Goal: Task Accomplishment & Management: Manage account settings

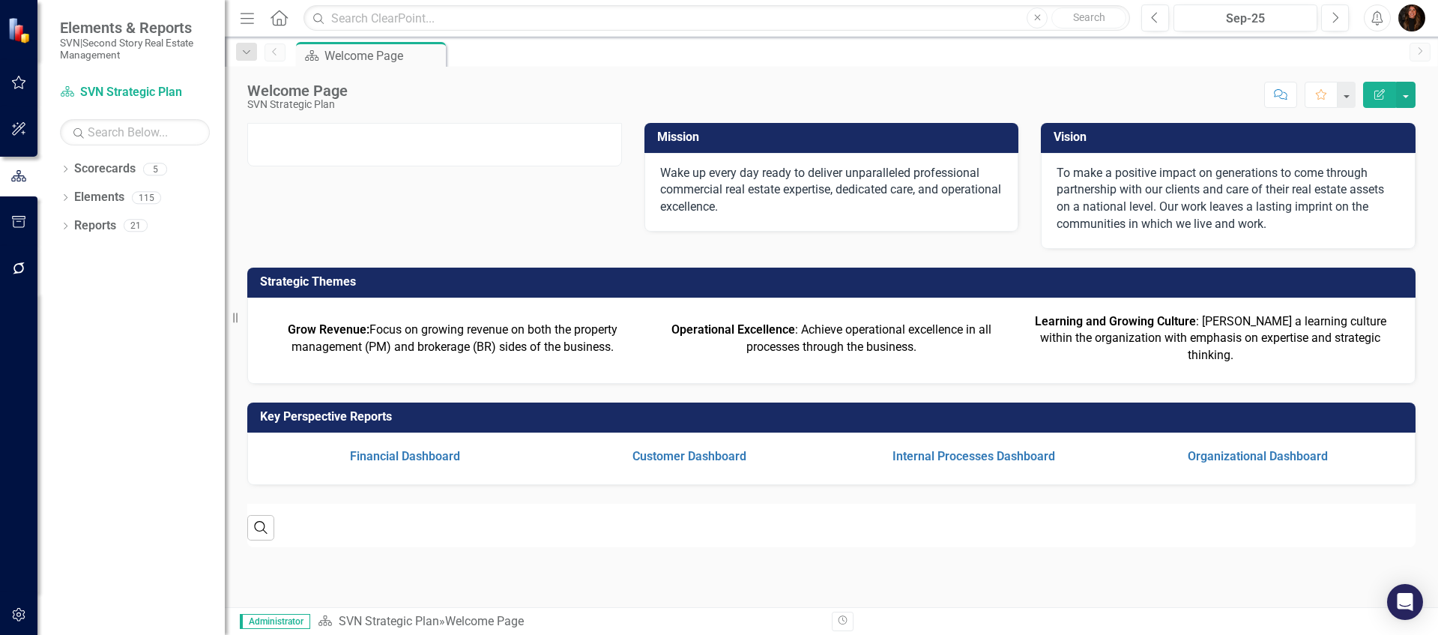
click at [18, 88] on button "button" at bounding box center [19, 82] width 34 height 31
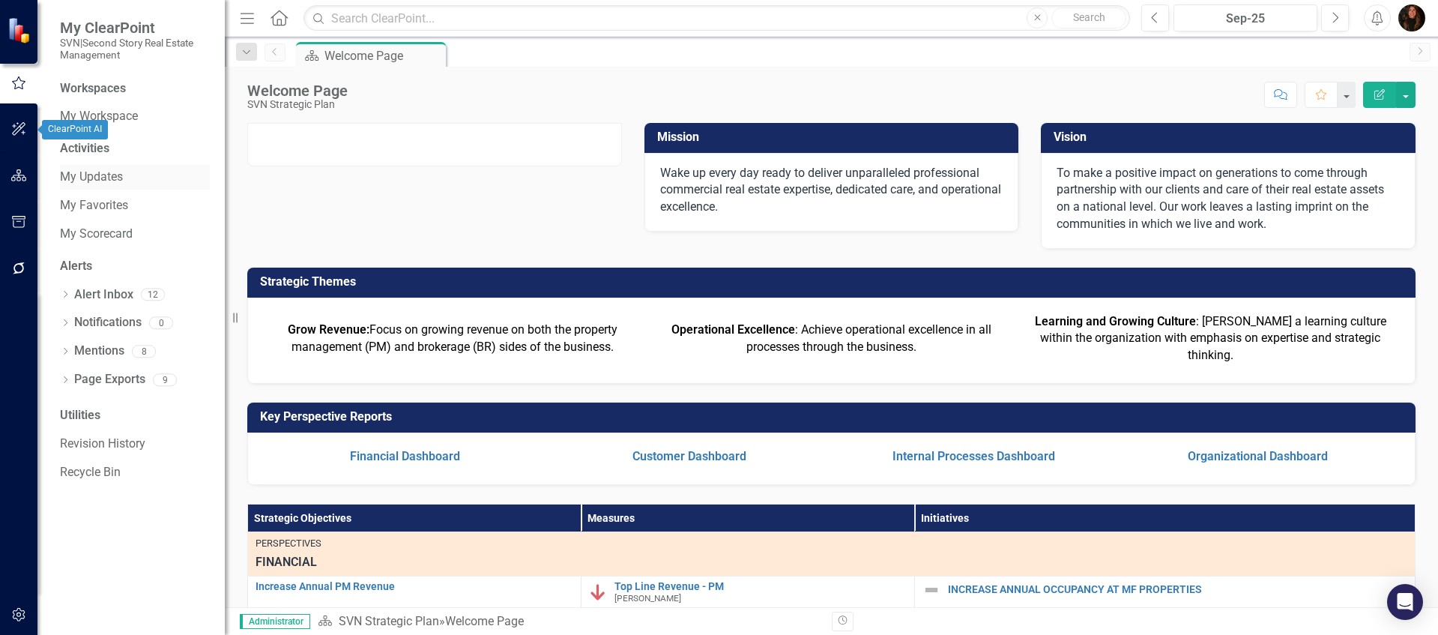
drag, startPoint x: 65, startPoint y: 169, endPoint x: 85, endPoint y: 175, distance: 20.2
click at [66, 169] on link "My Updates" at bounding box center [135, 177] width 150 height 17
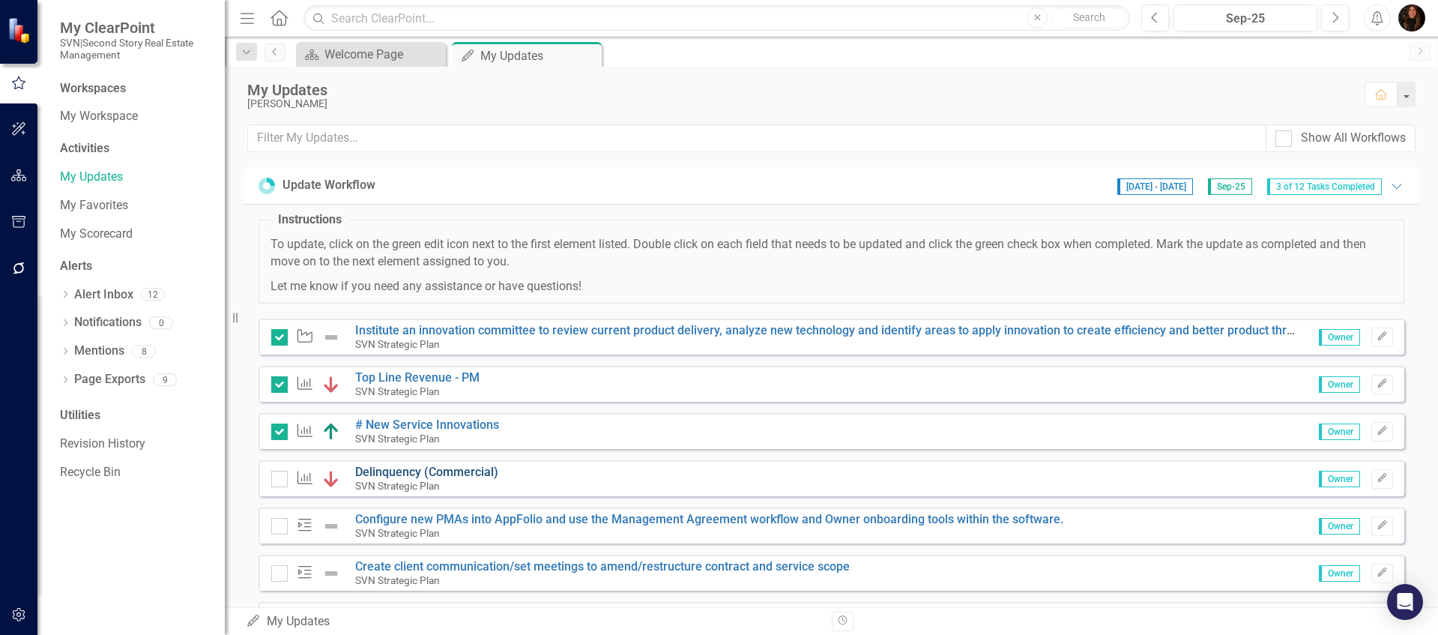
click at [416, 474] on link "Delinquency (Commercial)" at bounding box center [426, 471] width 143 height 14
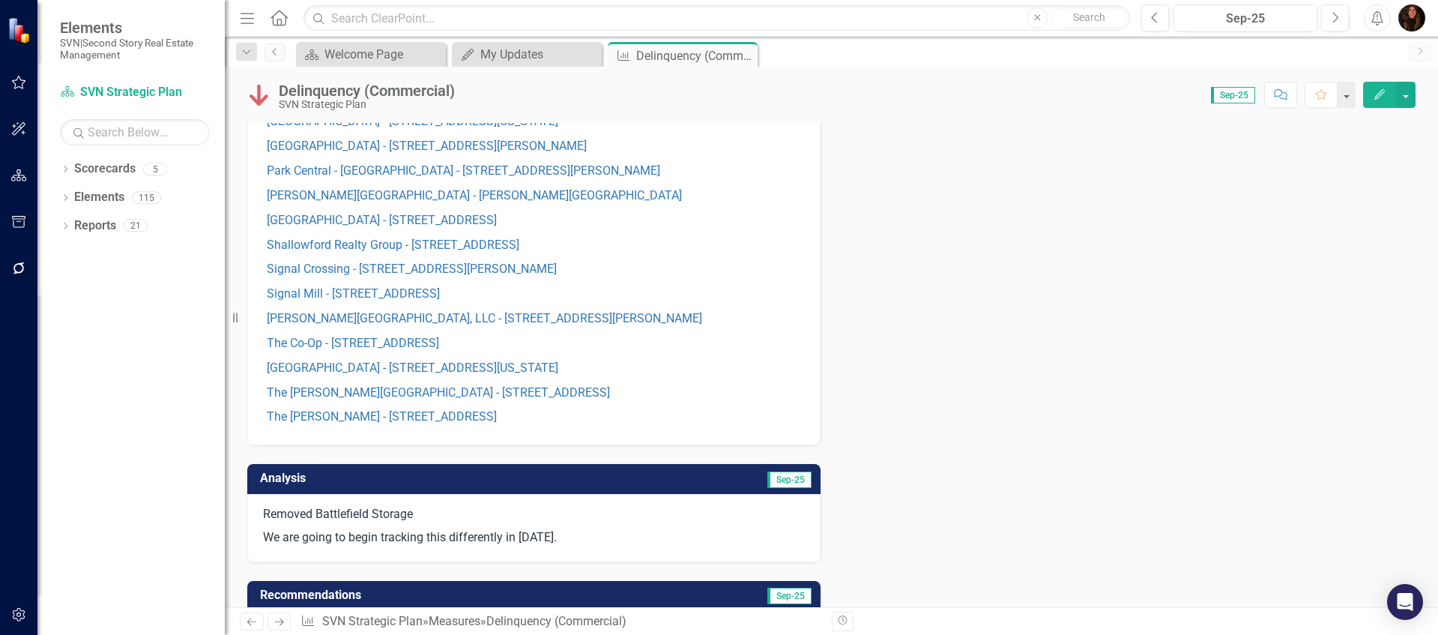
scroll to position [811, 0]
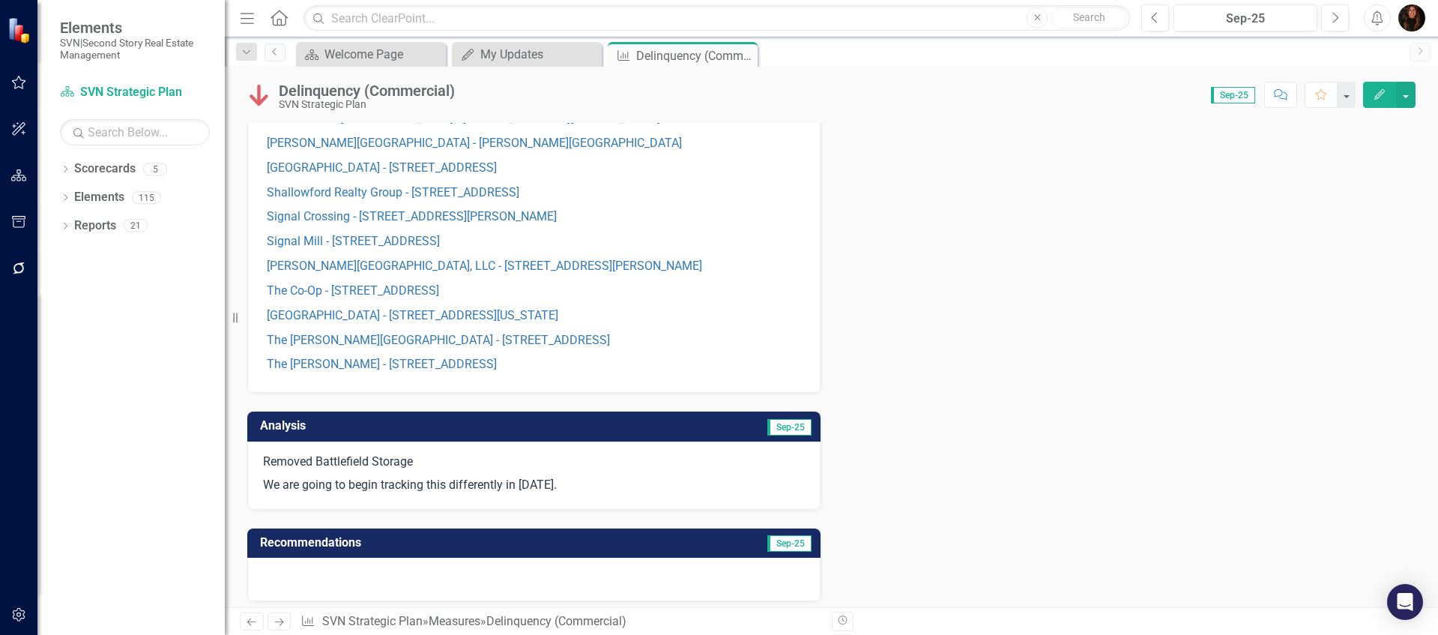
click at [426, 436] on td "Analysis" at bounding box center [398, 427] width 276 height 25
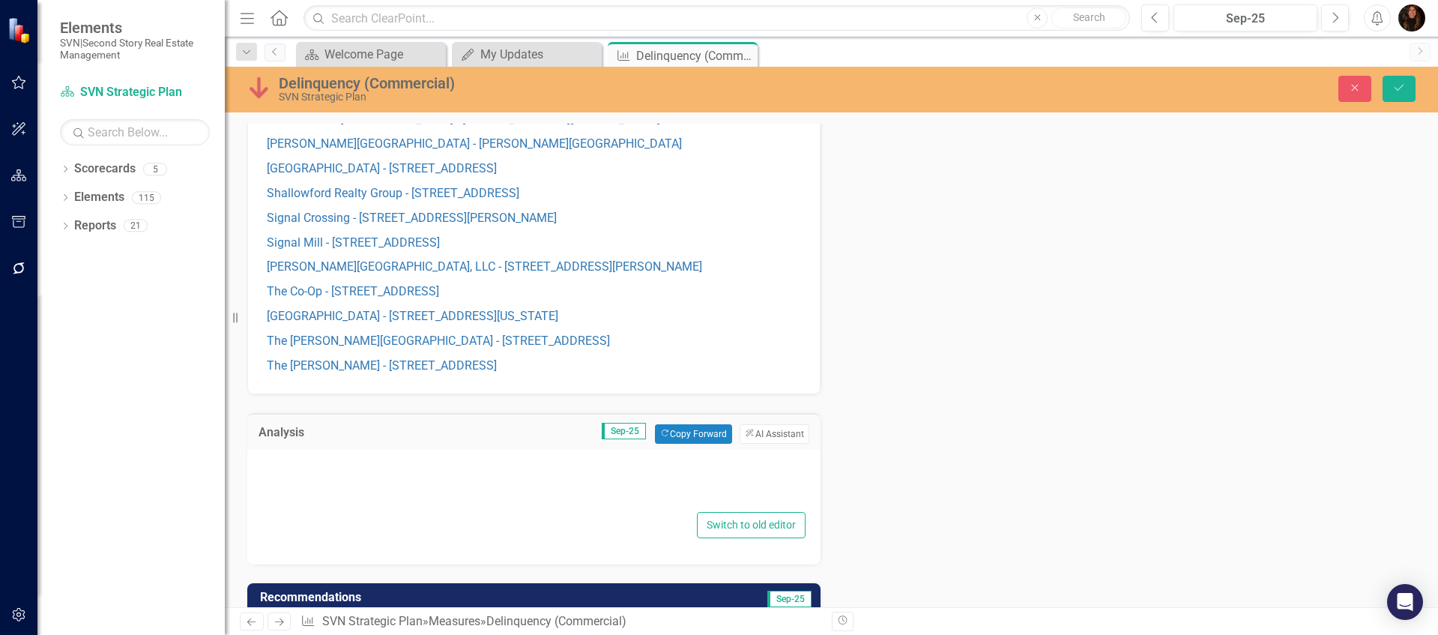
type textarea "<p>Removed Battlefield Storage</p> <p>We are going to begin tracking this diffe…"
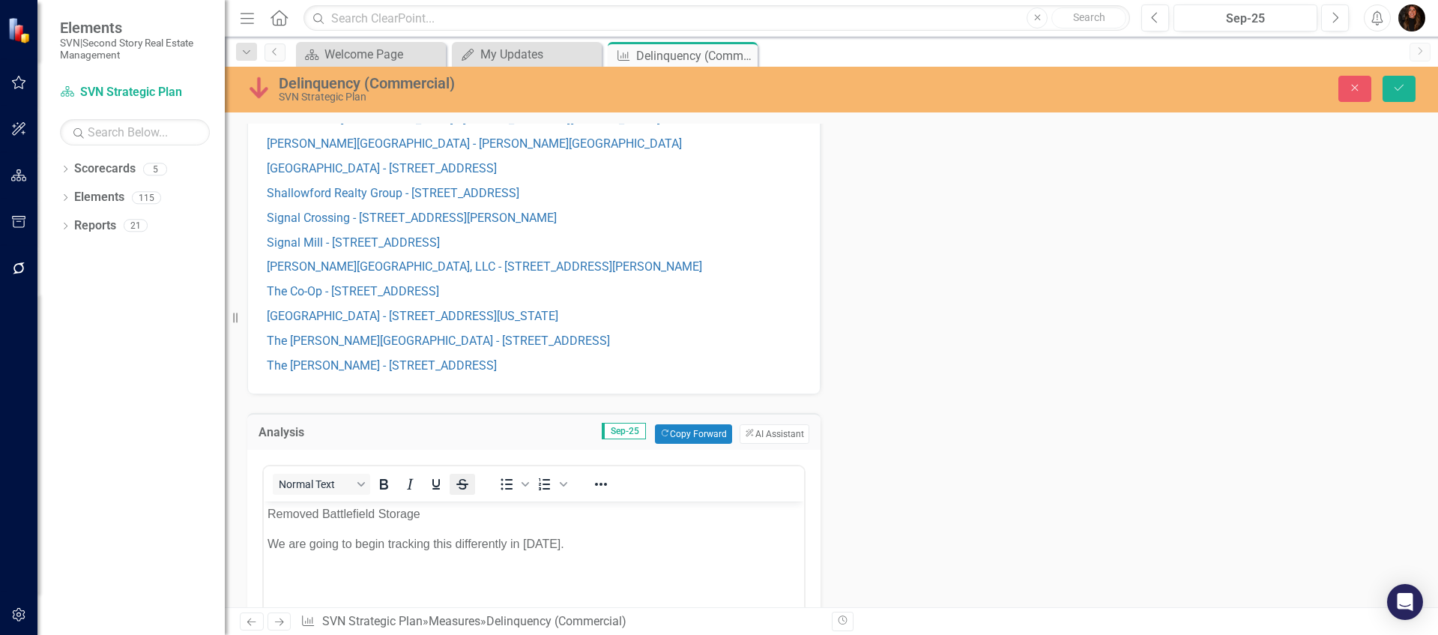
scroll to position [934, 0]
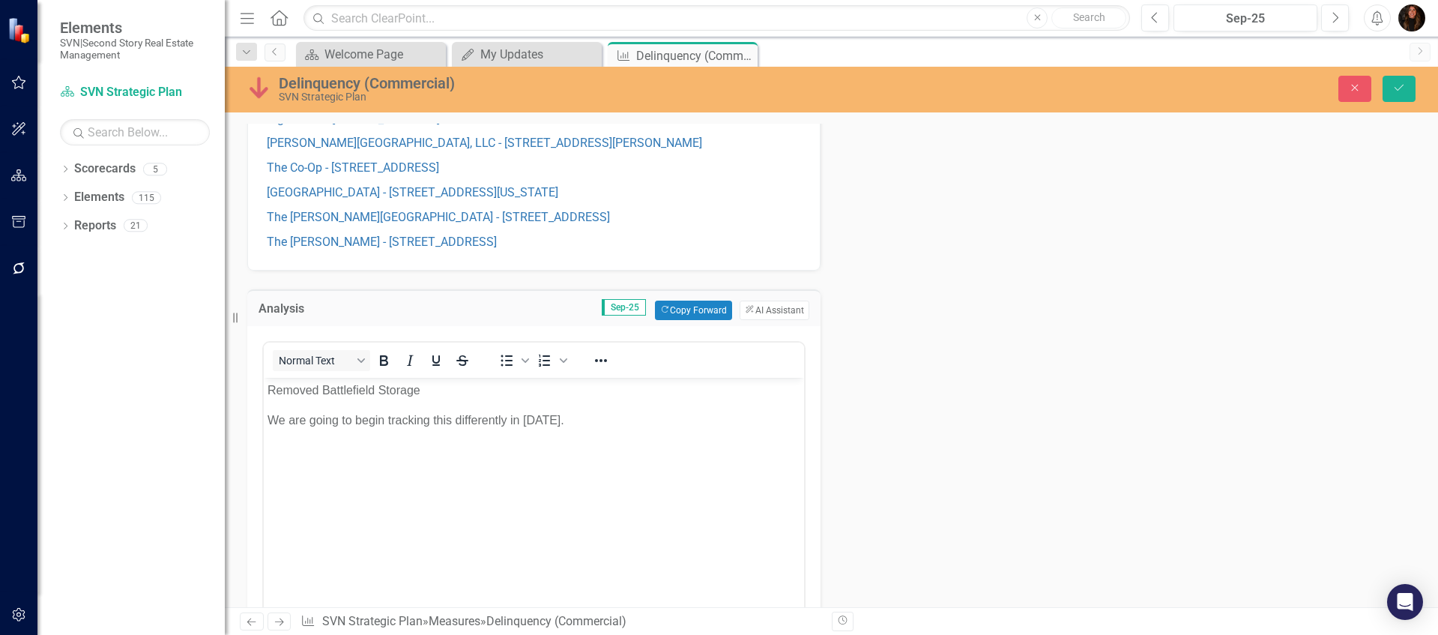
click at [594, 423] on p "We are going to begin tracking this differently in [DATE]." at bounding box center [533, 420] width 533 height 18
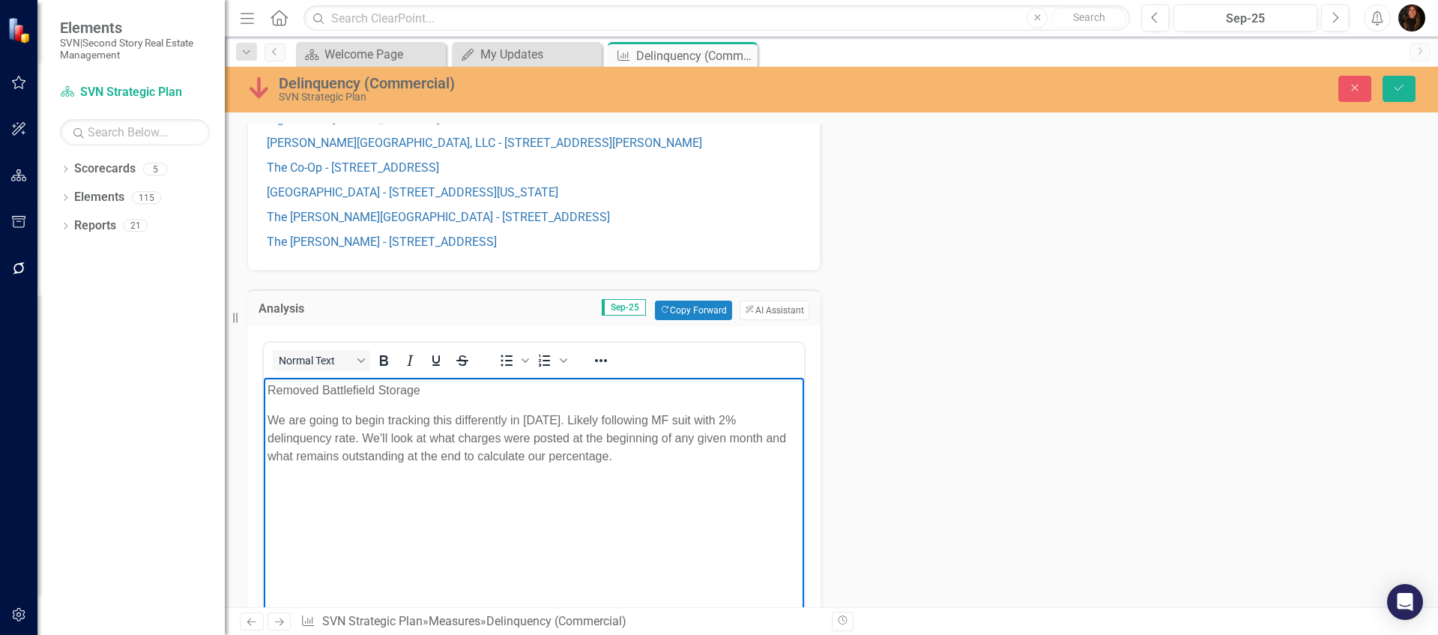
click at [270, 391] on p "Removed Battlefield Storage" at bounding box center [533, 390] width 533 height 18
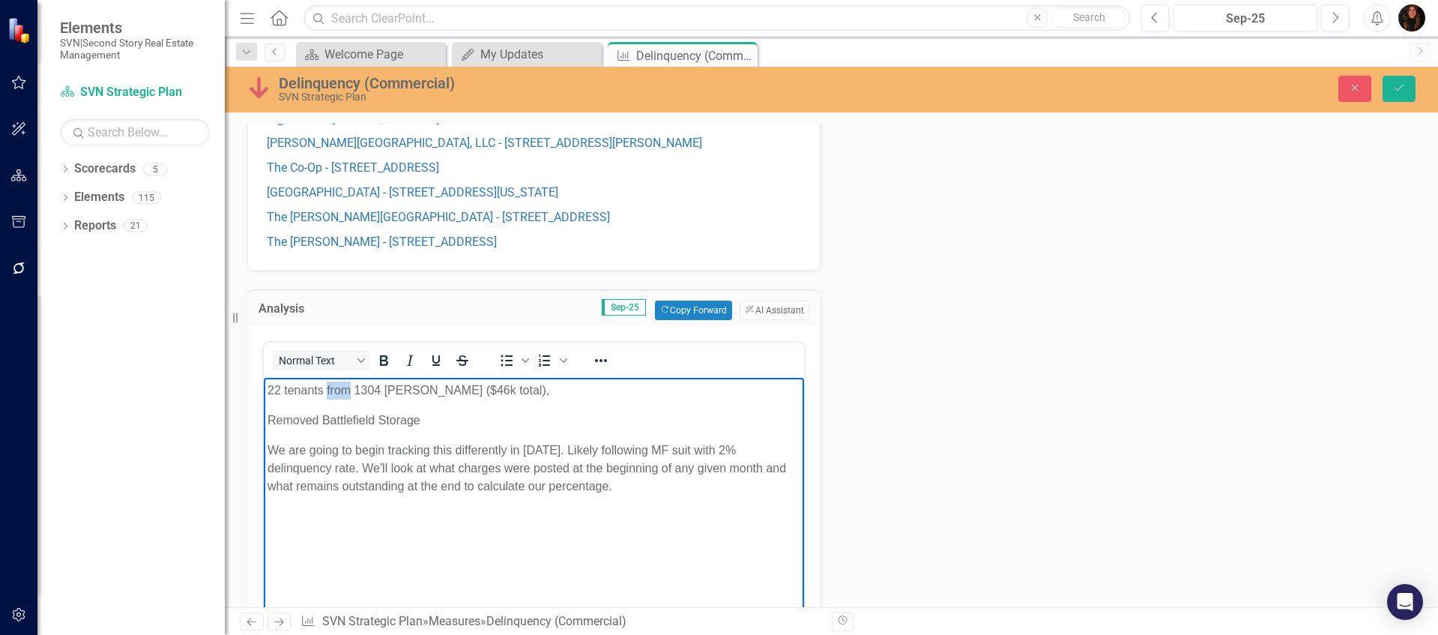
drag, startPoint x: 327, startPoint y: 388, endPoint x: 351, endPoint y: 387, distance: 24.7
click at [351, 387] on p "22 tenants from 1304 [PERSON_NAME] ($46k total)," at bounding box center [533, 390] width 533 height 18
click at [599, 388] on p "22 tenants total; big balances from 1304 [PERSON_NAME] ($46k total)," at bounding box center [533, 390] width 533 height 18
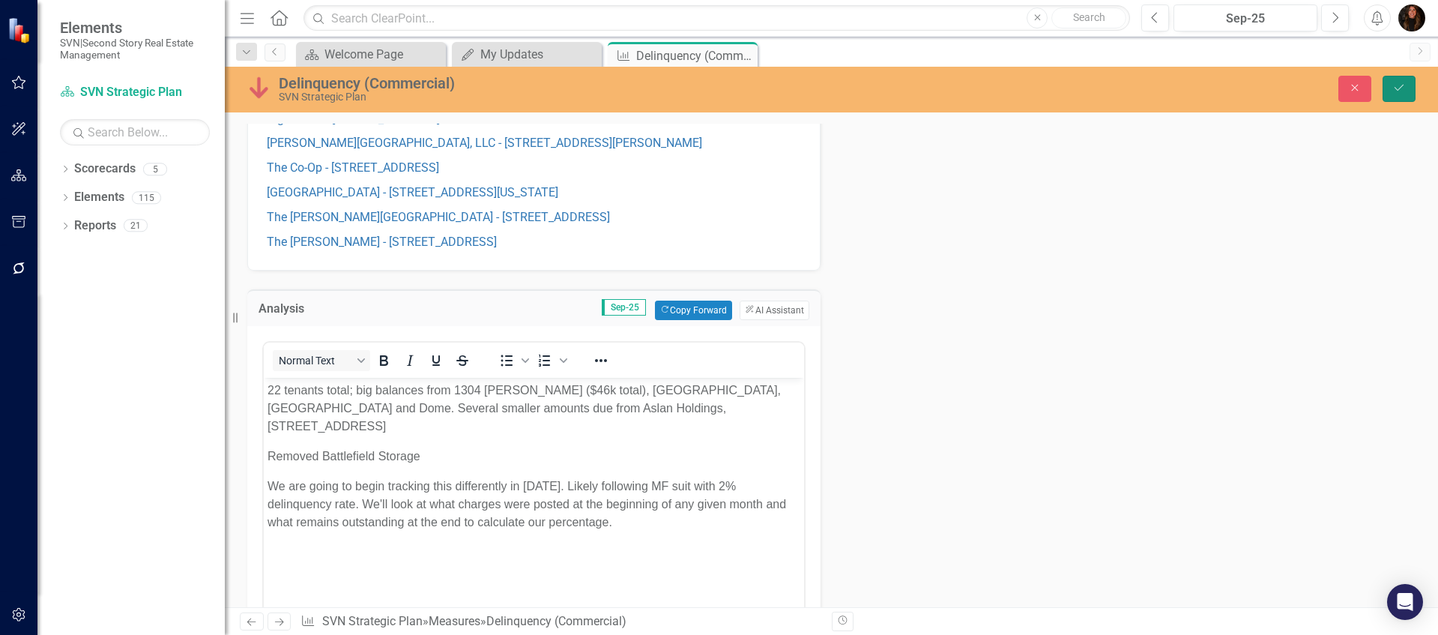
click at [1393, 94] on button "Save" at bounding box center [1398, 89] width 33 height 26
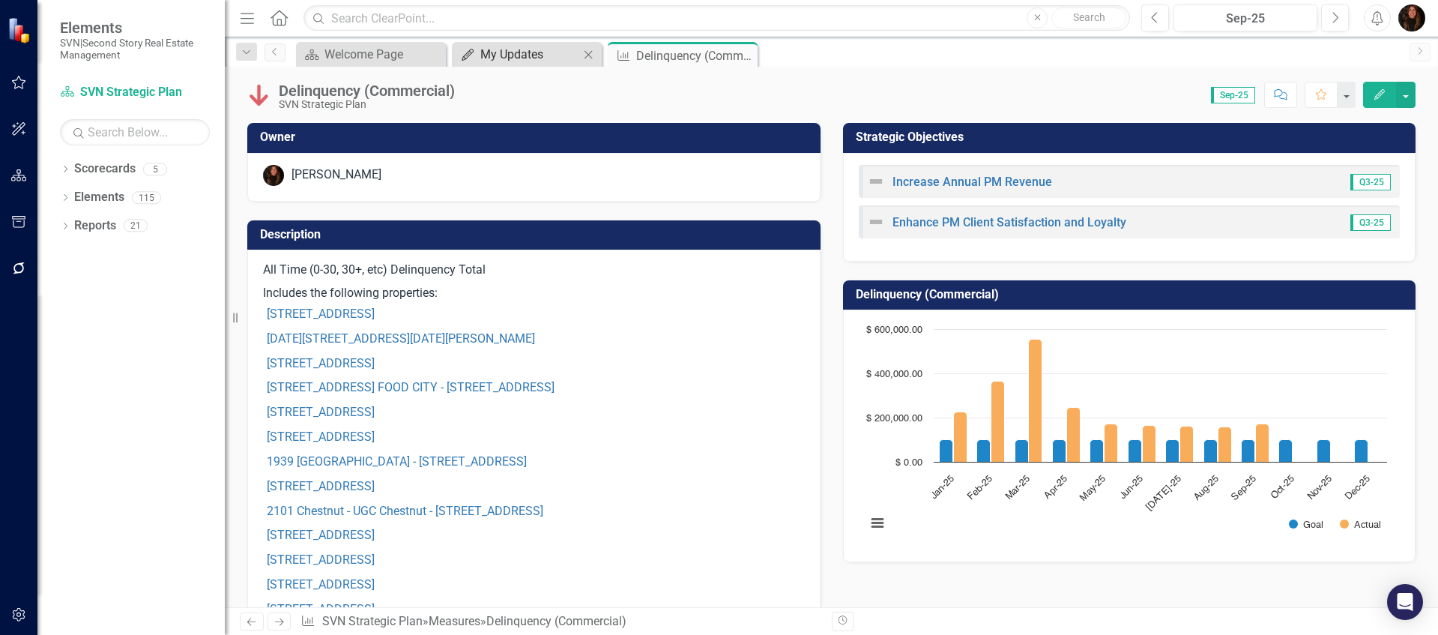
click at [488, 58] on div "My Updates" at bounding box center [529, 54] width 99 height 19
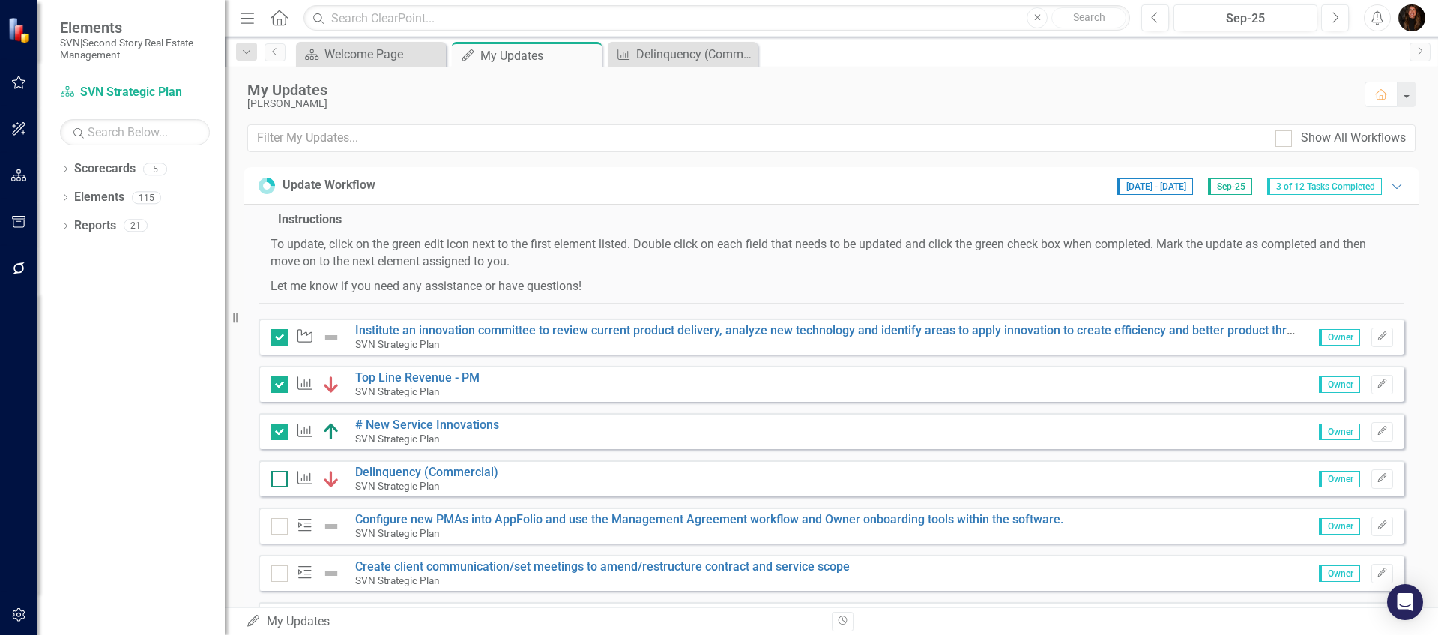
click at [278, 478] on input "checkbox" at bounding box center [276, 475] width 10 height 10
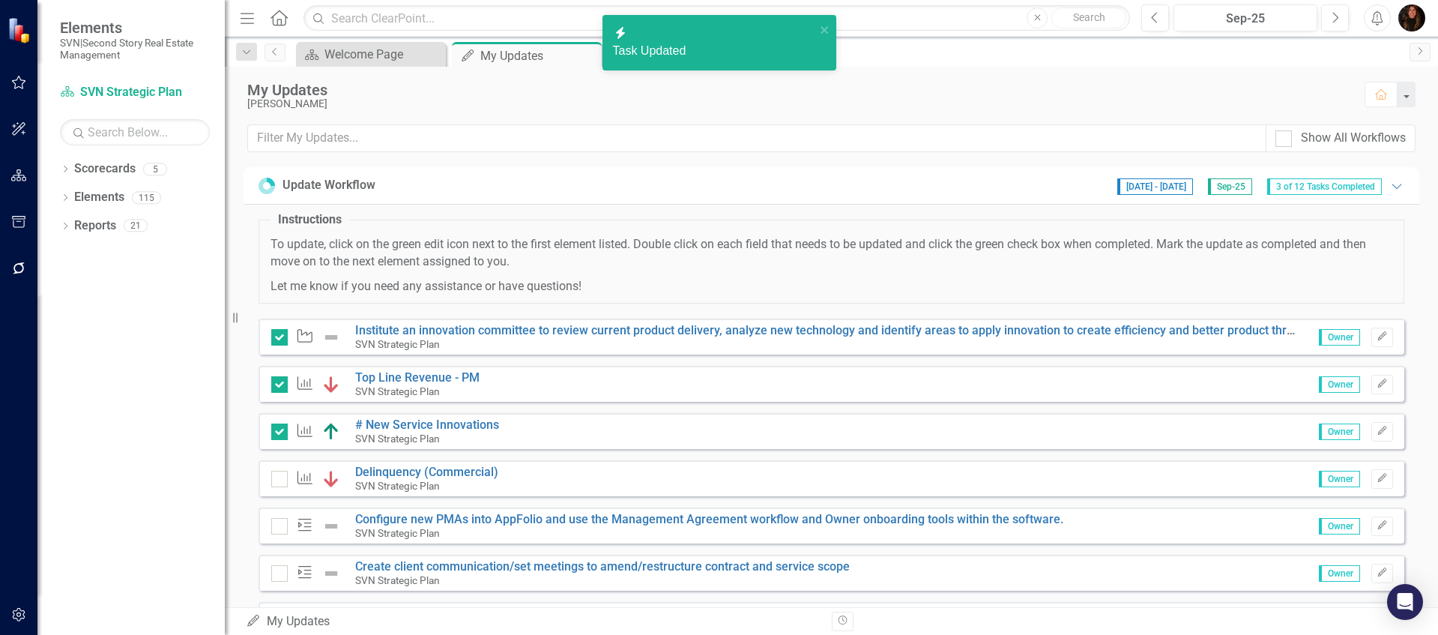
checkbox input "true"
click at [405, 517] on link "Configure new PMAs into AppFolio and use the Management Agreement workflow and …" at bounding box center [709, 519] width 708 height 14
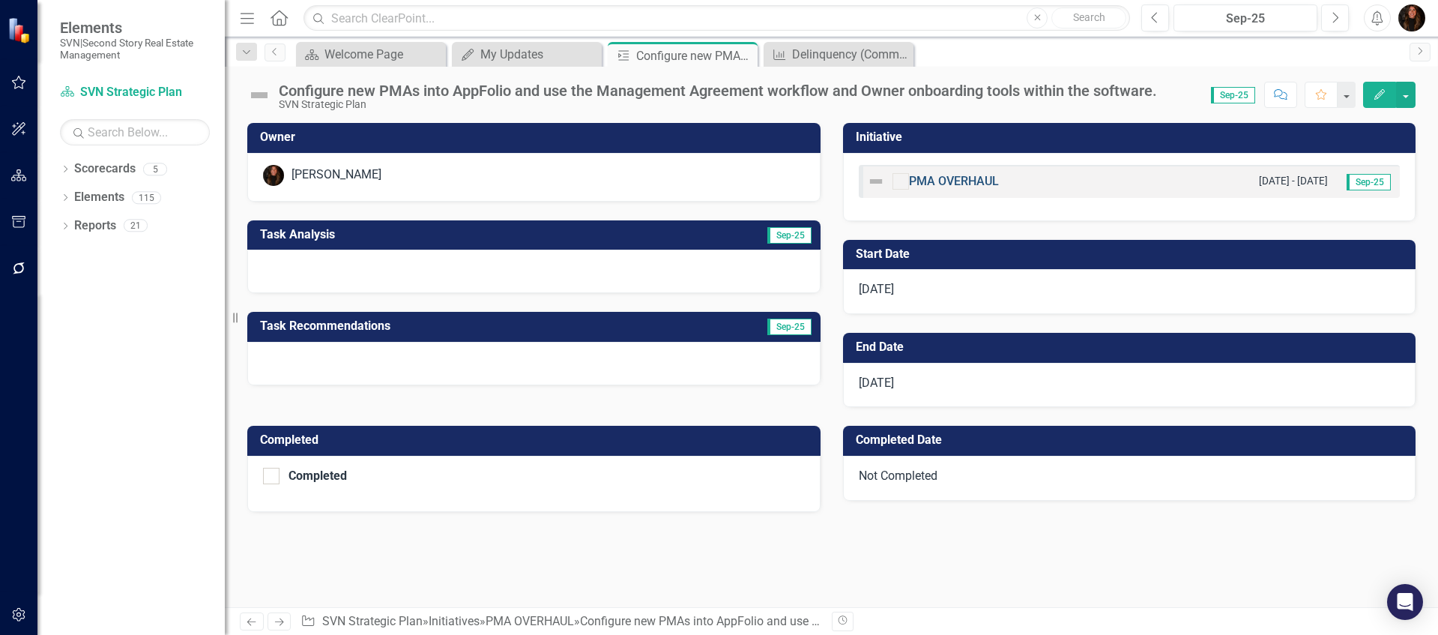
click at [957, 183] on link "PMA OVERHAUL" at bounding box center [954, 181] width 90 height 14
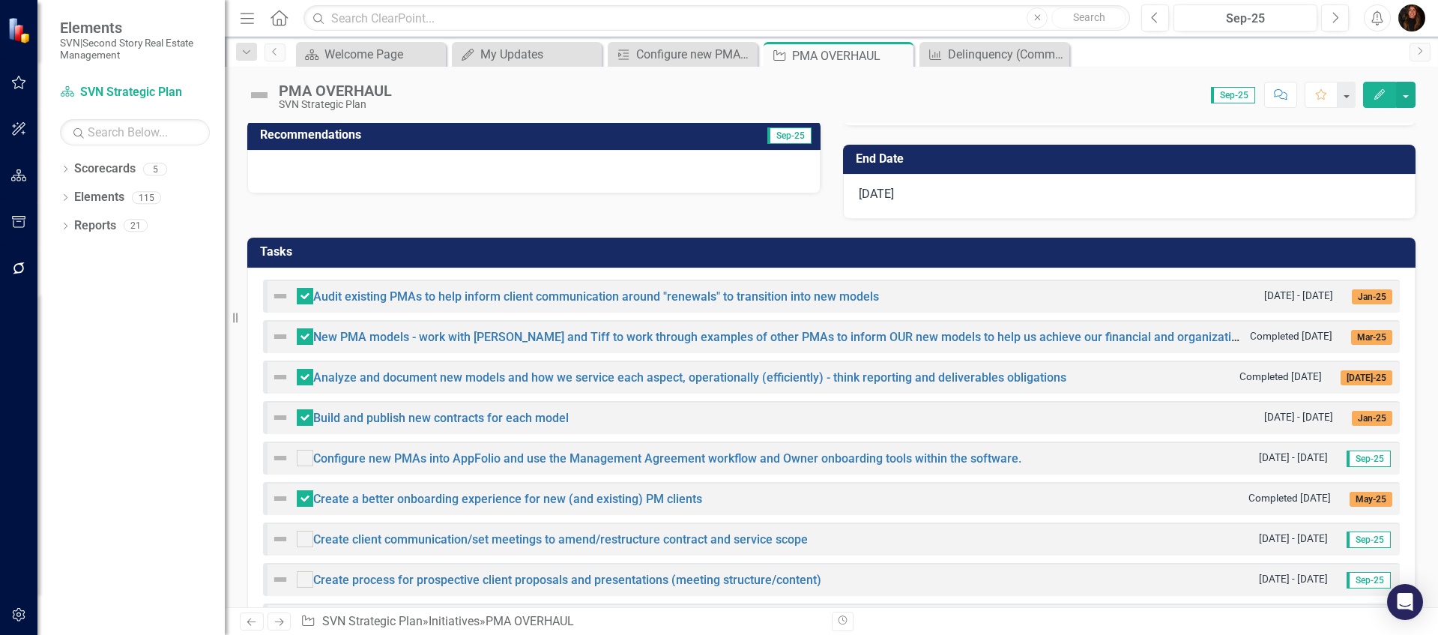
scroll to position [325, 0]
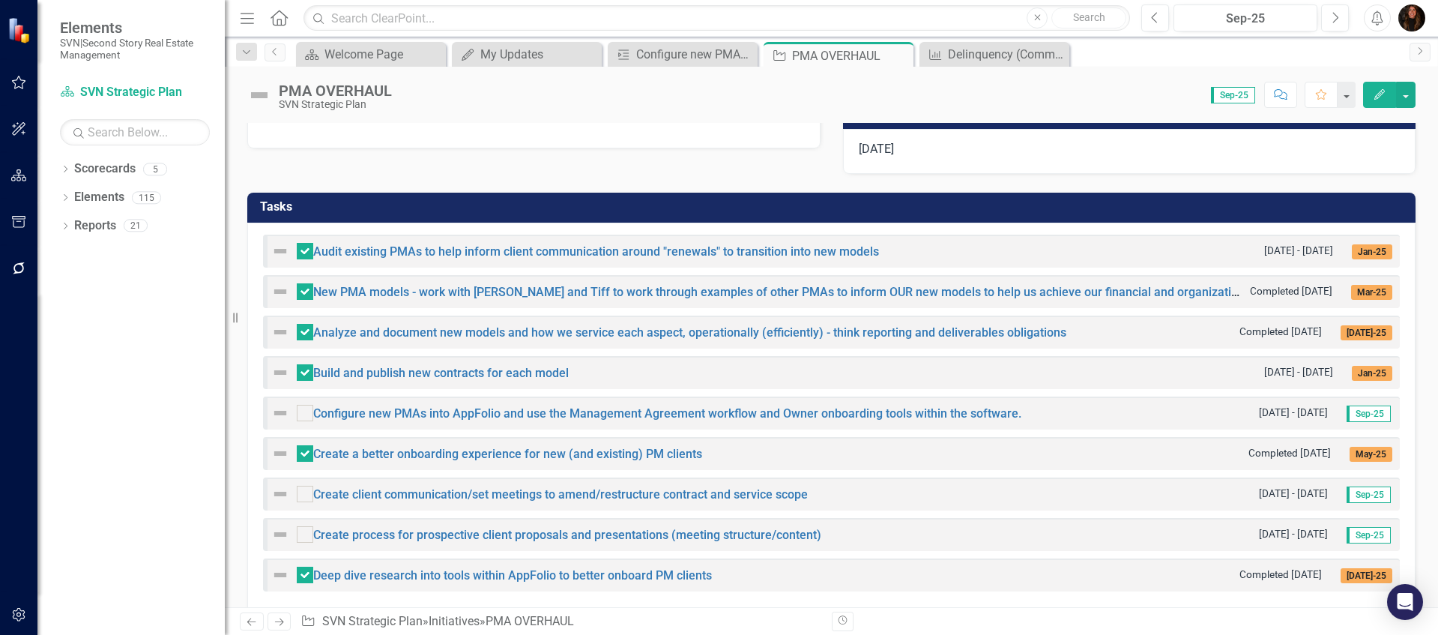
drag, startPoint x: 1044, startPoint y: 417, endPoint x: 377, endPoint y: 420, distance: 666.8
click at [457, 420] on div "Configure new PMAs into AppFolio and use the Management Agreement workflow and …" at bounding box center [831, 412] width 1137 height 33
click at [698, 54] on div "Configure new PMAs into AppFolio and use the Management Agreement workflow and …" at bounding box center [685, 54] width 99 height 19
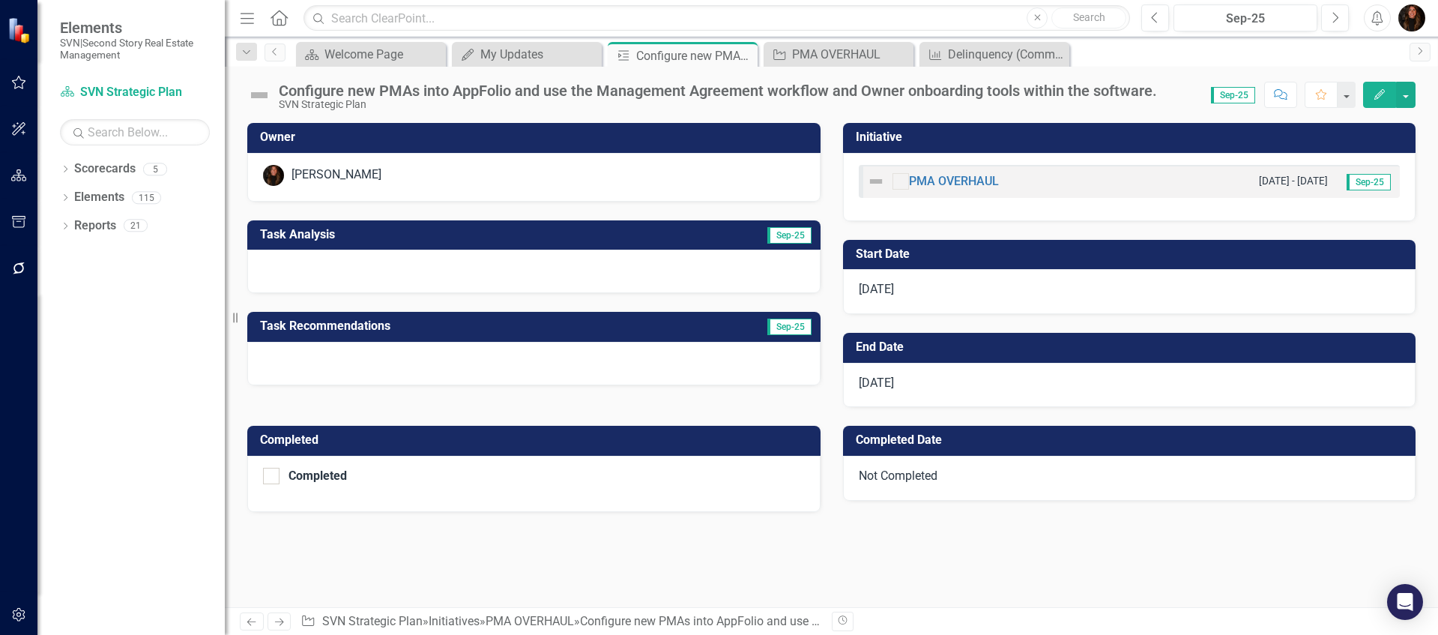
click at [382, 236] on h3 "Task Analysis" at bounding box center [431, 234] width 343 height 13
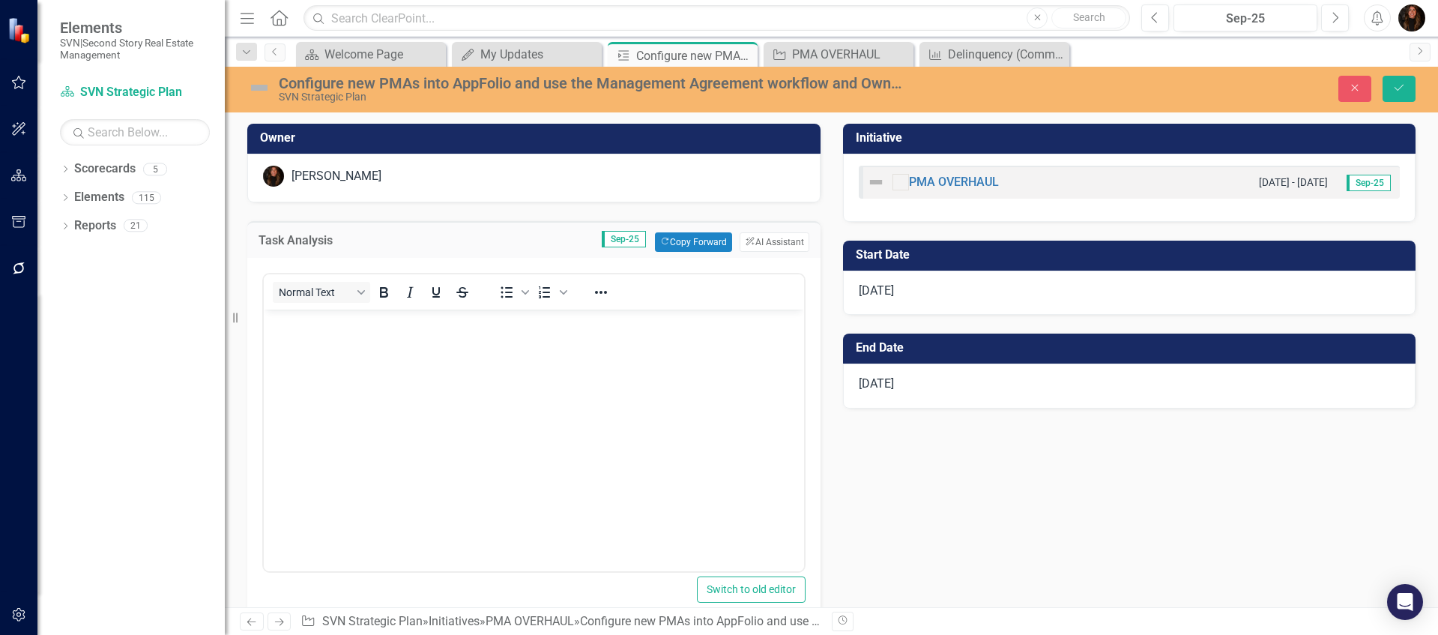
click at [318, 345] on body "Rich Text Area. Press ALT-0 for help." at bounding box center [534, 421] width 540 height 225
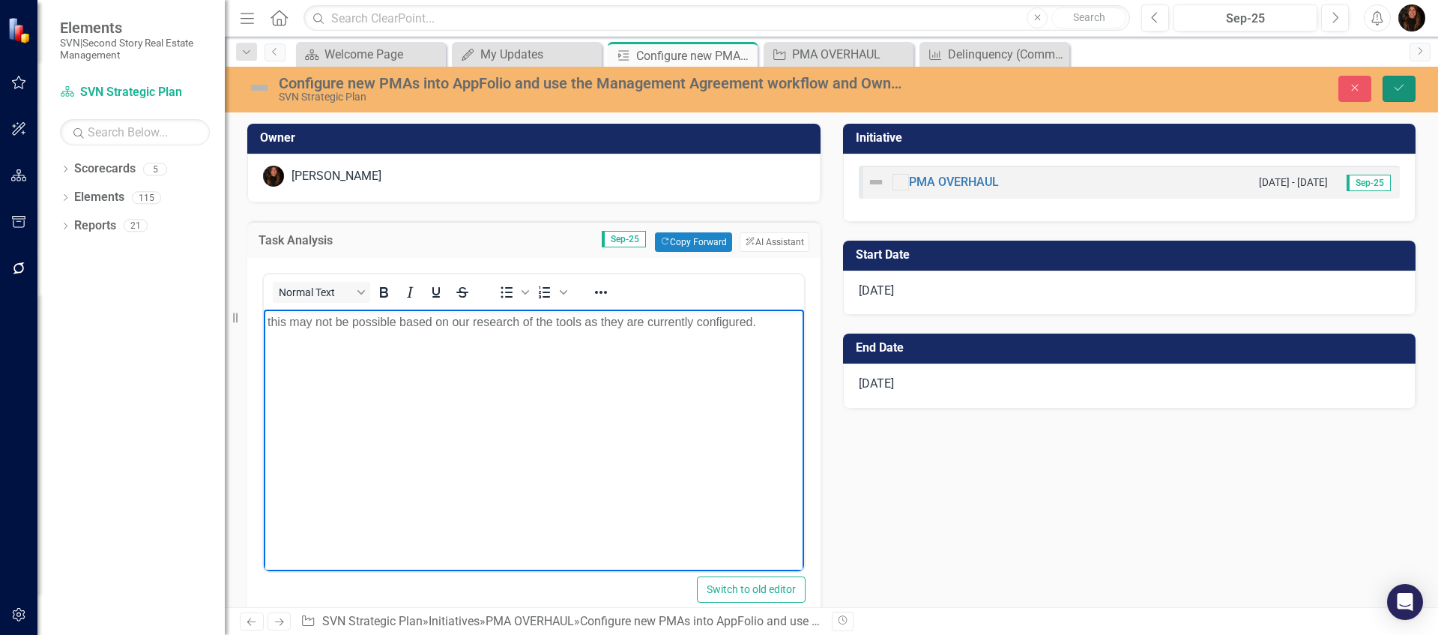
click at [1404, 90] on icon "Save" at bounding box center [1398, 87] width 13 height 10
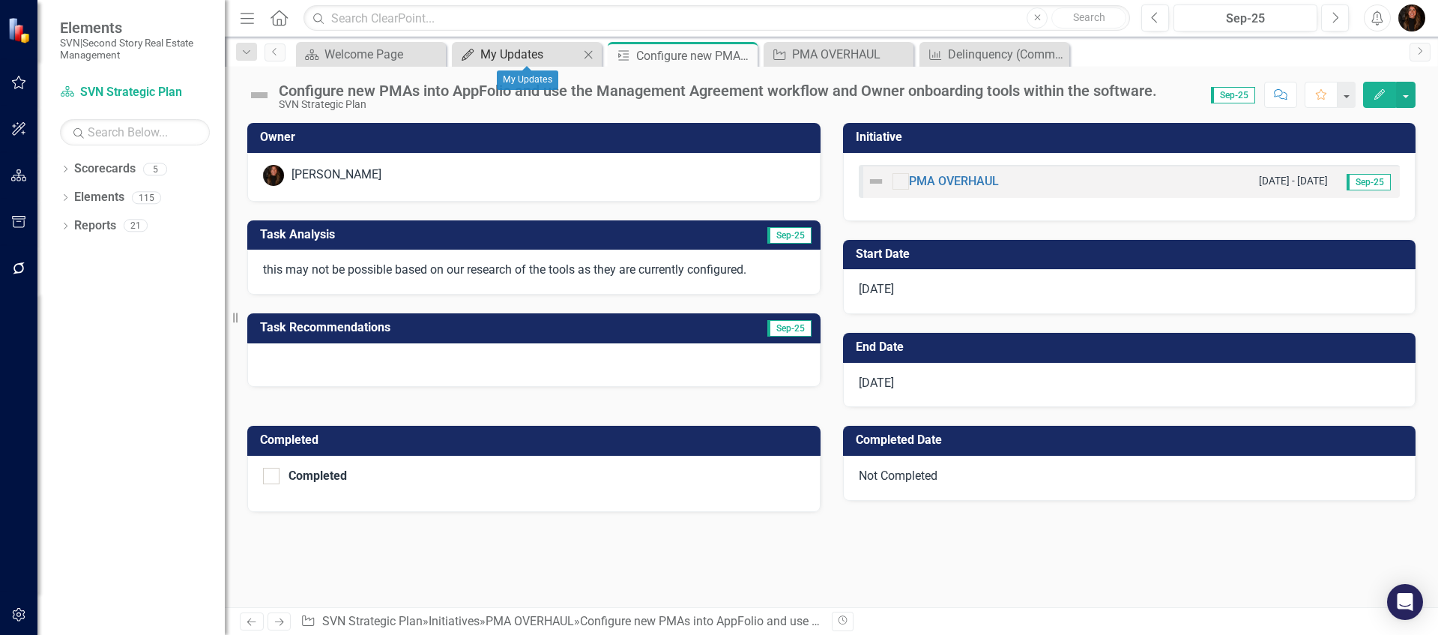
click at [516, 61] on div "My Updates" at bounding box center [529, 54] width 99 height 19
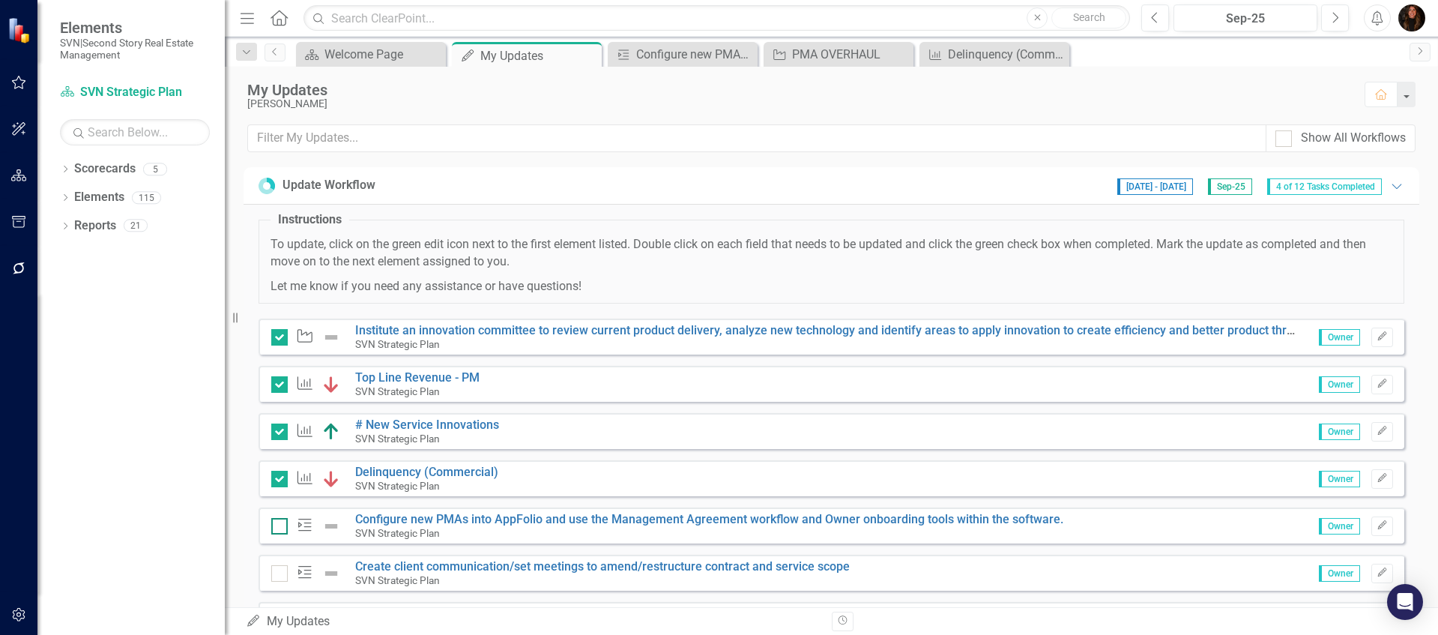
click at [279, 524] on input "checkbox" at bounding box center [276, 523] width 10 height 10
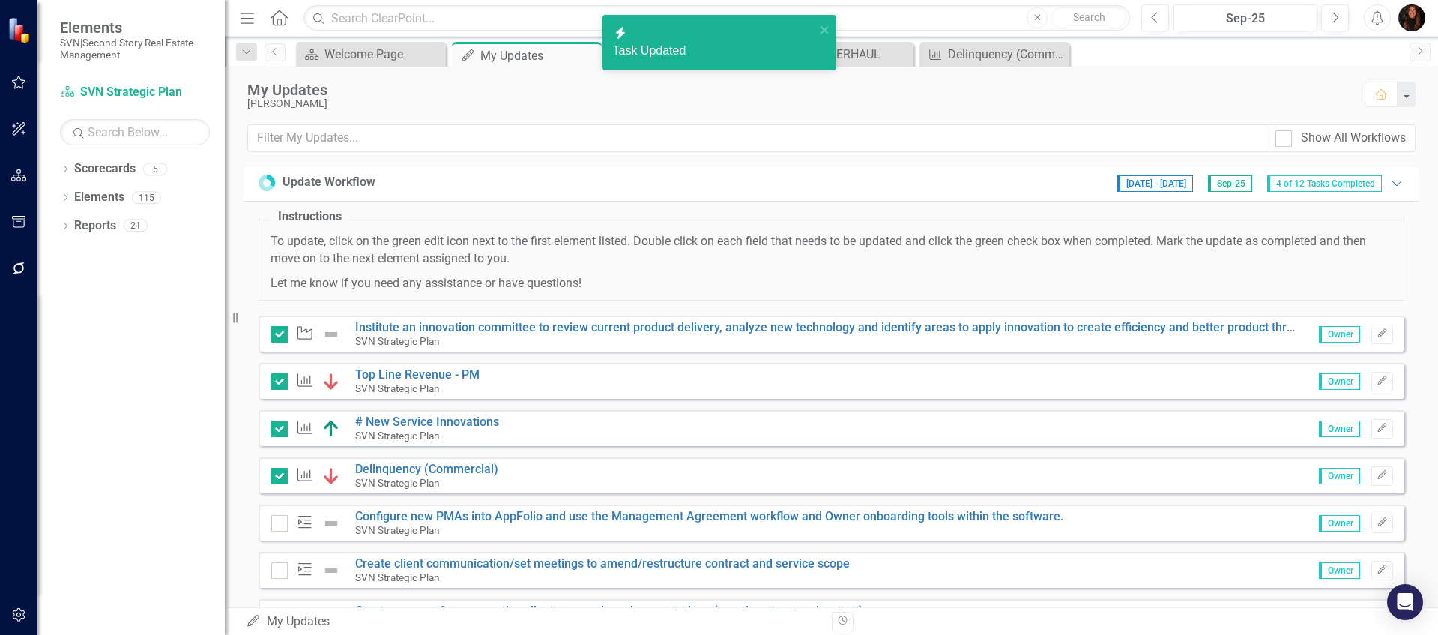
checkbox input "true"
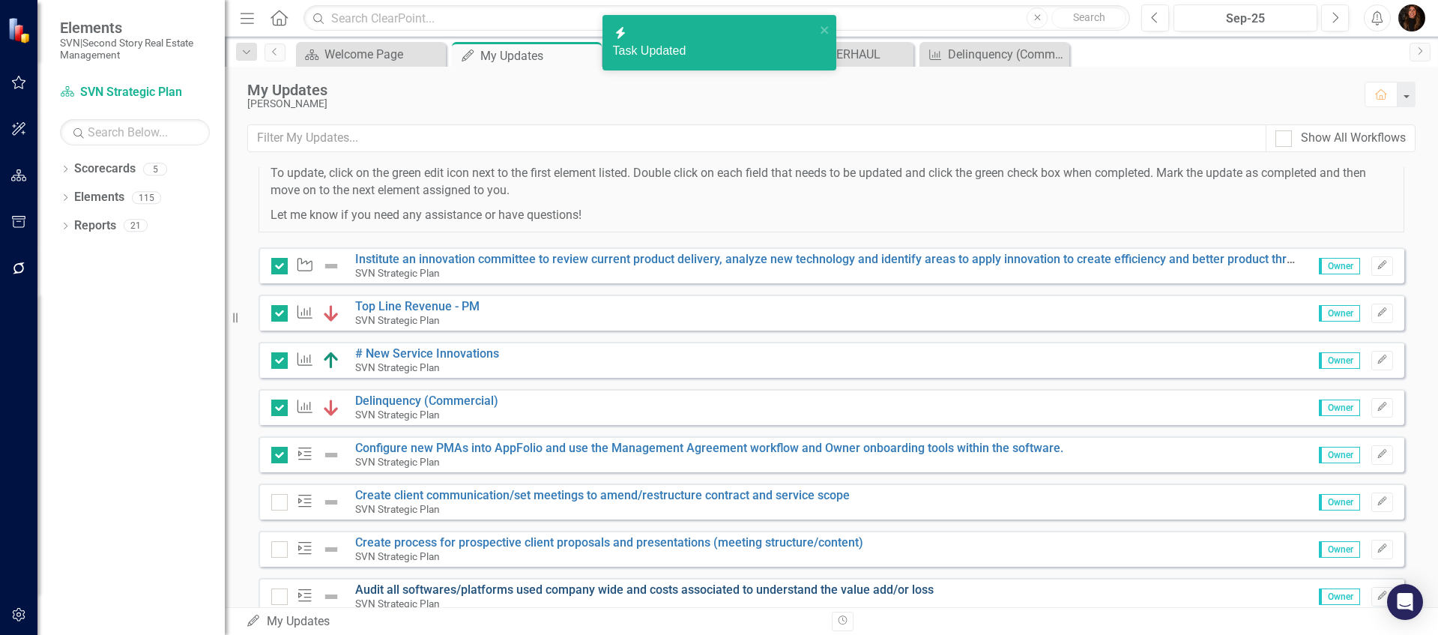
scroll to position [136, 0]
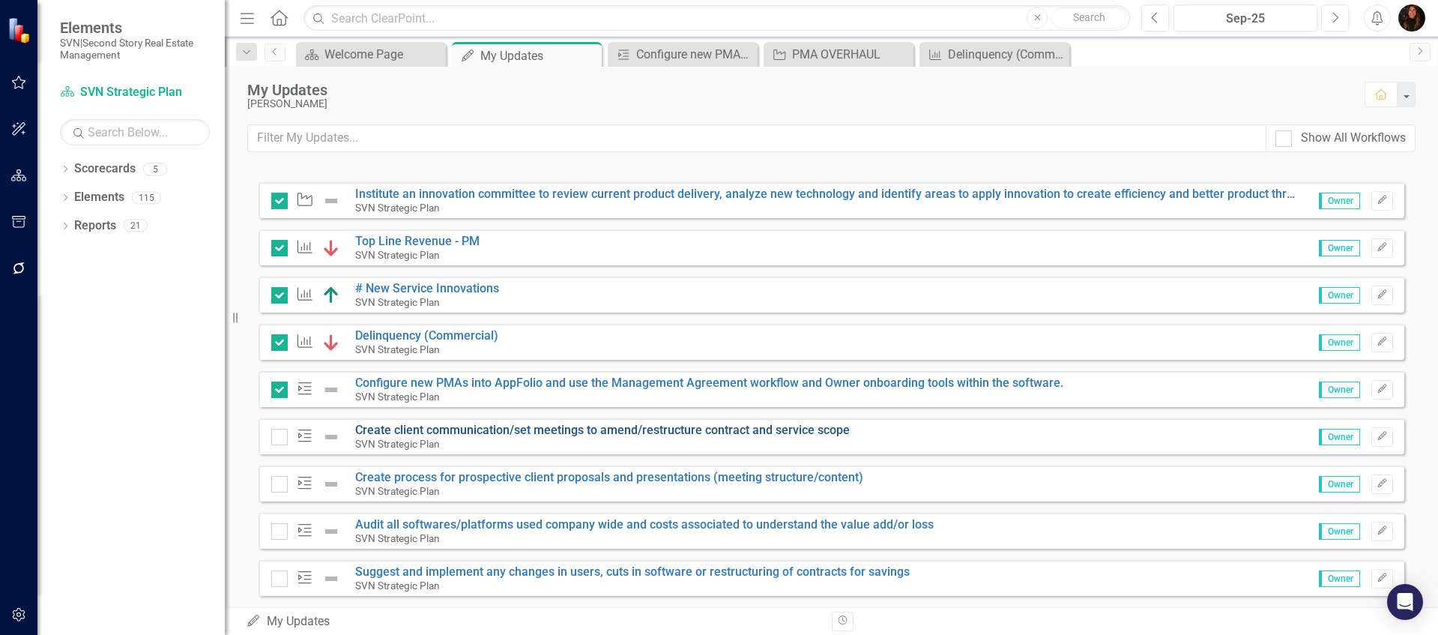
click at [397, 429] on link "Create client communication/set meetings to amend/restructure contract and serv…" at bounding box center [602, 430] width 494 height 14
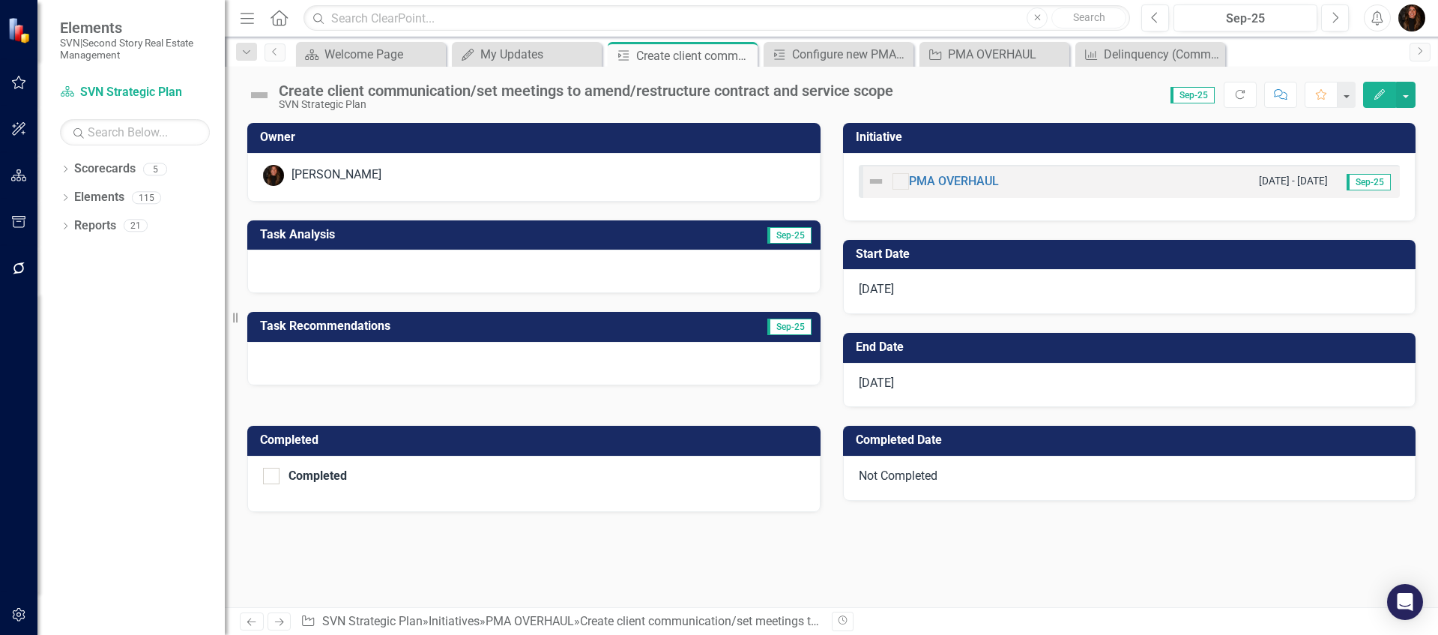
click at [391, 236] on h3 "Task Analysis" at bounding box center [431, 234] width 343 height 13
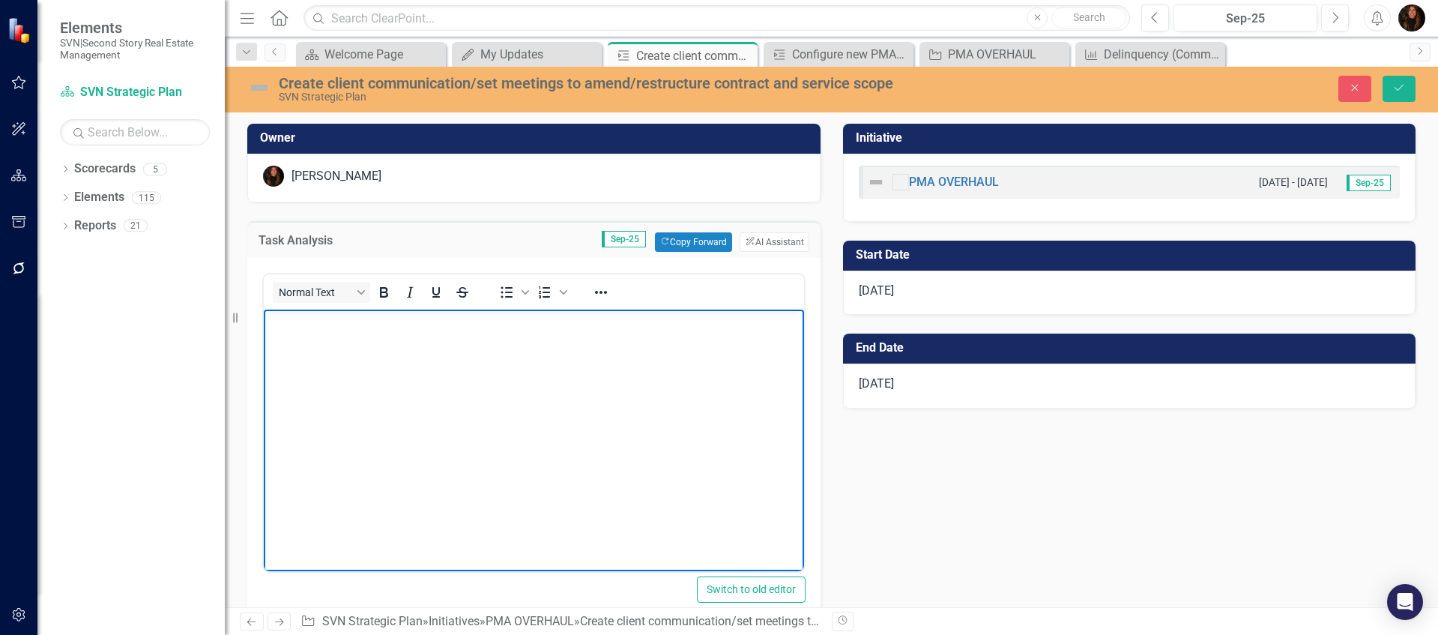
click at [353, 346] on body "Rich Text Area. Press ALT-0 for help." at bounding box center [534, 421] width 540 height 225
drag, startPoint x: 274, startPoint y: 326, endPoint x: 291, endPoint y: 312, distance: 21.3
click at [273, 325] on p "these convos are started at this point with Hunter (Signal Crossing) and Choo C…" at bounding box center [533, 331] width 533 height 36
drag, startPoint x: 288, startPoint y: 324, endPoint x: 302, endPoint y: 318, distance: 15.1
click at [289, 324] on p "These convos are started at this point with Hunter (Signal Crossing) and Choo C…" at bounding box center [533, 331] width 533 height 36
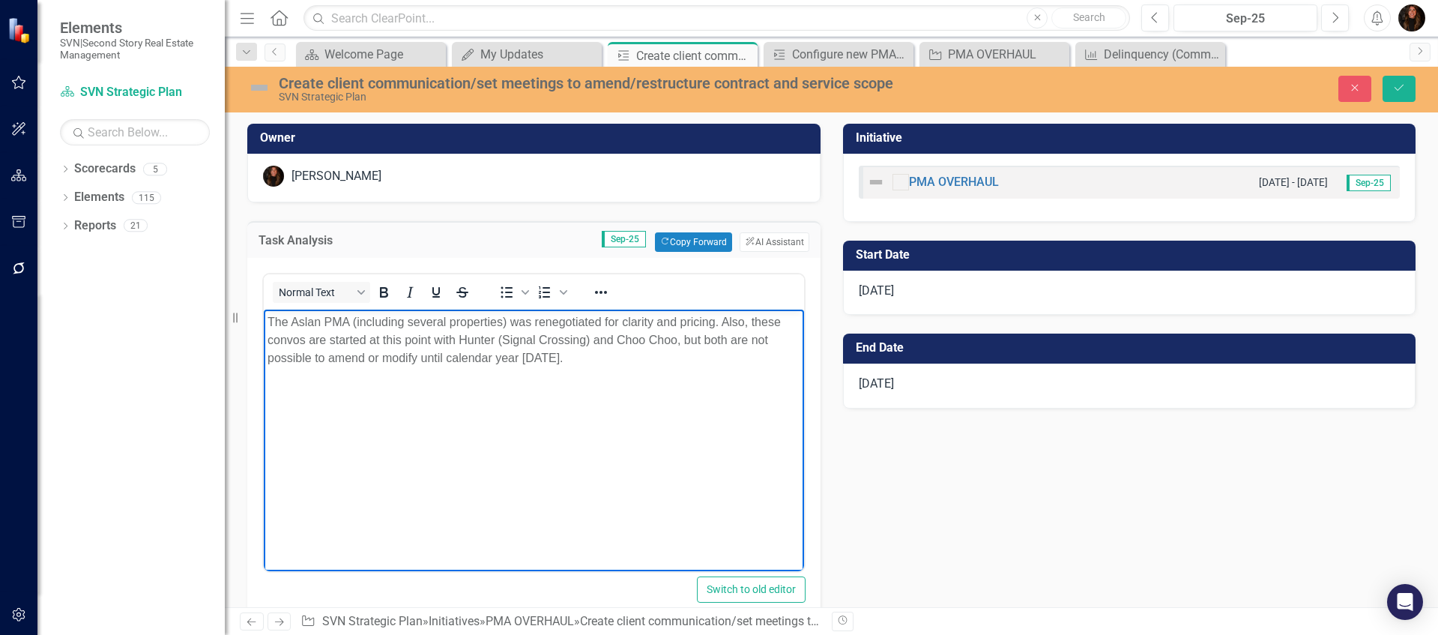
click at [628, 366] on p "The Aslan PMA (including several properties) was renegotiated for clarity and p…" at bounding box center [533, 340] width 533 height 54
click at [589, 338] on p "The Aslan PMA (including several properties) was renegotiated for clarity and p…" at bounding box center [533, 340] width 533 height 54
click at [642, 356] on p "The Aslan PMA (including several properties) was renegotiated for clarity and p…" at bounding box center [533, 340] width 533 height 54
click at [1404, 93] on icon "Save" at bounding box center [1398, 87] width 13 height 10
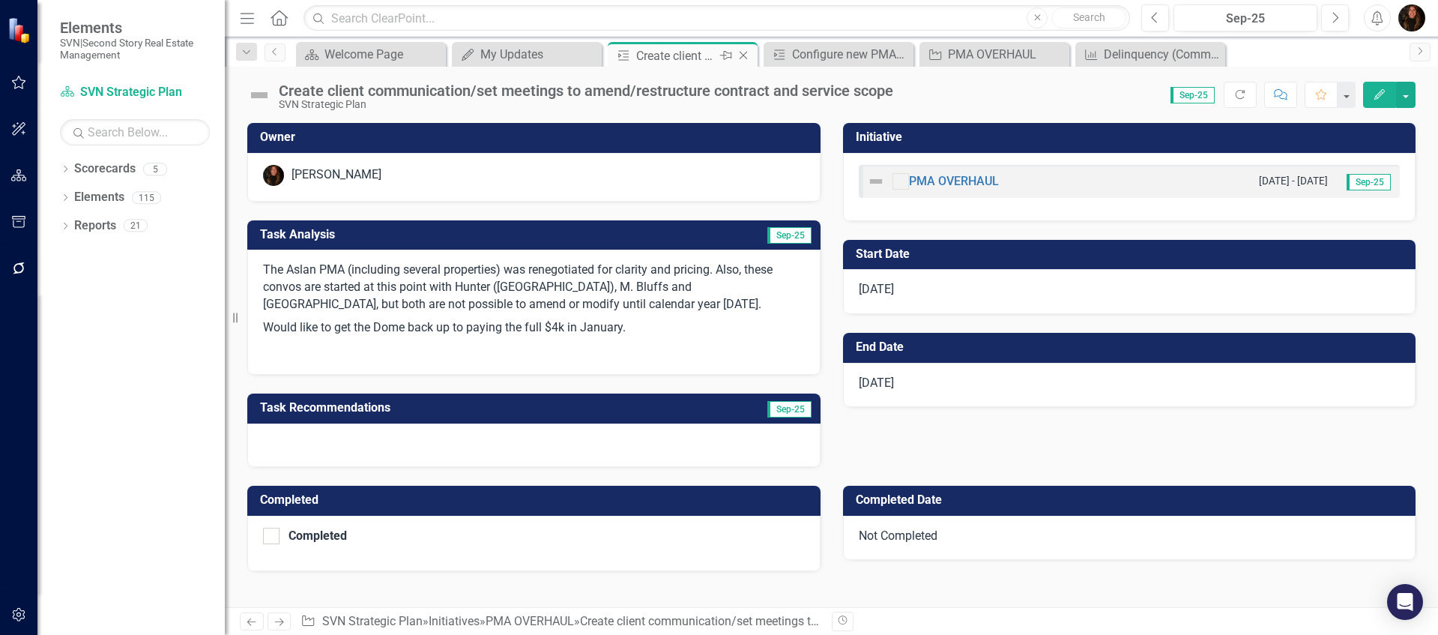
click at [741, 53] on icon at bounding box center [743, 56] width 8 height 8
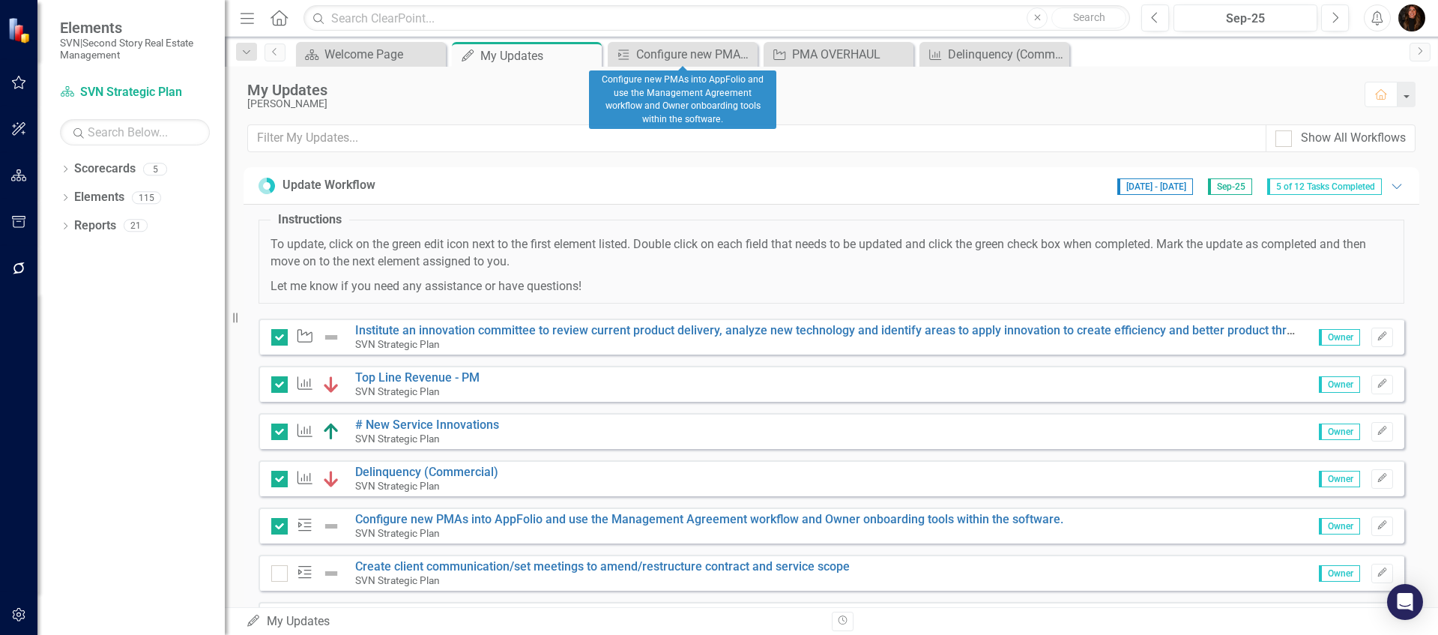
click at [0, 0] on icon "Close" at bounding box center [0, 0] width 0 height 0
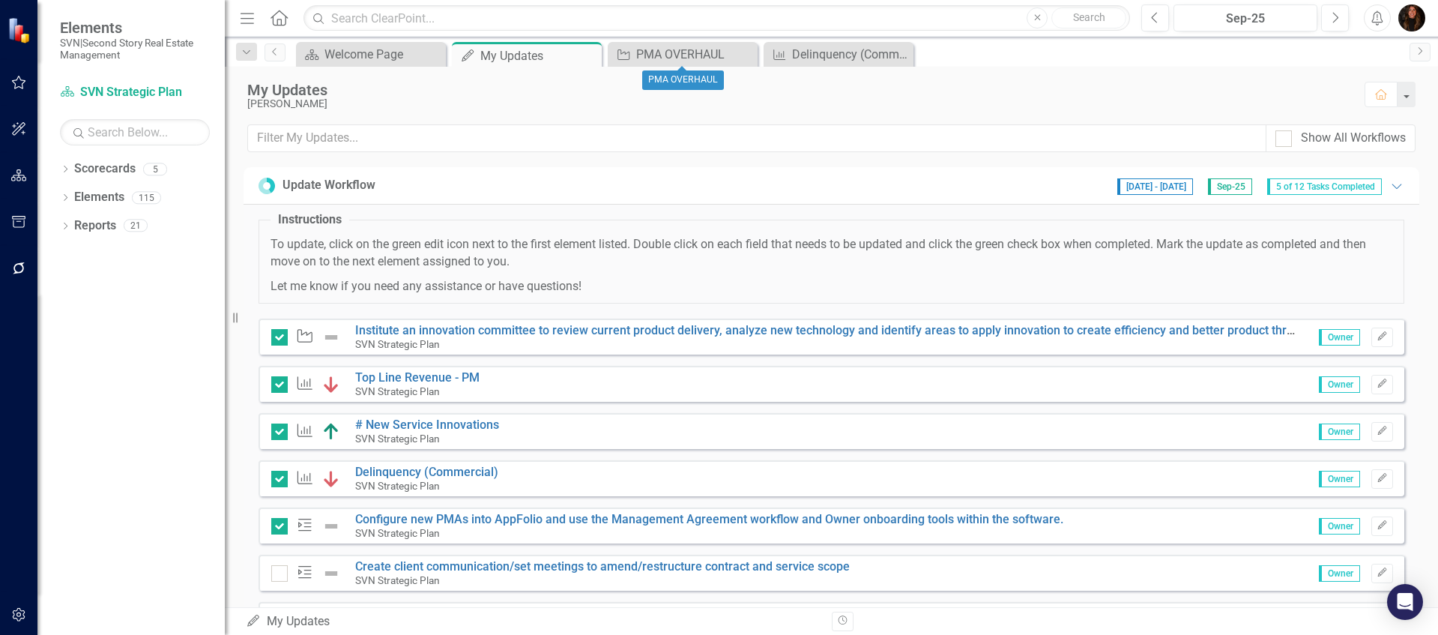
click at [0, 0] on icon "Close" at bounding box center [0, 0] width 0 height 0
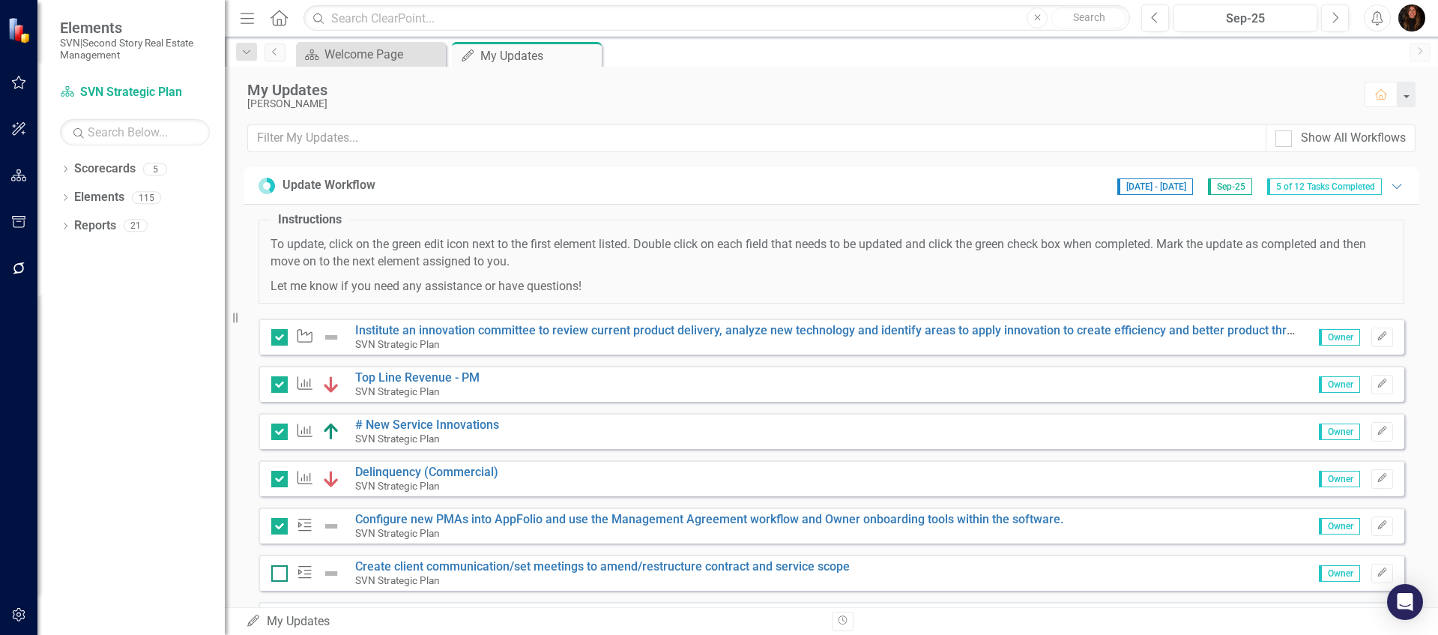
click at [280, 573] on input "checkbox" at bounding box center [276, 570] width 10 height 10
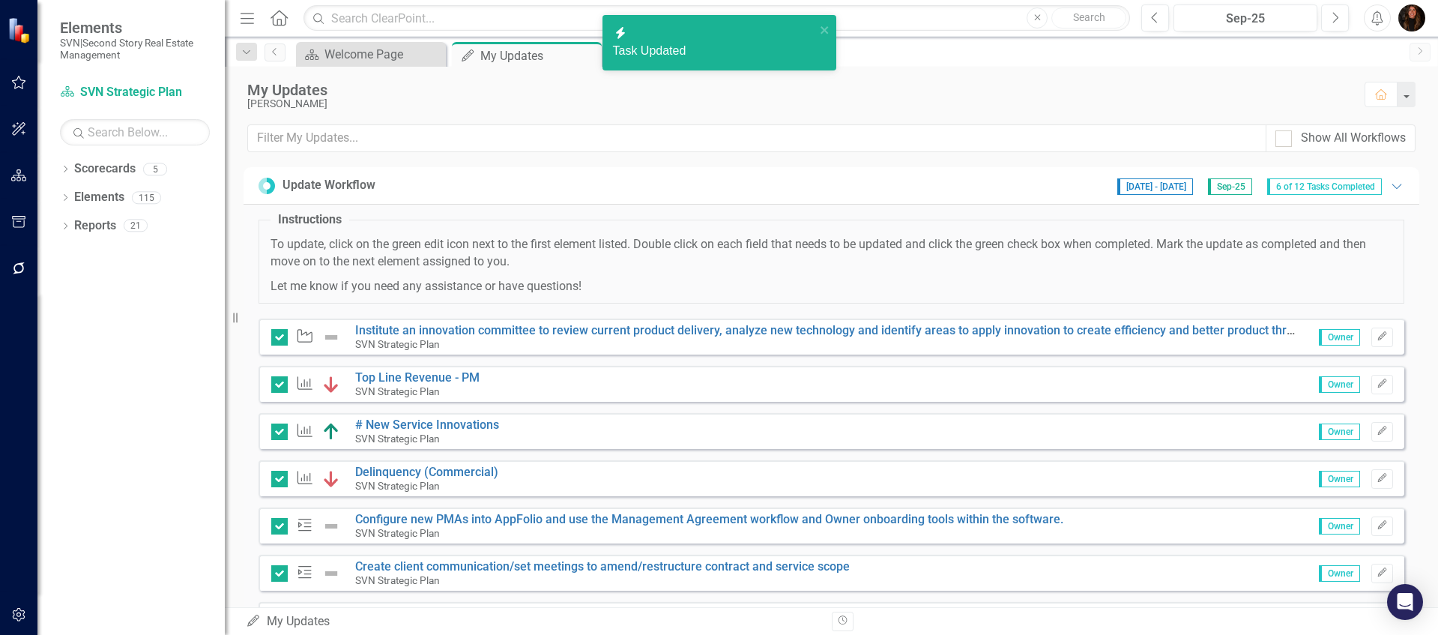
checkbox input "true"
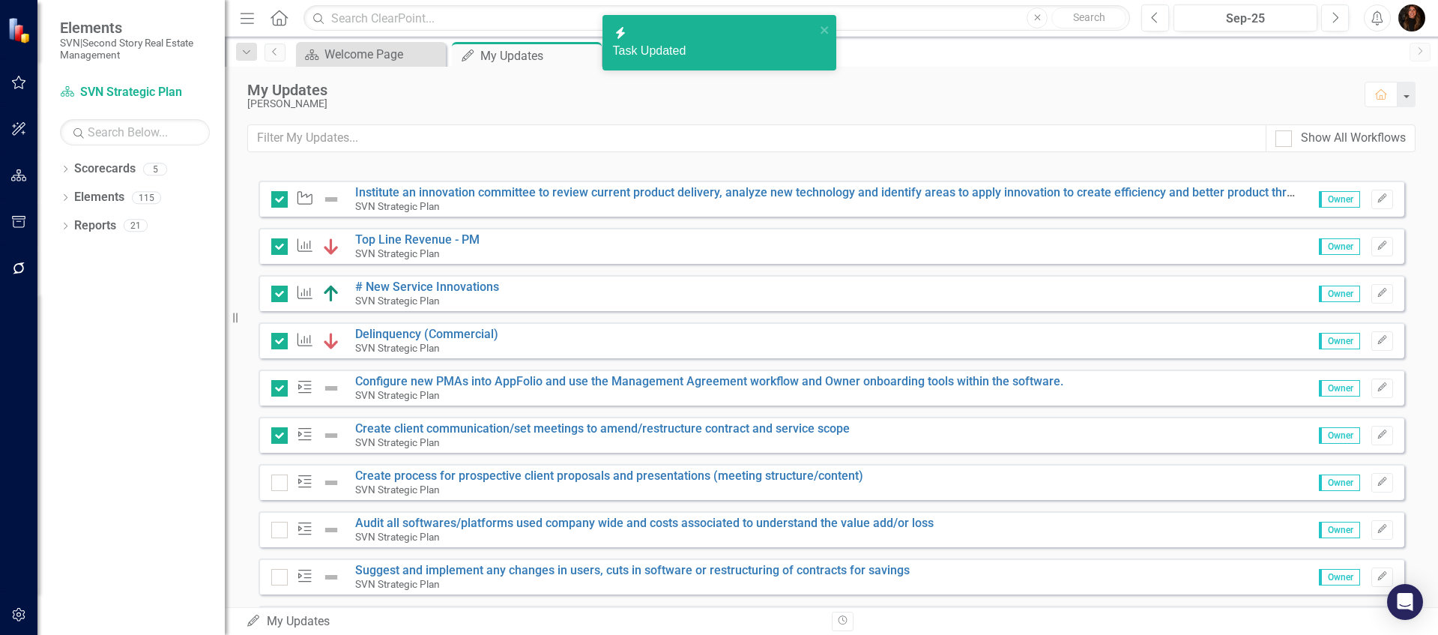
scroll to position [214, 0]
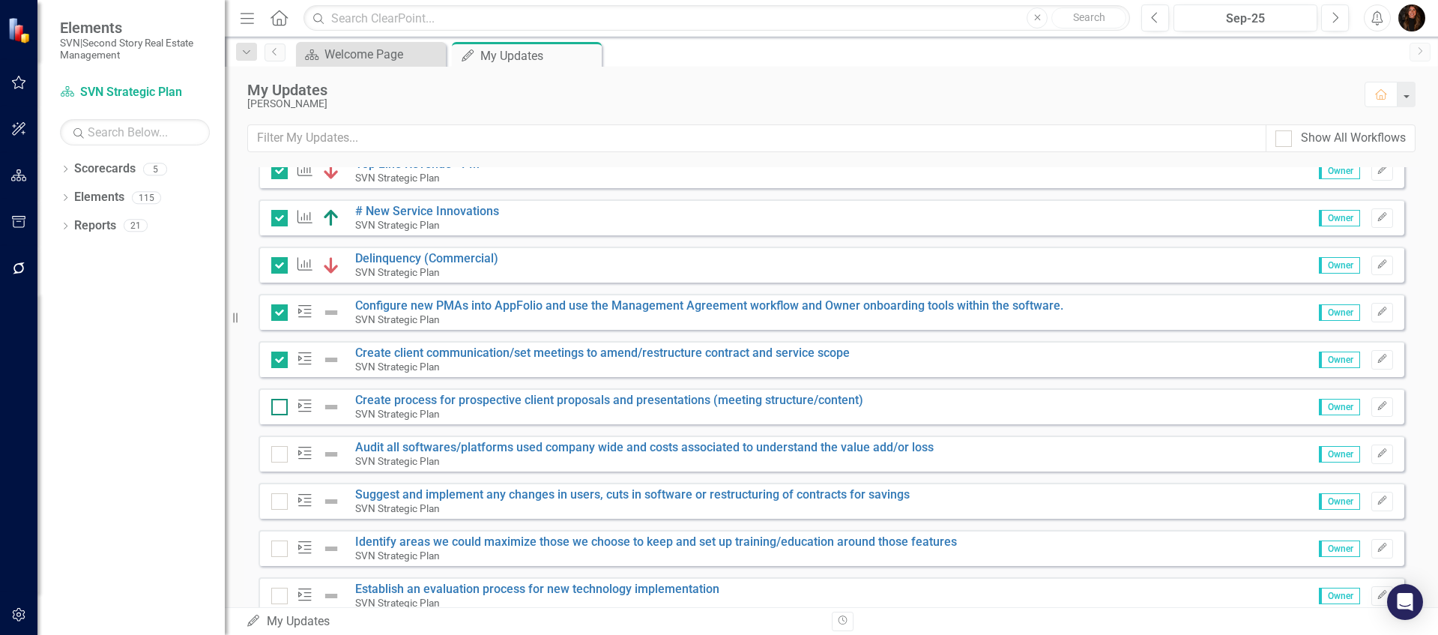
click at [279, 408] on div at bounding box center [279, 407] width 16 height 16
click at [279, 408] on input "checkbox" at bounding box center [276, 404] width 10 height 10
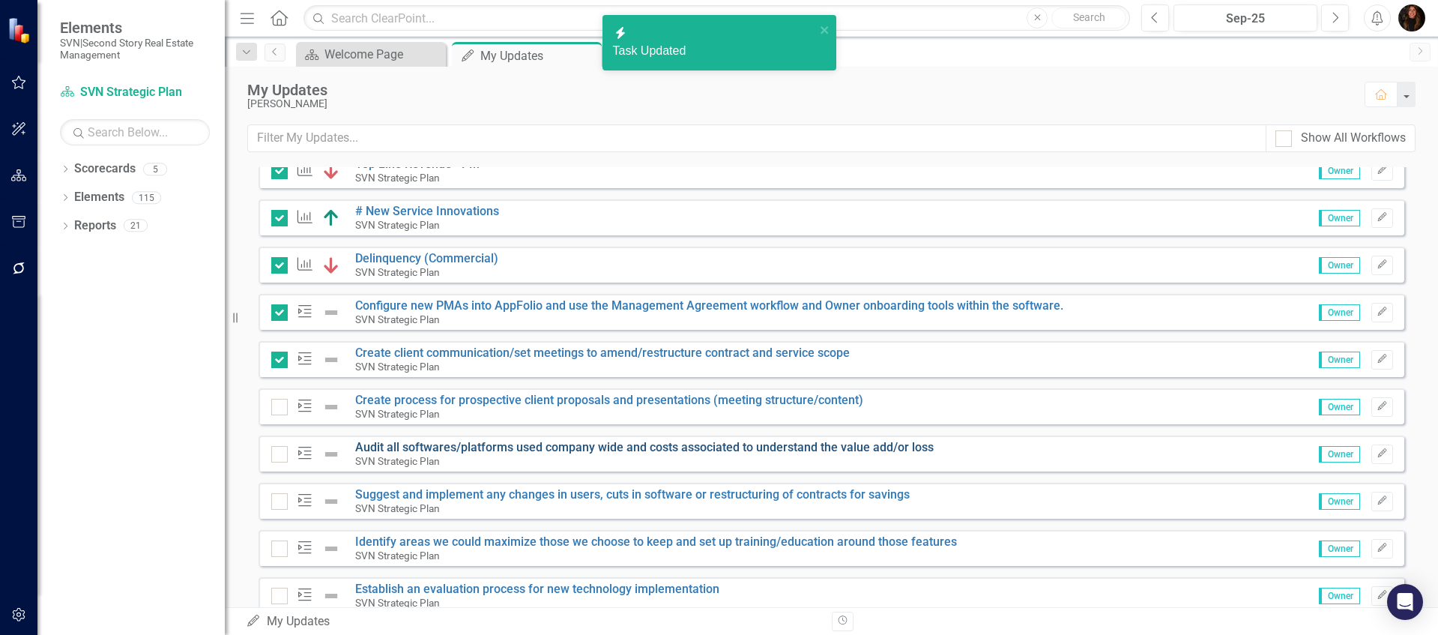
checkbox input "true"
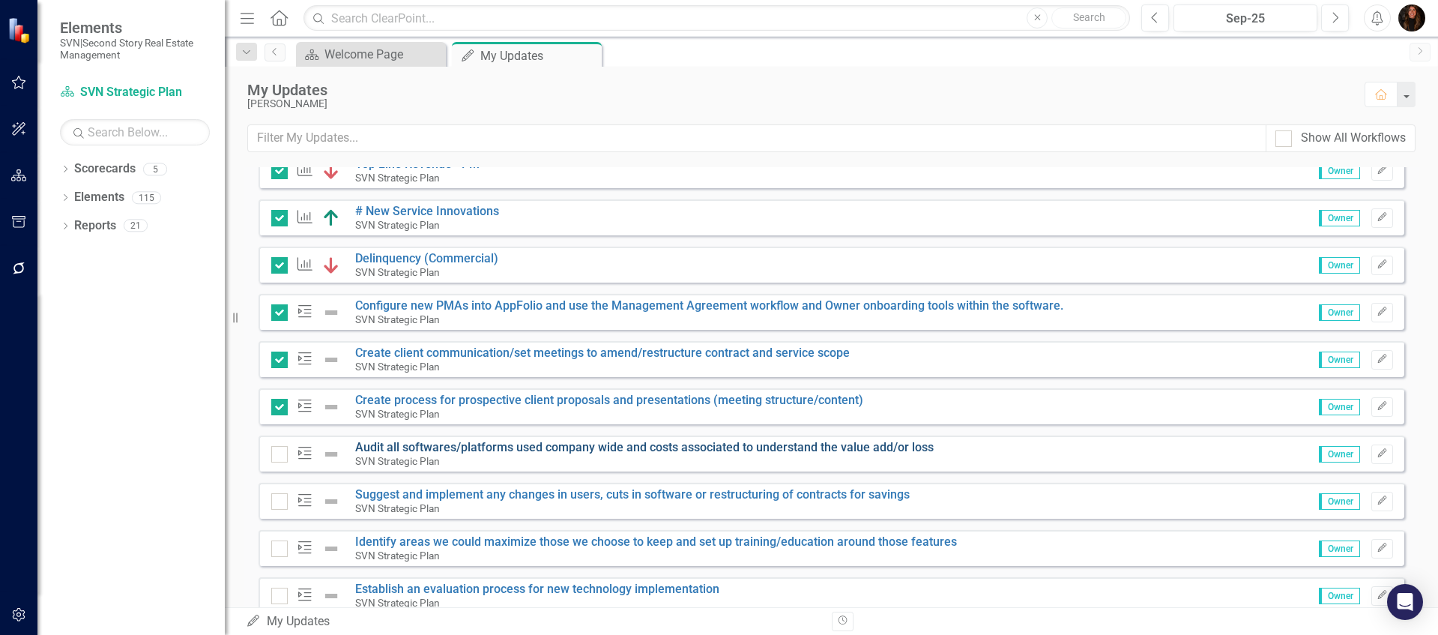
click at [393, 450] on link "Audit all softwares/platforms used company wide and costs associated to underst…" at bounding box center [644, 447] width 578 height 14
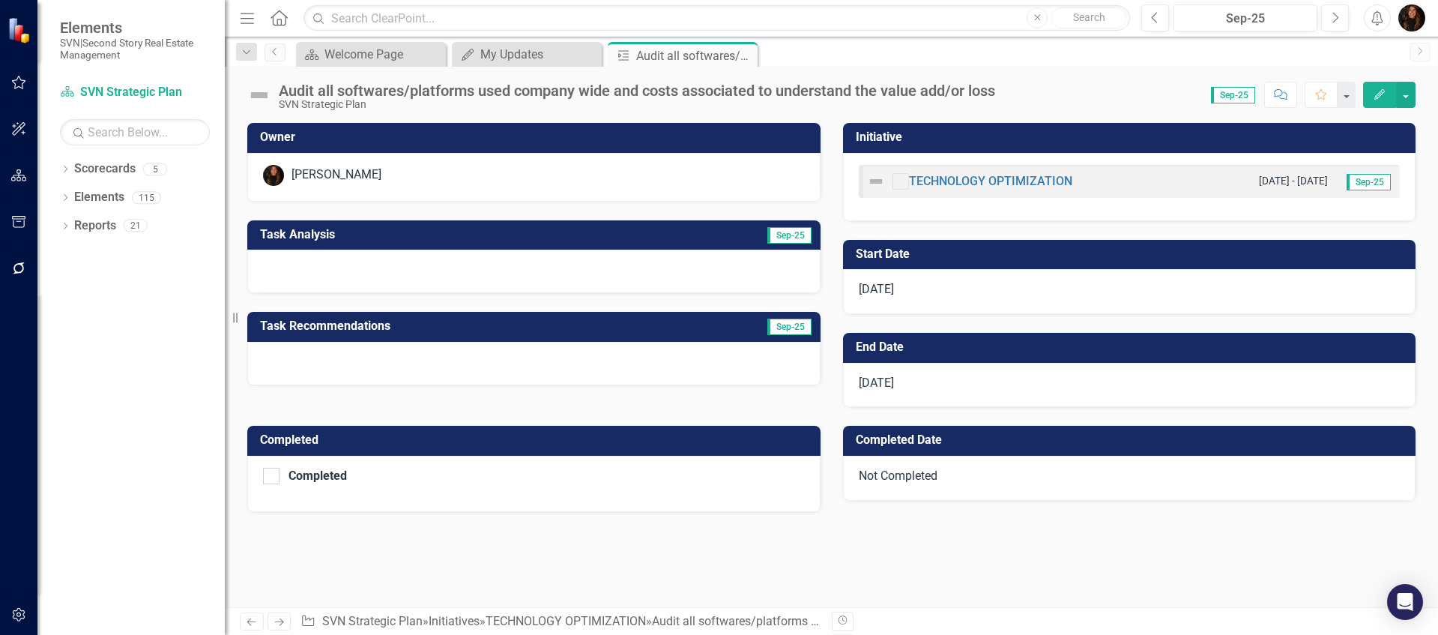
click at [401, 328] on h3 "Task Recommendations" at bounding box center [464, 325] width 409 height 13
click at [380, 243] on td "Task Analysis" at bounding box center [431, 236] width 343 height 25
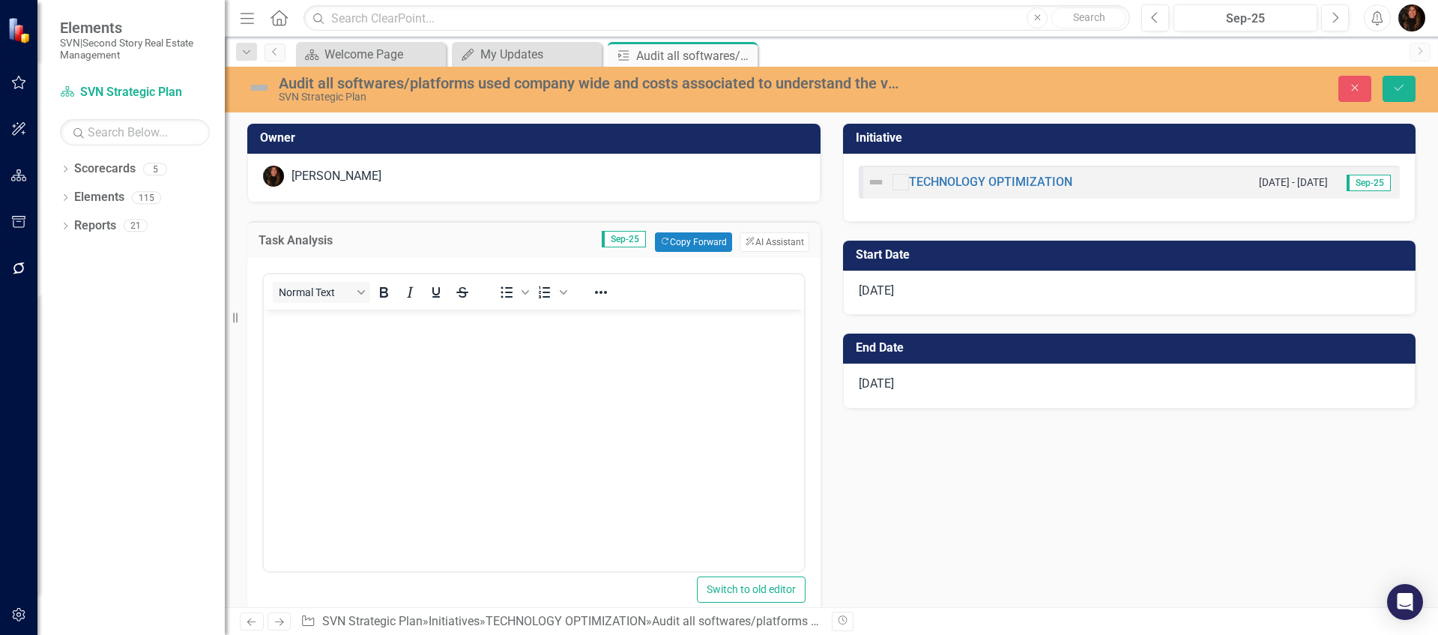
click at [323, 354] on body "Rich Text Area. Press ALT-0 for help." at bounding box center [534, 421] width 540 height 225
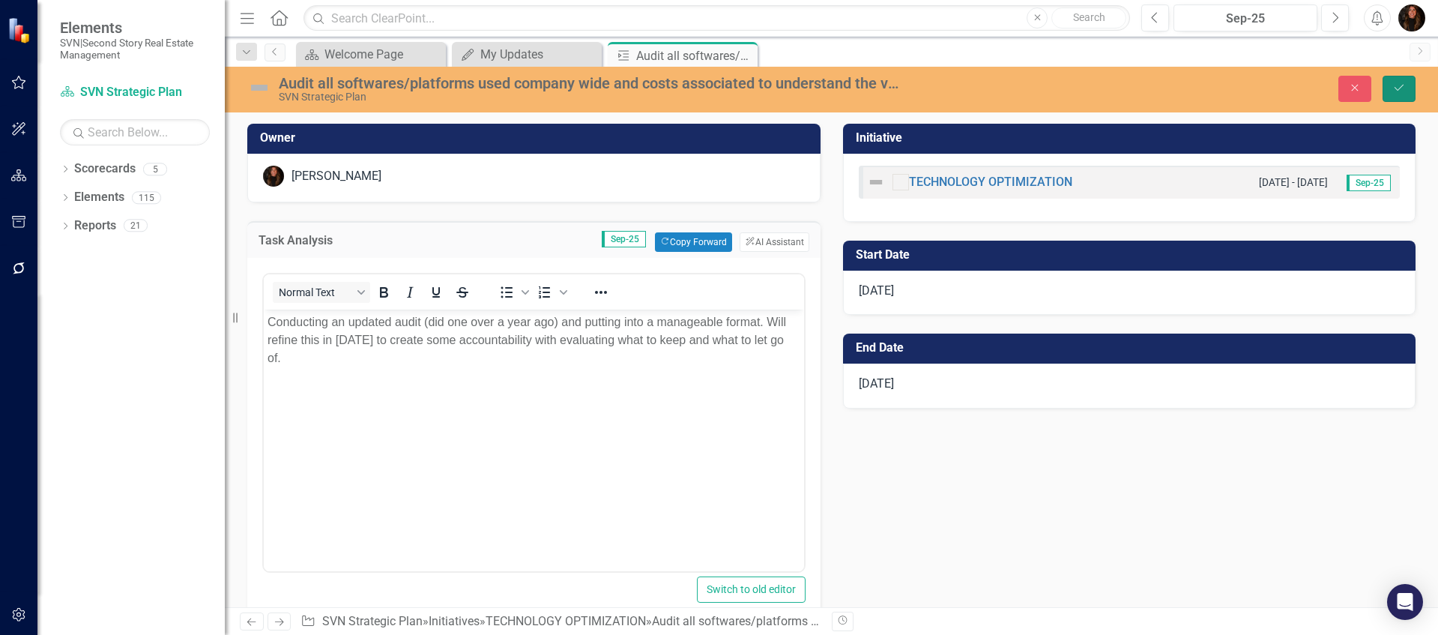
click at [1405, 83] on icon "Save" at bounding box center [1398, 87] width 13 height 10
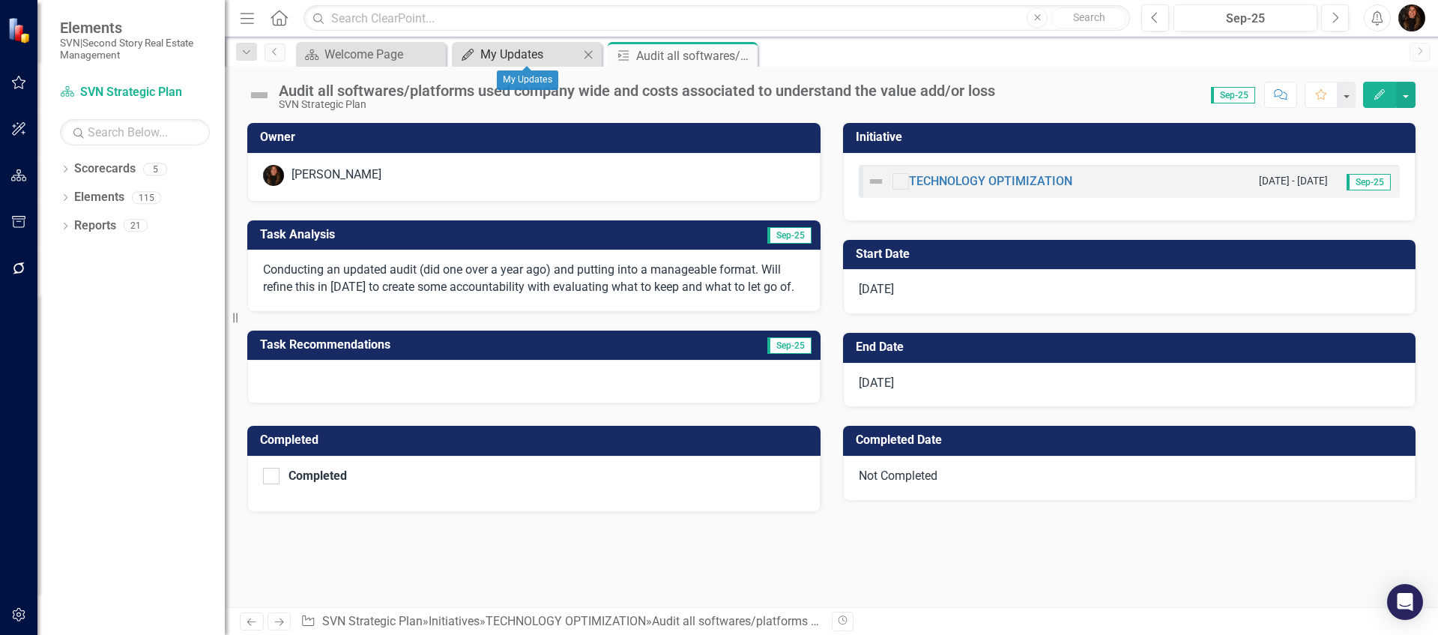
click at [526, 58] on div "My Updates" at bounding box center [529, 54] width 99 height 19
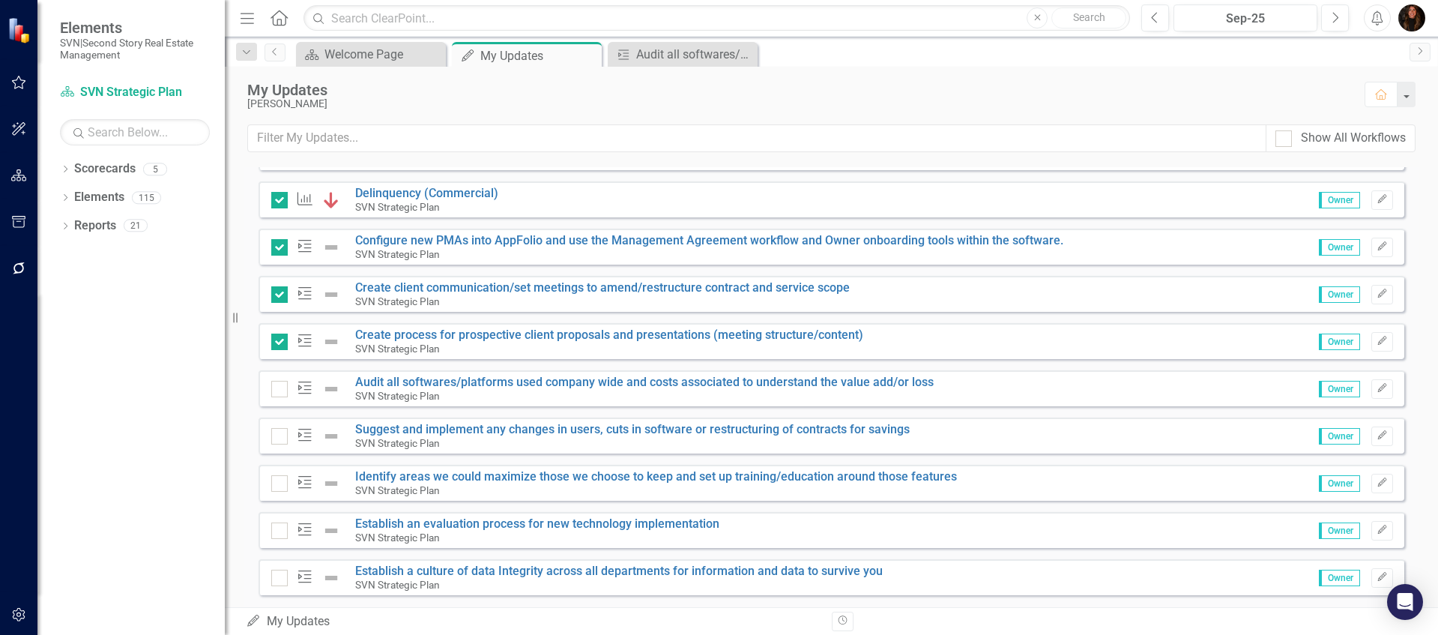
scroll to position [311, 0]
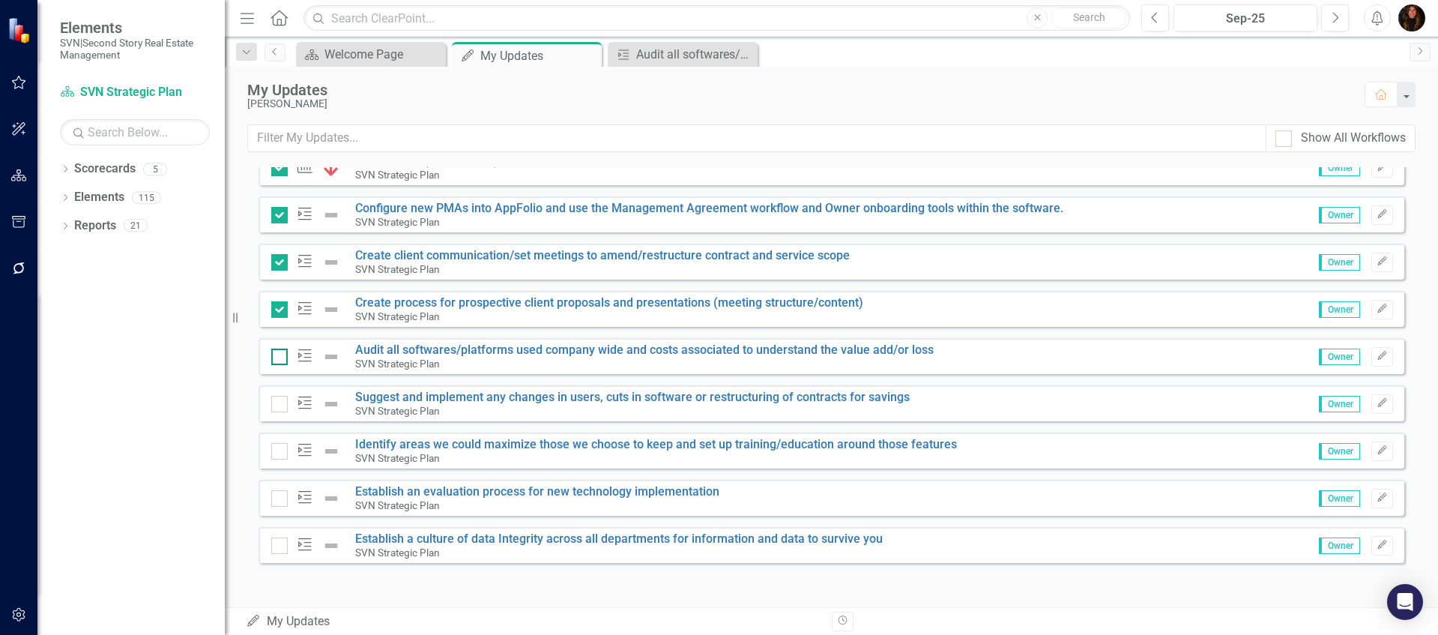
click at [279, 354] on input "checkbox" at bounding box center [276, 353] width 10 height 10
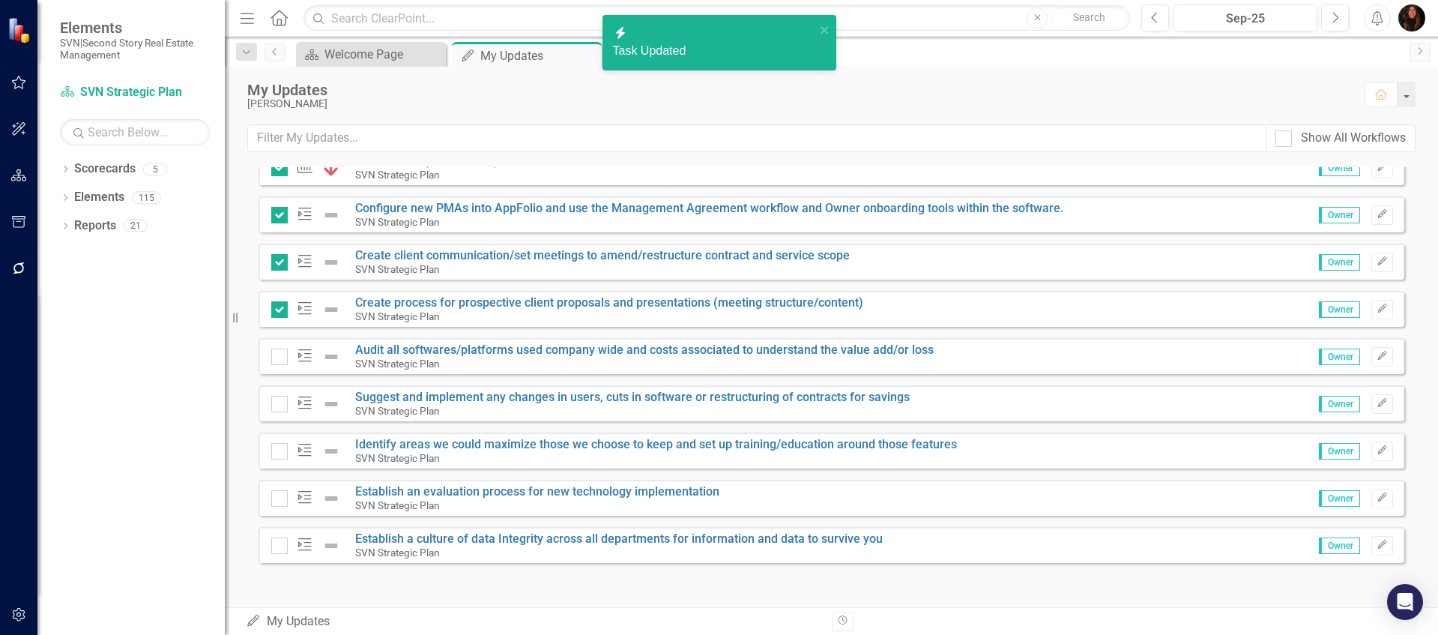
checkbox input "true"
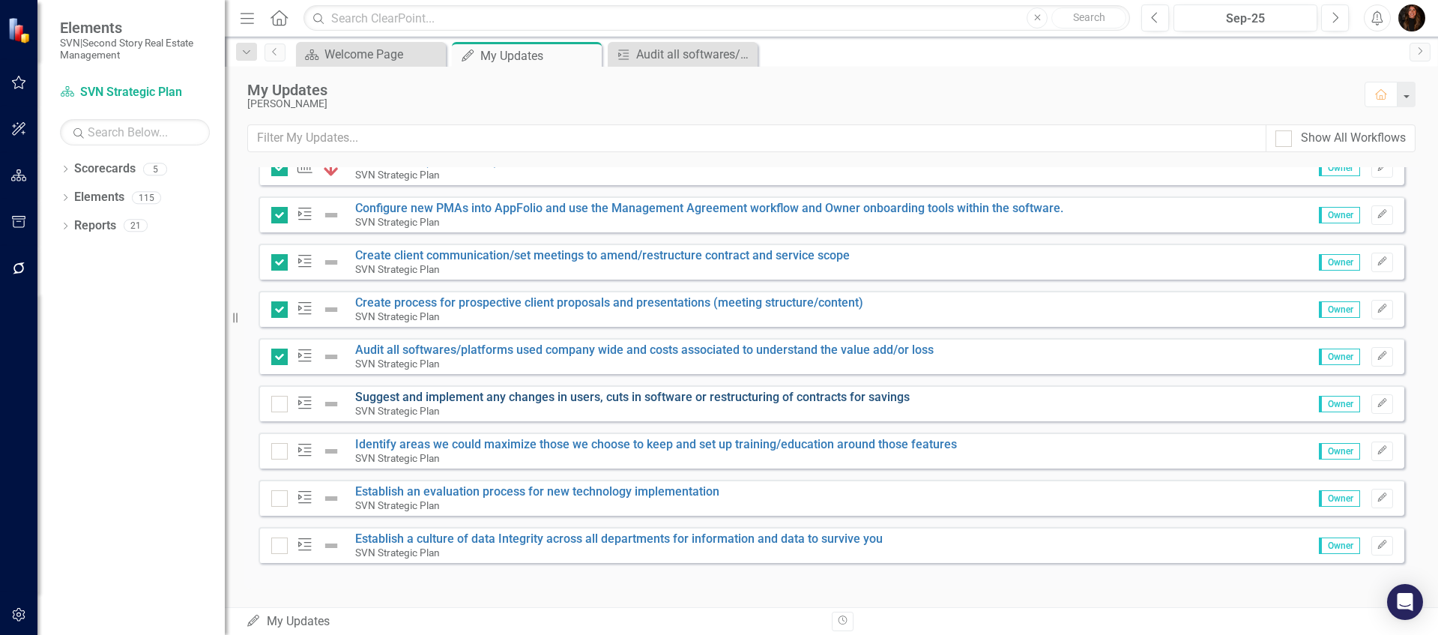
click at [441, 398] on link "Suggest and implement any changes in users, cuts in software or restructuring o…" at bounding box center [632, 397] width 554 height 14
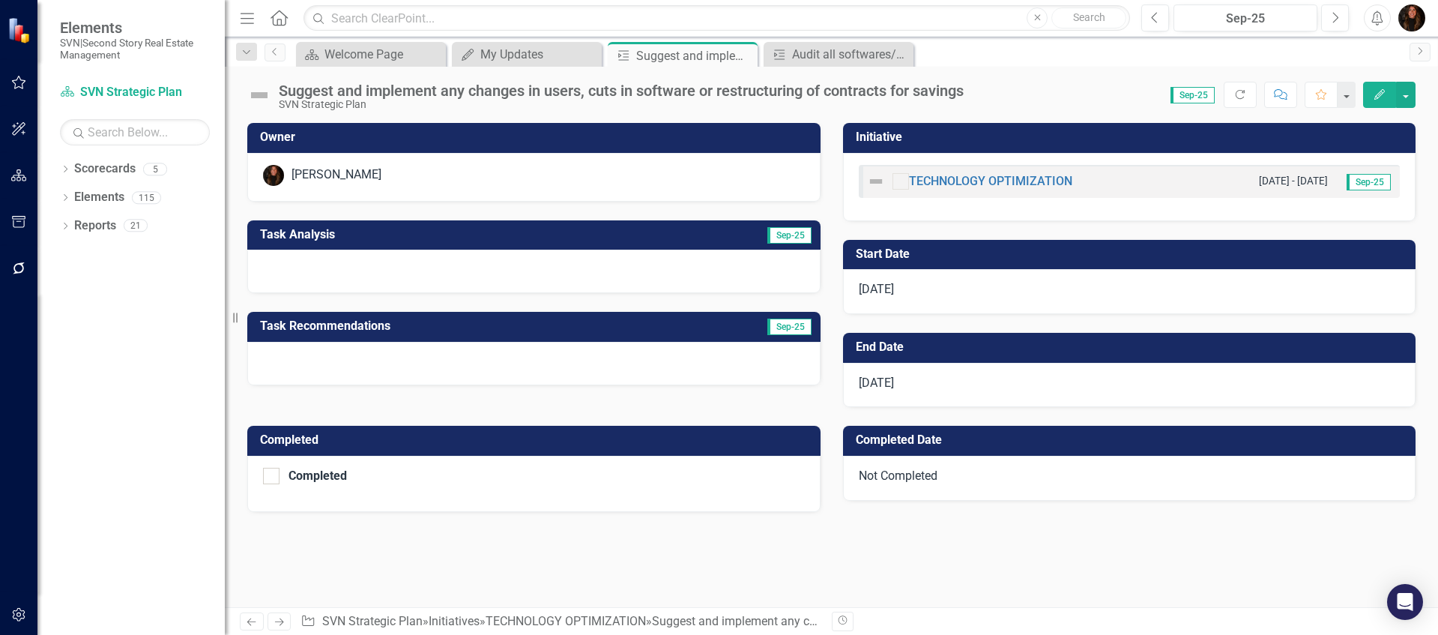
click at [416, 234] on h3 "Task Analysis" at bounding box center [431, 234] width 343 height 13
click at [415, 235] on h3 "Task Analysis" at bounding box center [431, 234] width 343 height 13
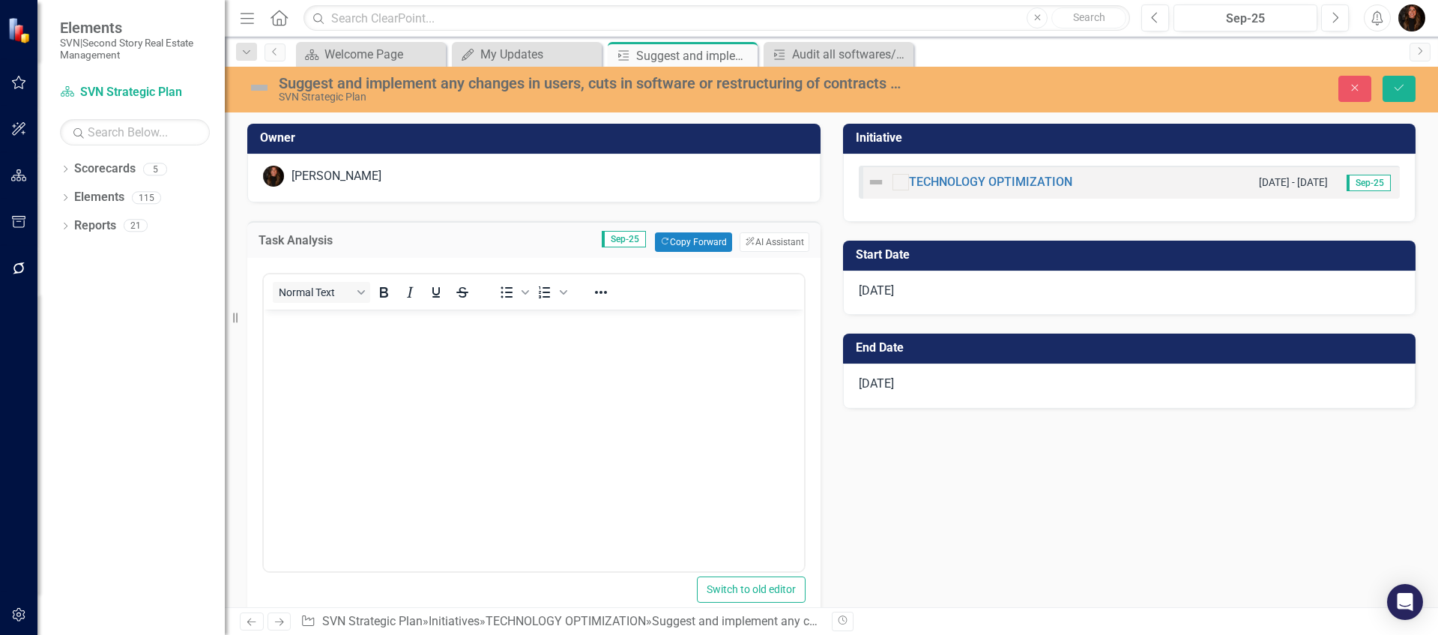
click at [369, 366] on body "Rich Text Area. Press ALT-0 for help." at bounding box center [534, 421] width 540 height 225
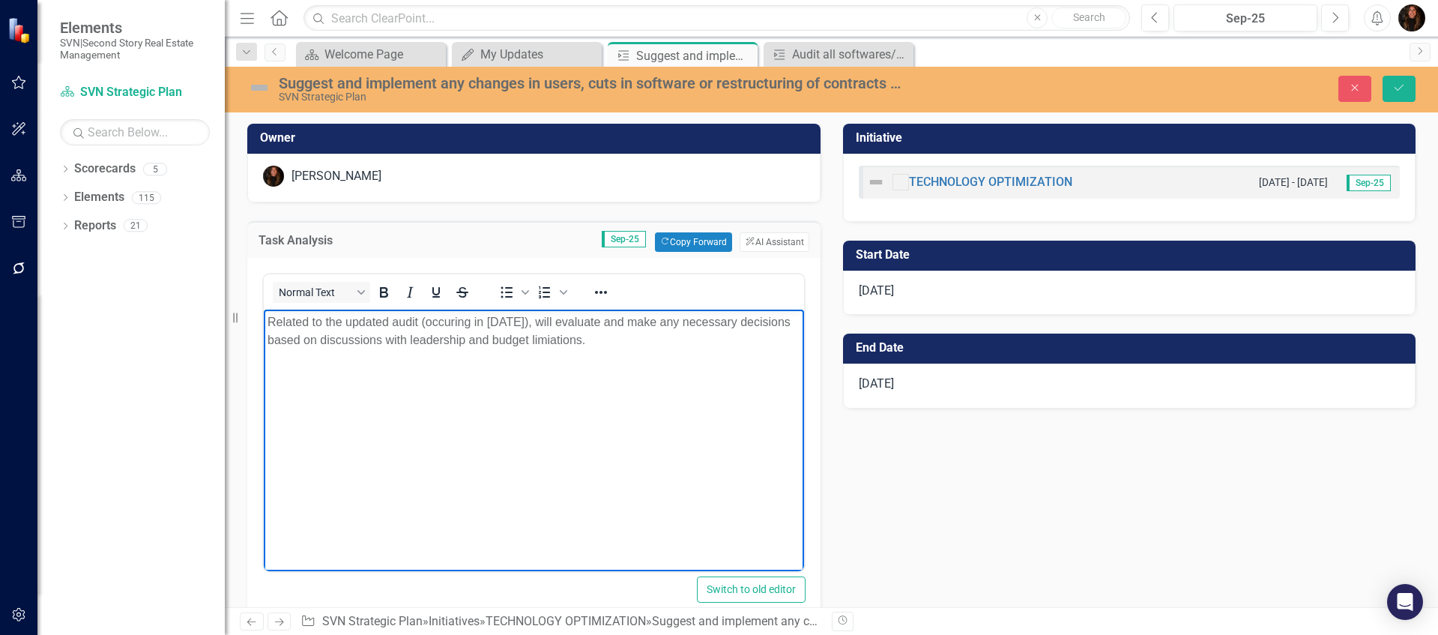
click at [455, 321] on p "Related to the updated audit (occuring in [DATE]), will evaluate and make any n…" at bounding box center [533, 331] width 533 height 36
click at [1392, 91] on icon "Save" at bounding box center [1398, 87] width 13 height 10
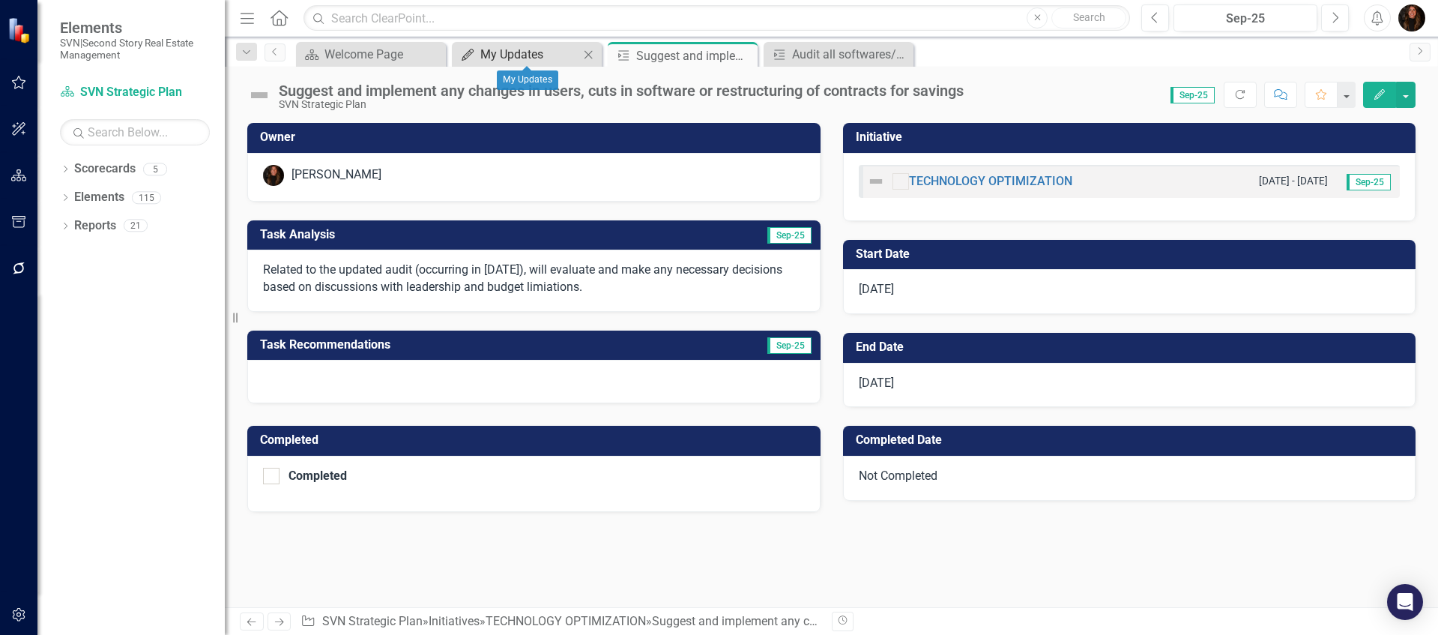
click at [552, 58] on div "My Updates" at bounding box center [529, 54] width 99 height 19
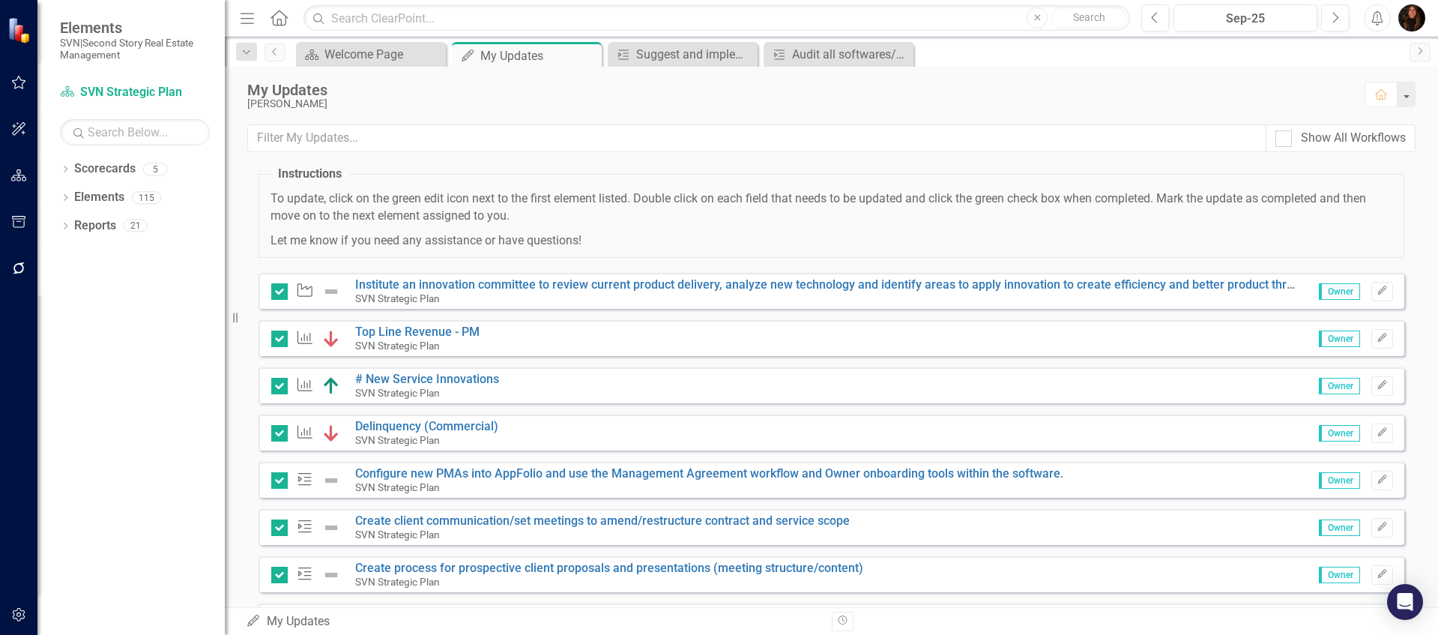
scroll to position [244, 0]
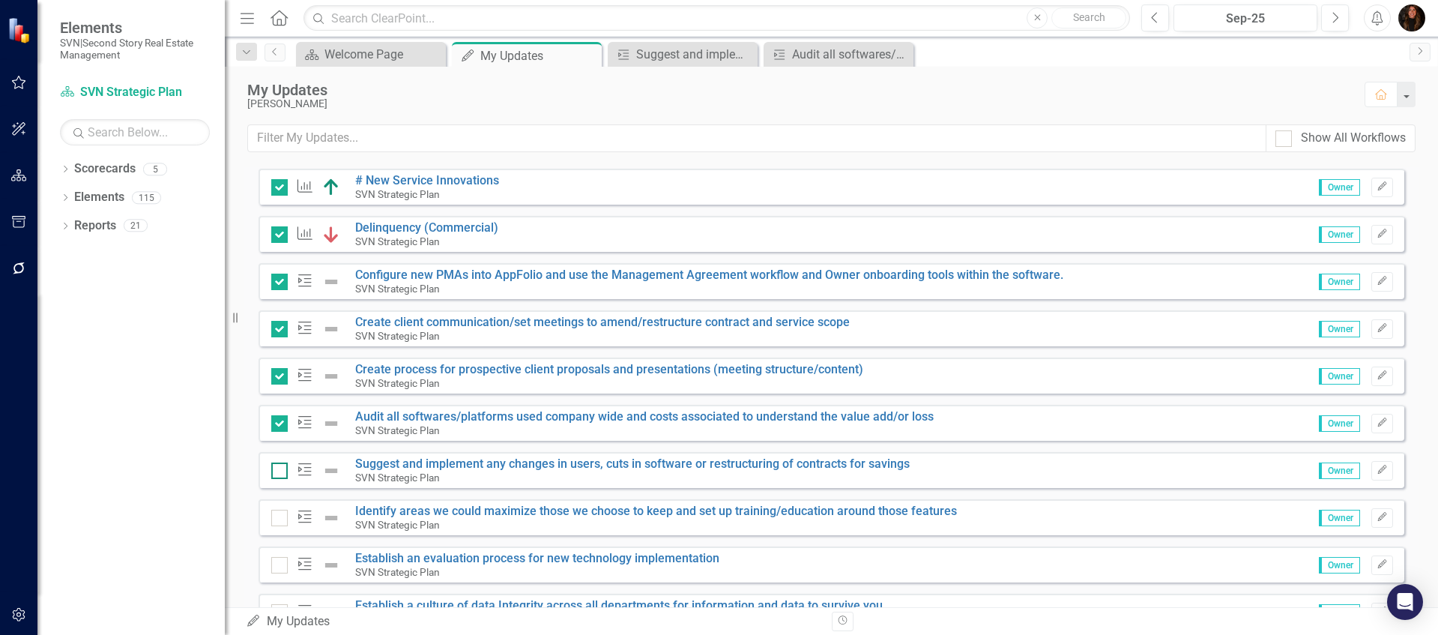
click at [282, 471] on div at bounding box center [279, 470] width 16 height 16
click at [281, 471] on input "checkbox" at bounding box center [276, 467] width 10 height 10
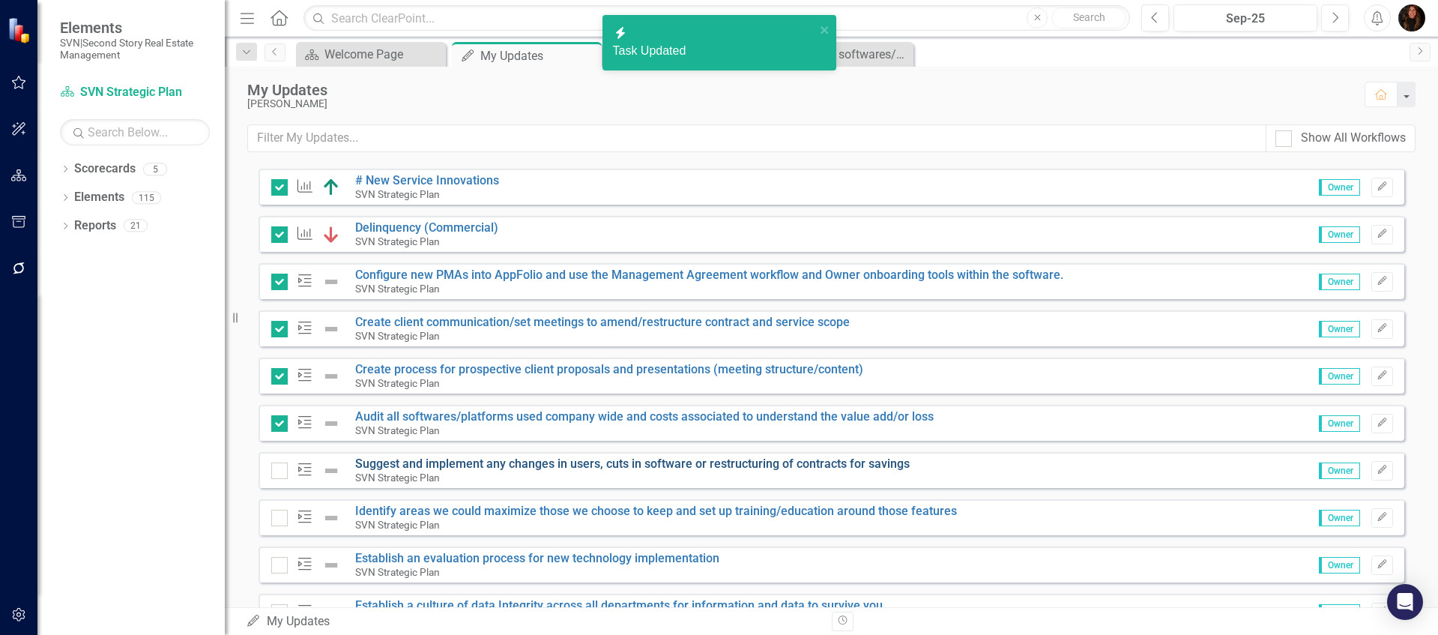
checkbox input "true"
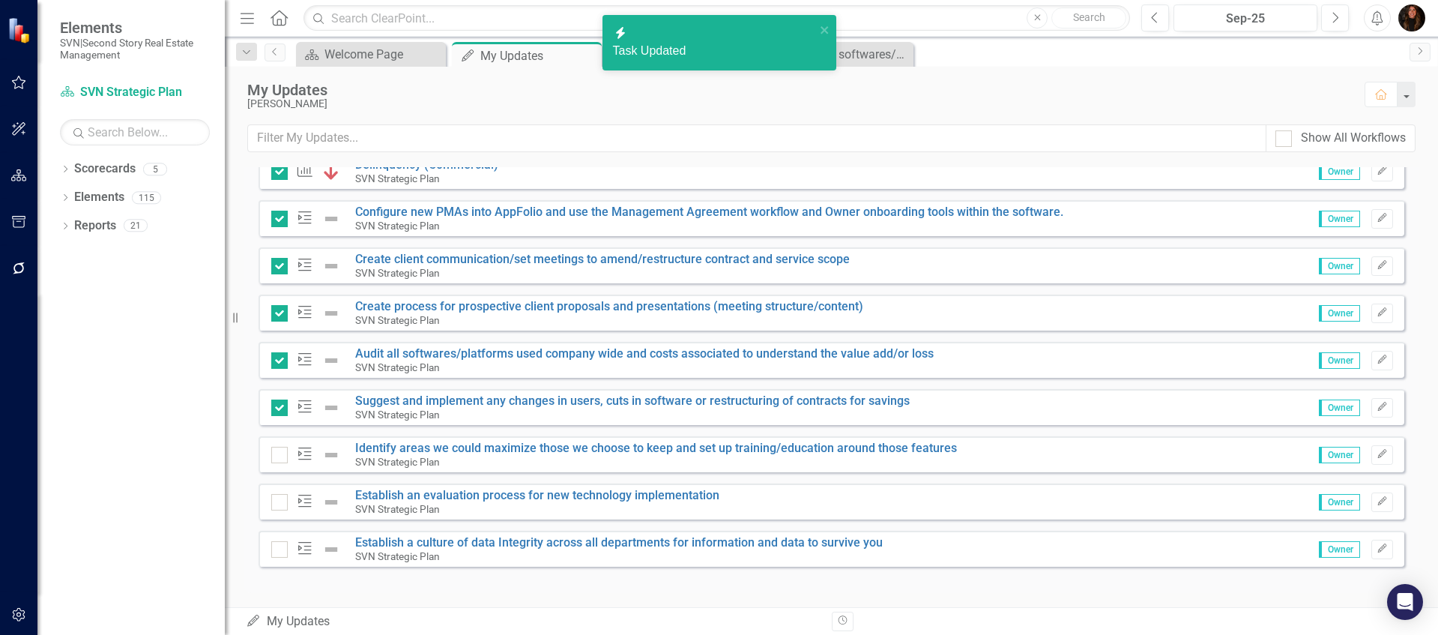
scroll to position [311, 0]
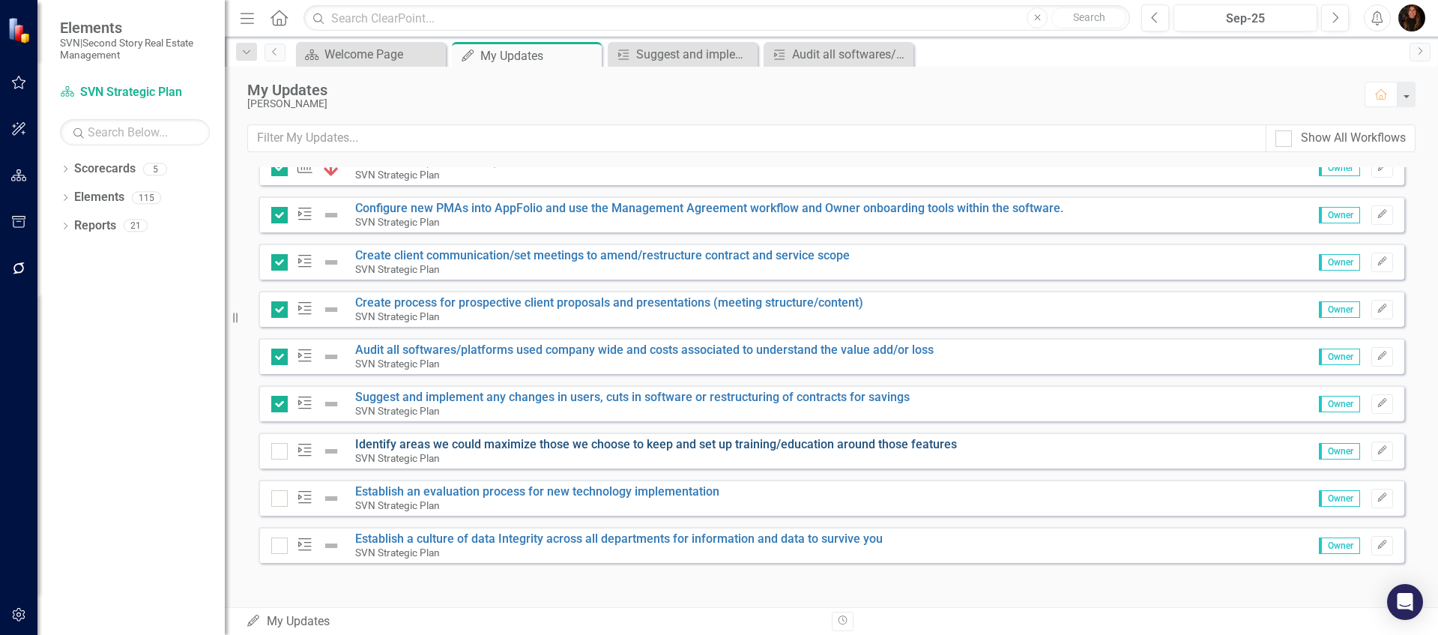
click at [428, 441] on link "Identify areas we could maximize those we choose to keep and set up training/ed…" at bounding box center [656, 444] width 602 height 14
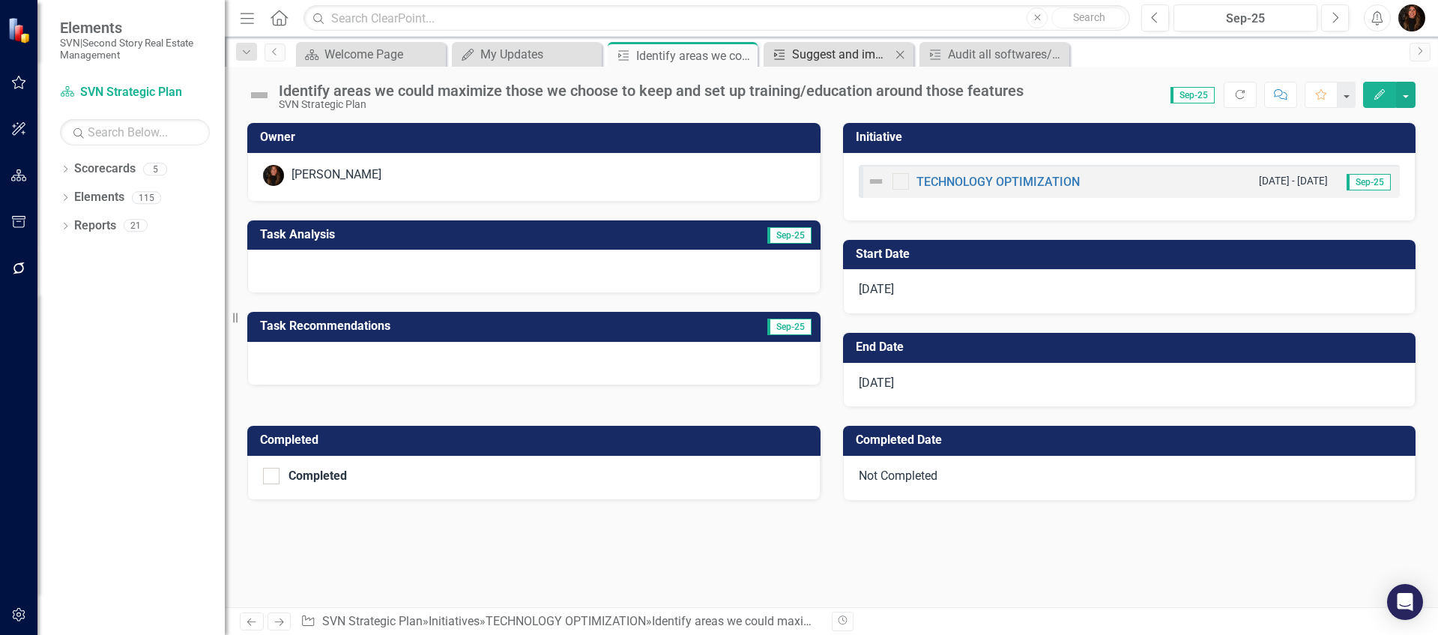
click at [826, 55] on div "Suggest and implement any changes in users, cuts in software or restructuring o…" at bounding box center [841, 54] width 99 height 19
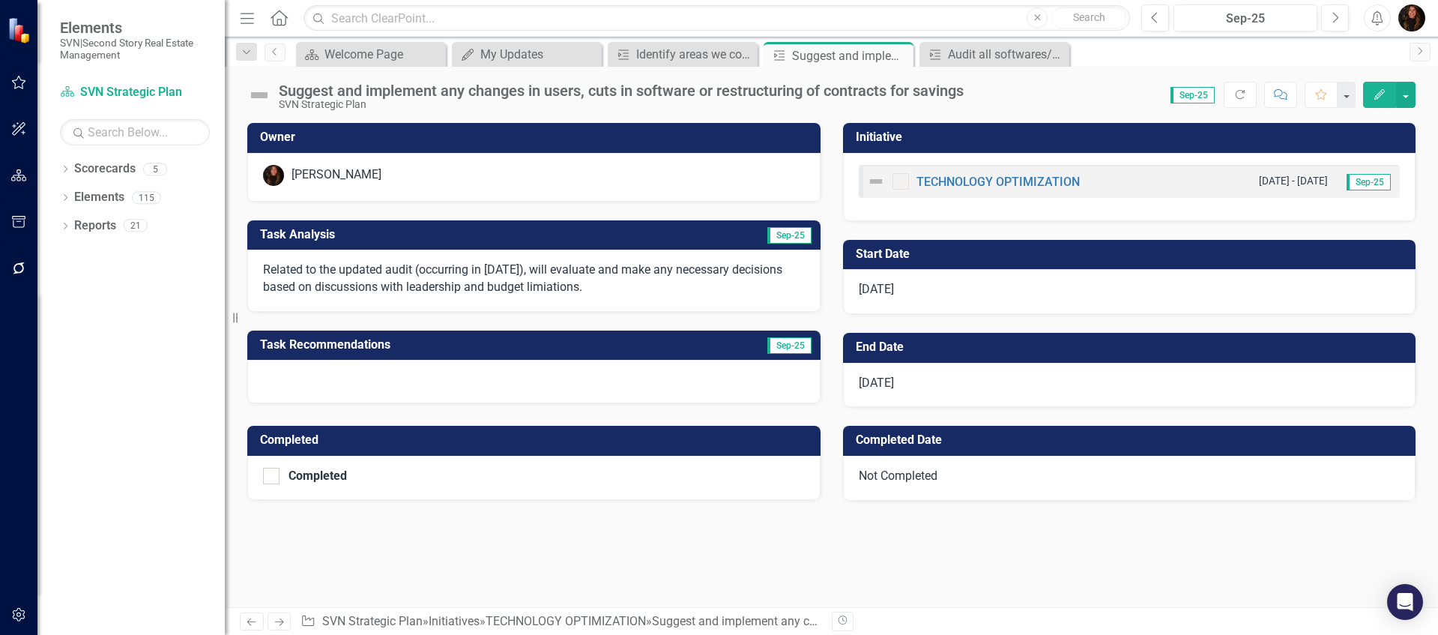
drag, startPoint x: 592, startPoint y: 286, endPoint x: 276, endPoint y: 271, distance: 315.8
click at [276, 272] on p "Related to the updated audit (occurring in [DATE]), will evaluate and make any …" at bounding box center [534, 278] width 542 height 34
drag, startPoint x: 575, startPoint y: 288, endPoint x: 371, endPoint y: 282, distance: 204.6
click at [371, 282] on p "Related to the updated audit (occurring in [DATE]), will evaluate and make any …" at bounding box center [534, 278] width 542 height 34
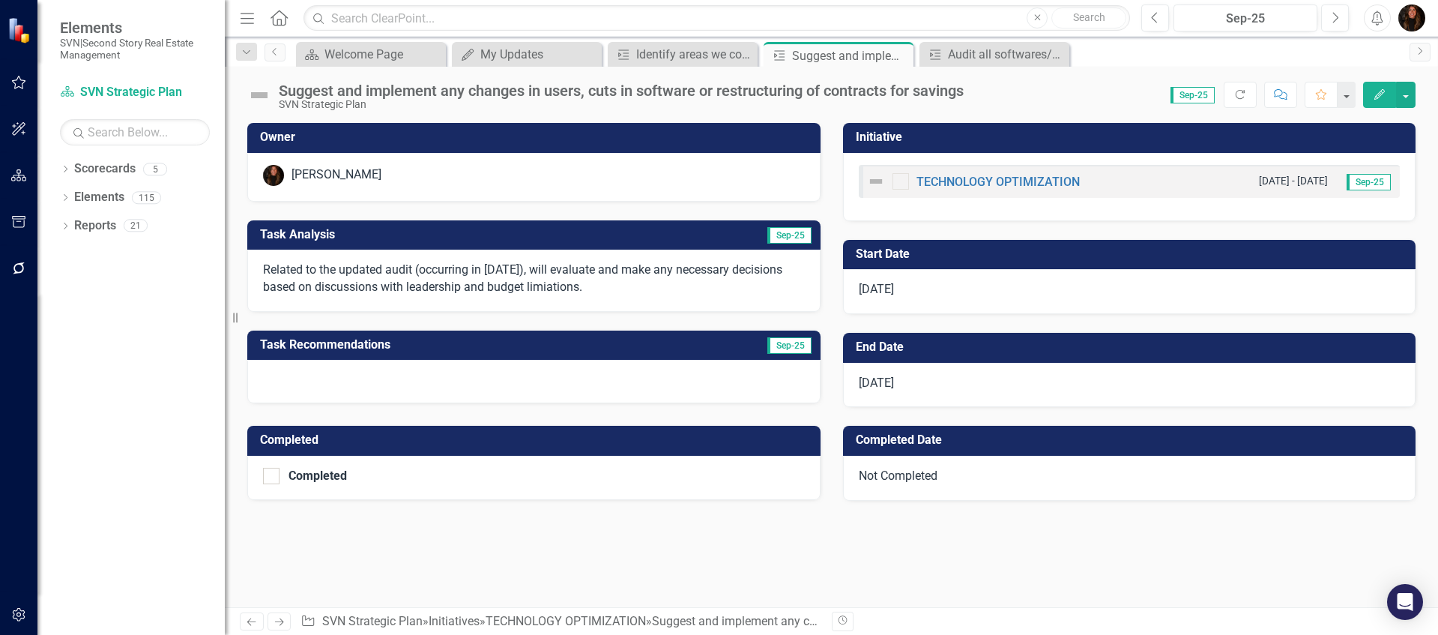
click at [371, 282] on p "Related to the updated audit (occurring in [DATE]), will evaluate and make any …" at bounding box center [534, 278] width 542 height 34
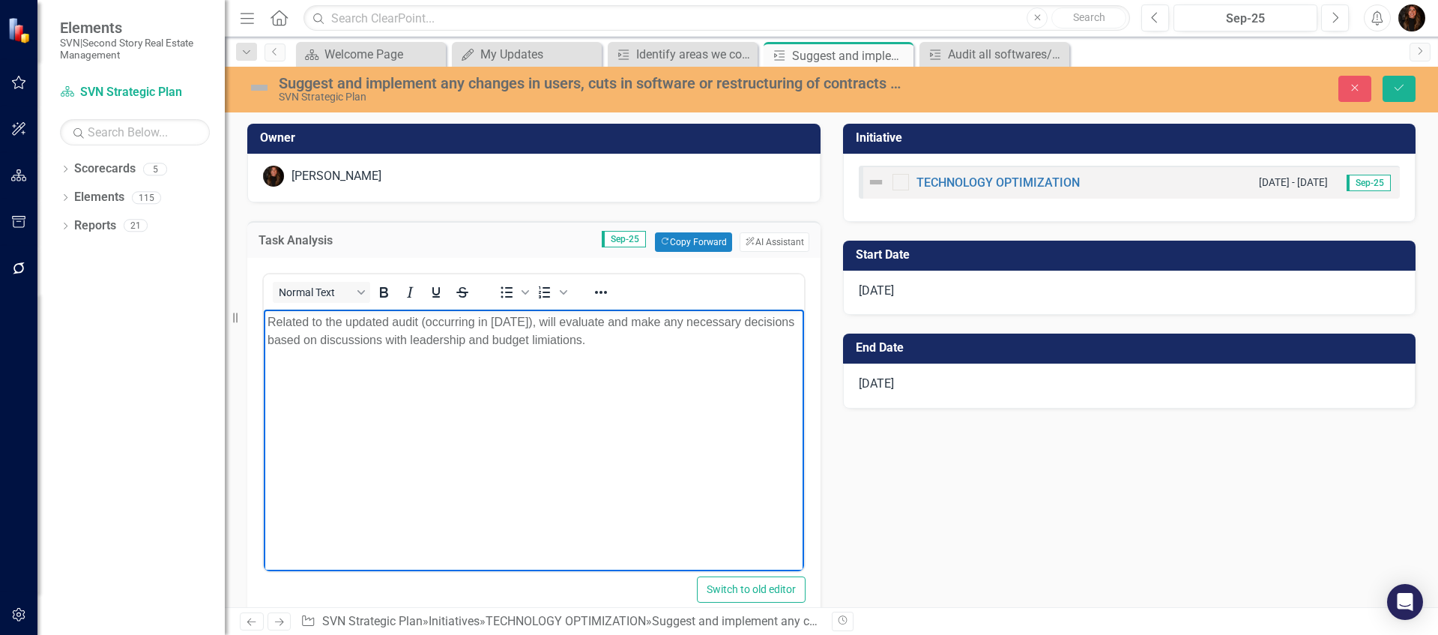
drag, startPoint x: 635, startPoint y: 337, endPoint x: 267, endPoint y: 318, distance: 369.1
click at [267, 318] on p "Related to the updated audit (occurring in [DATE]), will evaluate and make any …" at bounding box center [533, 331] width 533 height 36
click at [602, 338] on p "Related to the updated audit (occurring in [DATE]), will evaluate and make any …" at bounding box center [533, 331] width 533 height 36
drag, startPoint x: 632, startPoint y: 341, endPoint x: 291, endPoint y: 325, distance: 340.5
click at [264, 325] on html "Related to the updated audit (occurring in Oct 2025), will evaluate and make an…" at bounding box center [534, 421] width 540 height 225
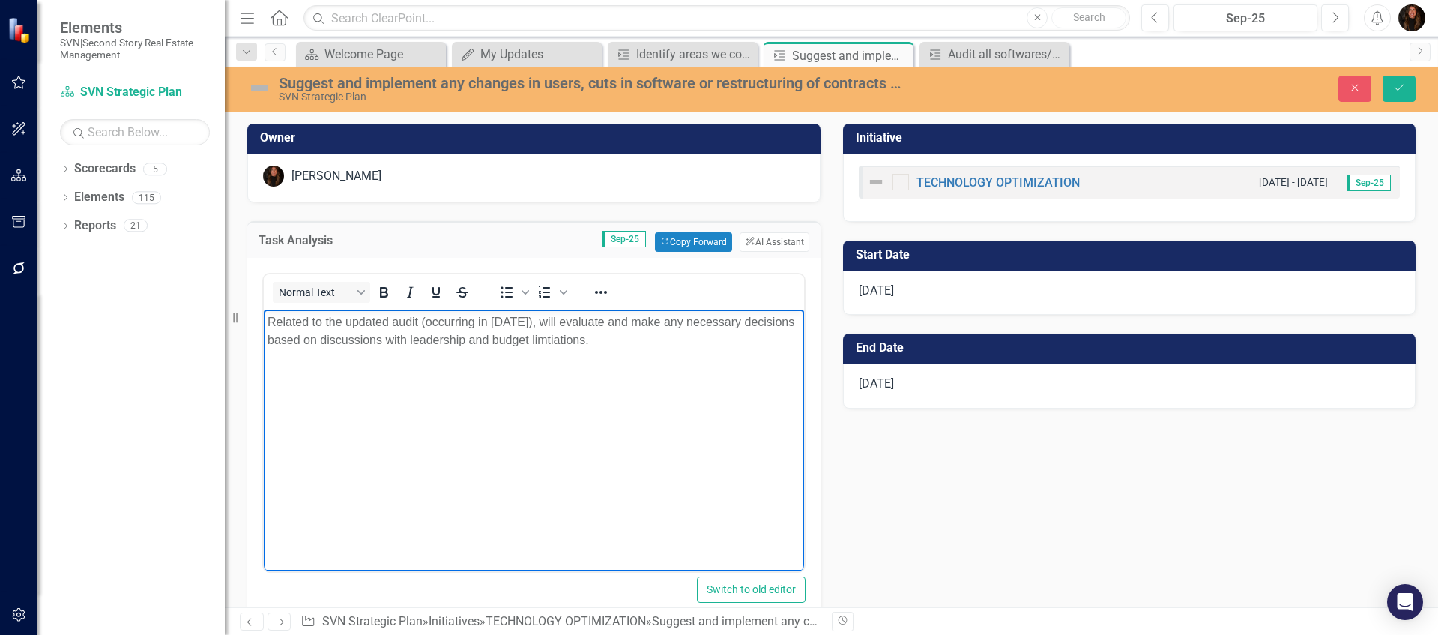
click at [621, 353] on body "Related to the updated audit (occurring in Oct 2025), will evaluate and make an…" at bounding box center [534, 421] width 540 height 225
click at [599, 339] on p "Related to the updated audit (occurring in Oct 2025), will evaluate and make an…" at bounding box center [533, 331] width 533 height 36
drag, startPoint x: 608, startPoint y: 341, endPoint x: 600, endPoint y: 341, distance: 8.2
click at [600, 341] on p "Related to the updated audit (occurring in Oct 2025), will evaluate and make an…" at bounding box center [533, 331] width 533 height 36
drag, startPoint x: 661, startPoint y: 347, endPoint x: 249, endPoint y: 324, distance: 412.7
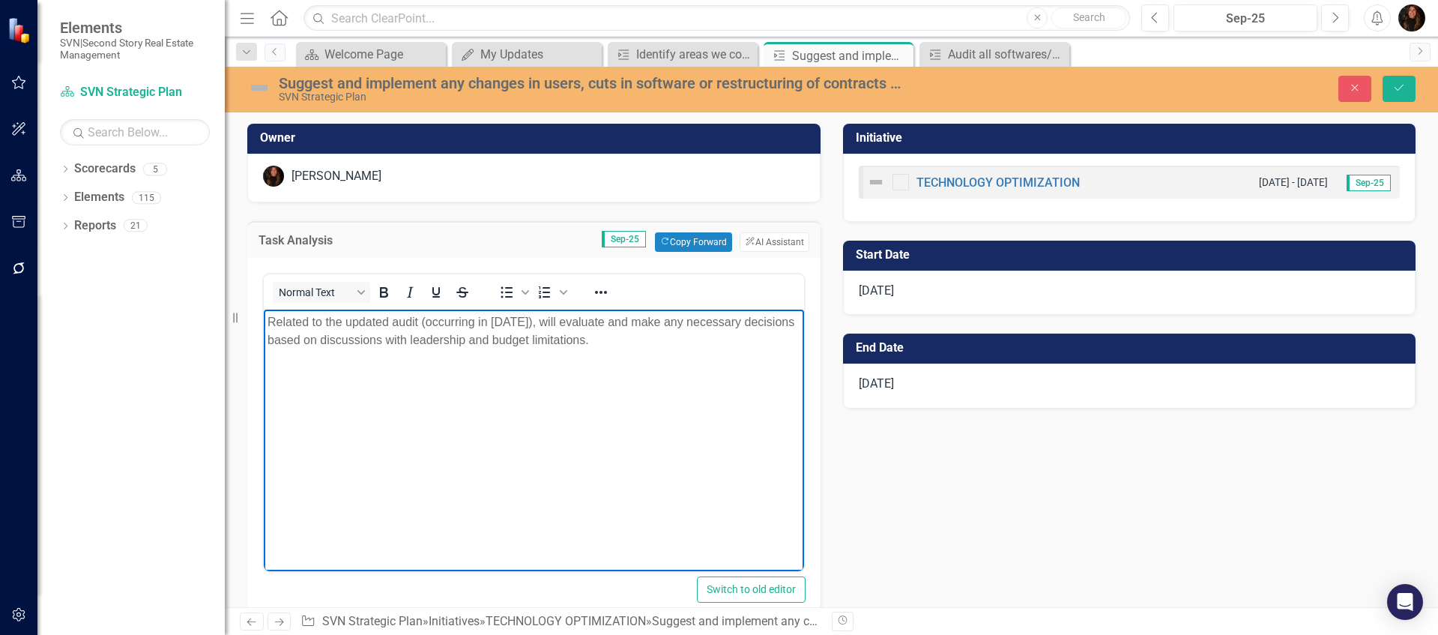
click at [264, 324] on html "Related to the updated audit (occurring in Oct 2025), will evaluate and make an…" at bounding box center [534, 421] width 540 height 225
copy p "Related to the updated audit (occurring in Oct 2025), will evaluate and make an…"
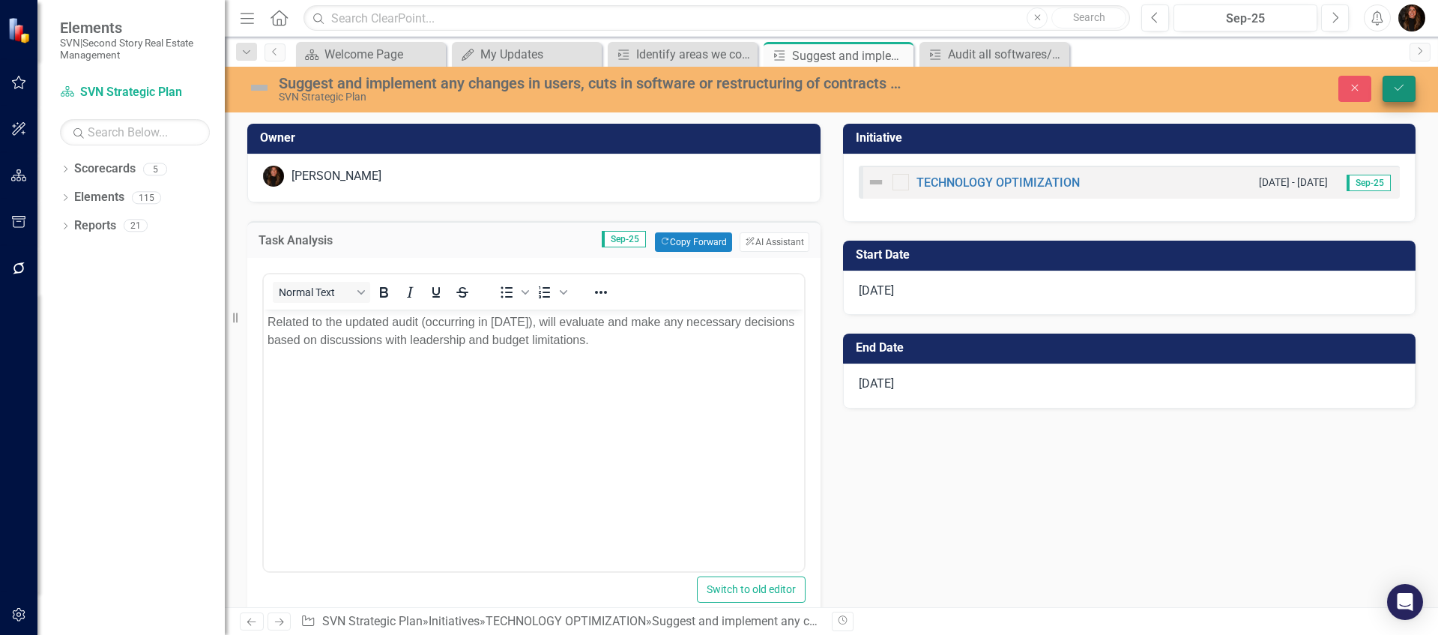
click at [1403, 95] on button "Save" at bounding box center [1398, 89] width 33 height 26
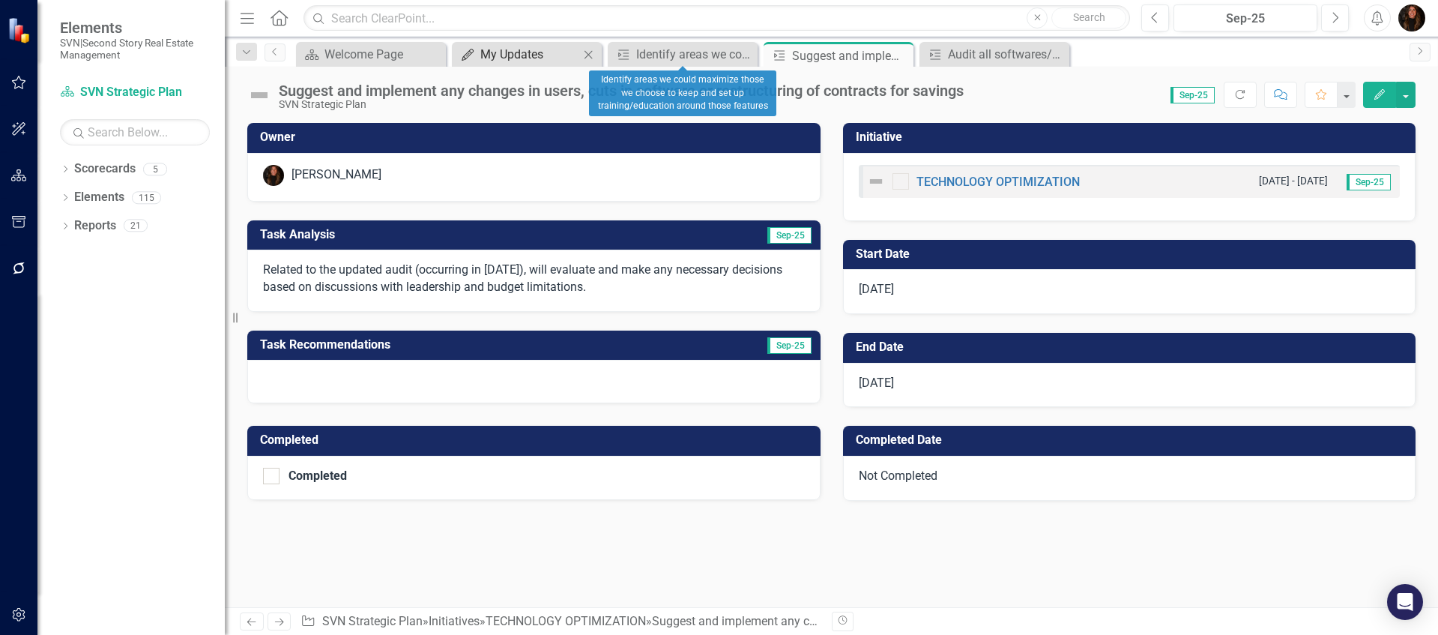
click at [485, 60] on div "My Updates" at bounding box center [529, 54] width 99 height 19
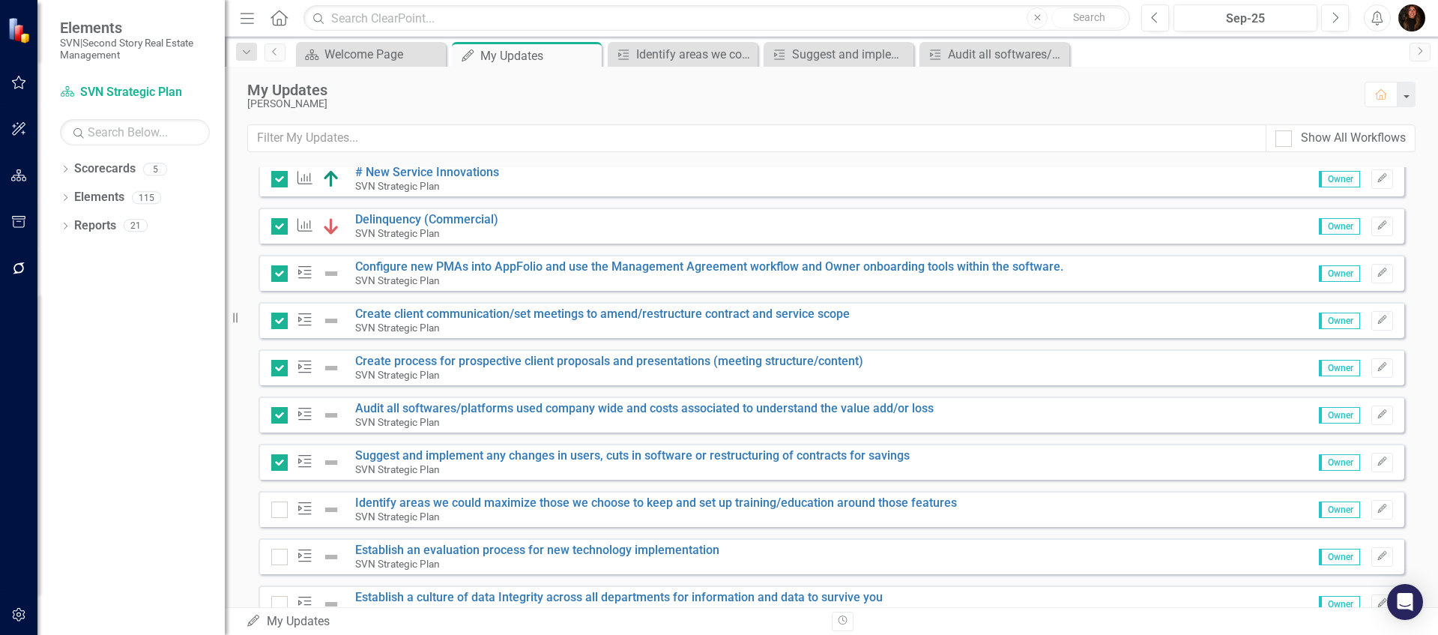
scroll to position [254, 0]
click at [280, 506] on input "checkbox" at bounding box center [276, 505] width 10 height 10
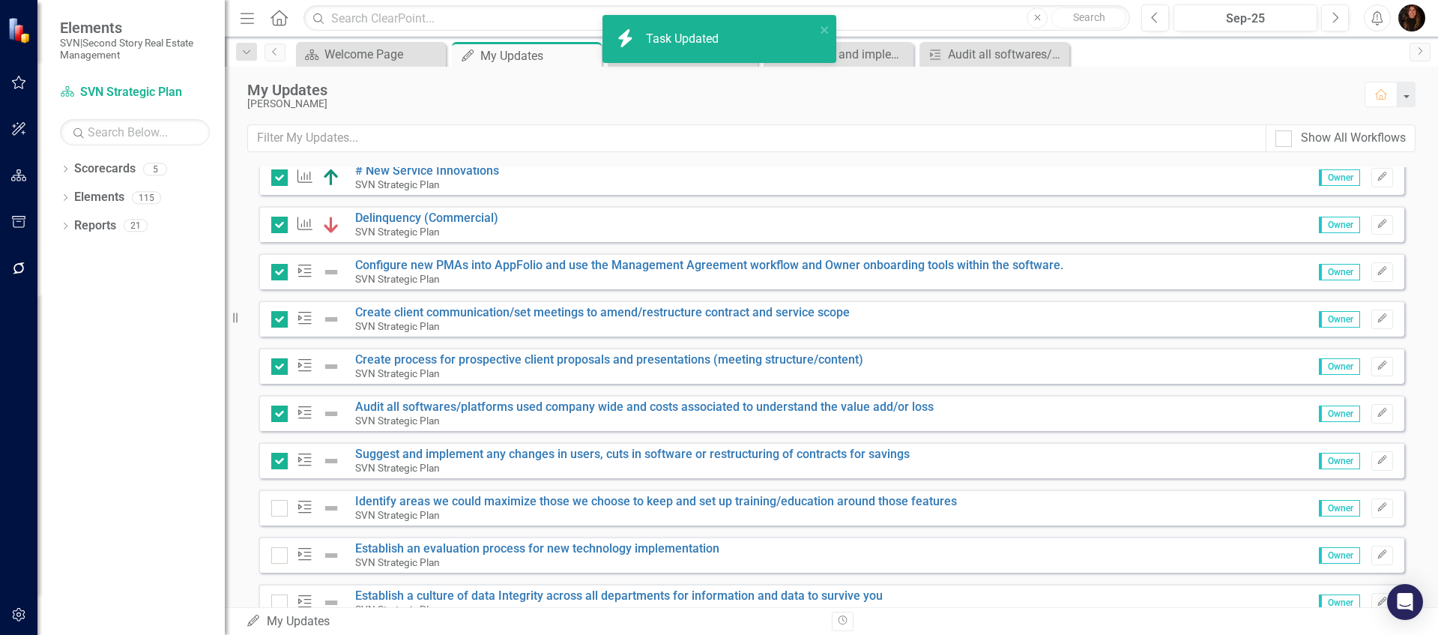
checkbox input "true"
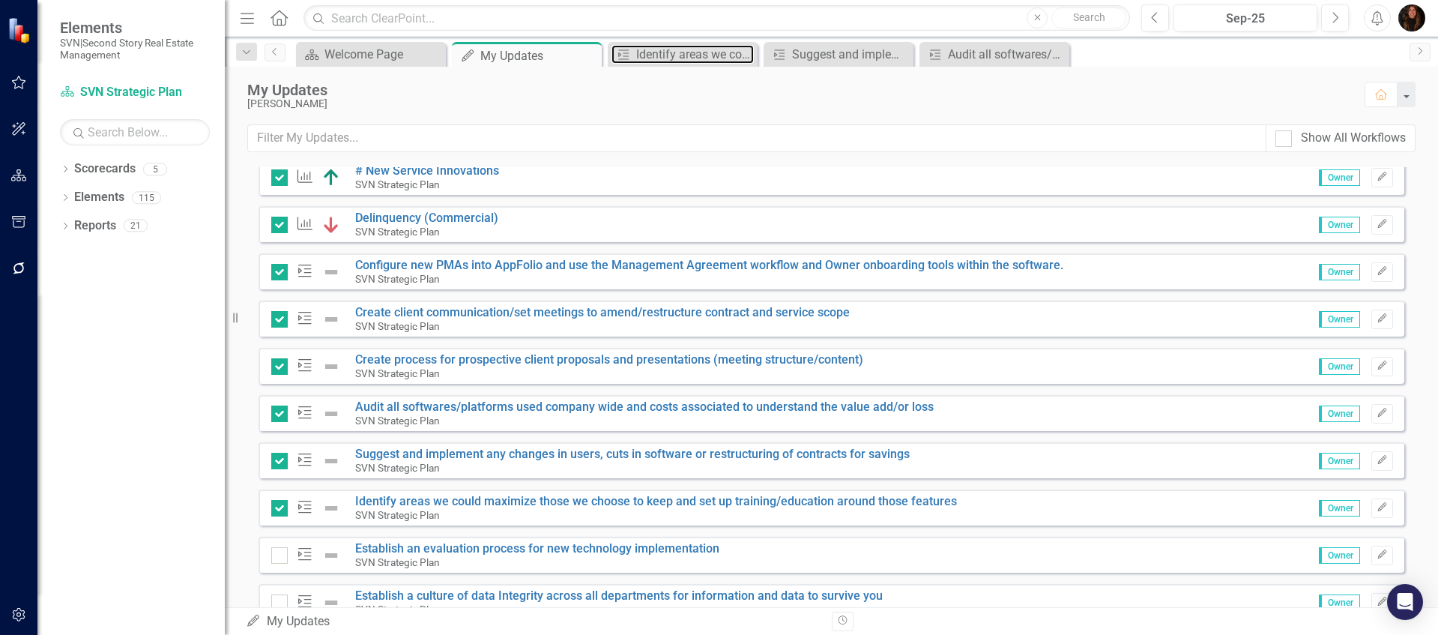
click at [681, 55] on div "Identify areas we could maximize those we choose to keep and set up training/ed…" at bounding box center [695, 54] width 118 height 19
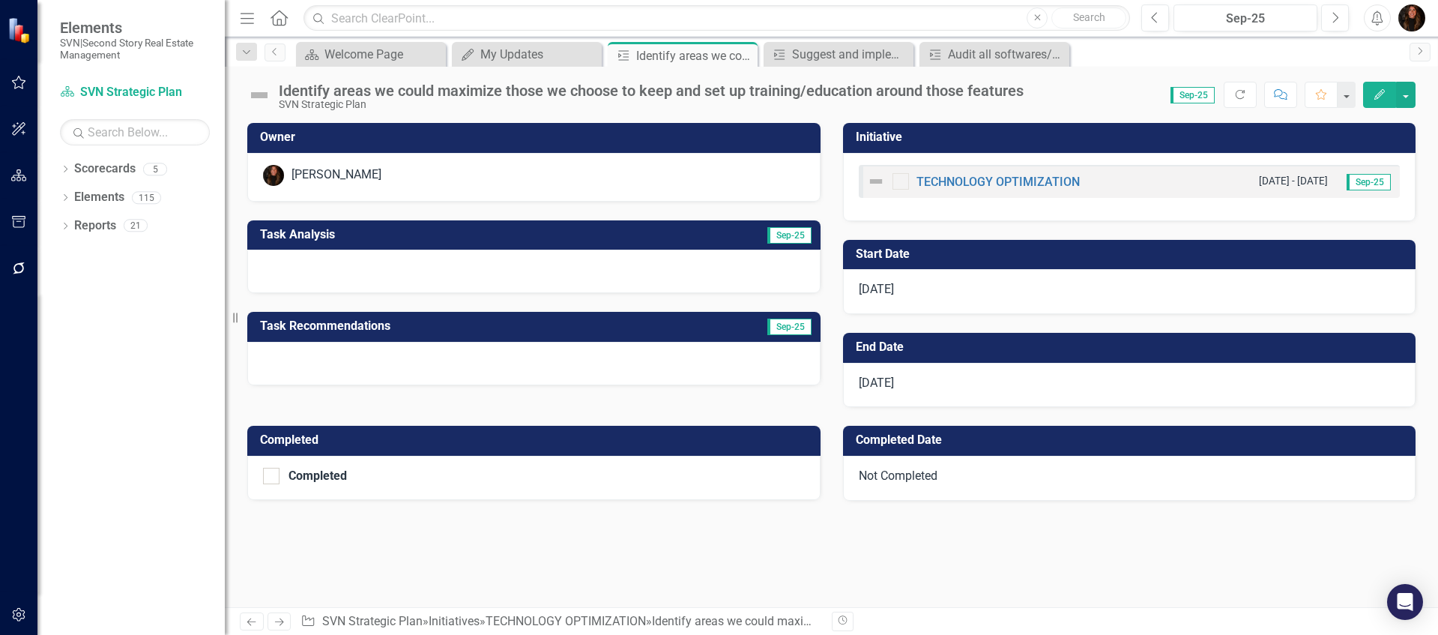
click at [464, 239] on h3 "Task Analysis" at bounding box center [431, 234] width 343 height 13
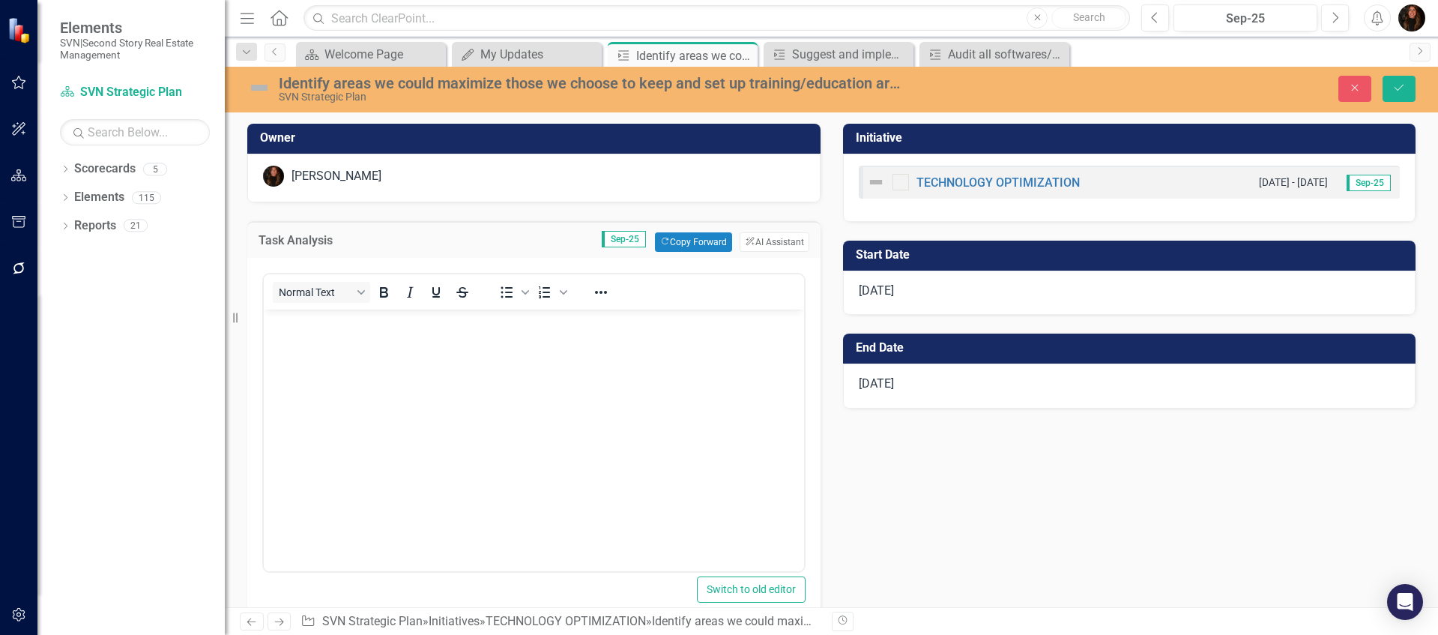
click at [352, 382] on body "Rich Text Area. Press ALT-0 for help." at bounding box center [534, 421] width 540 height 225
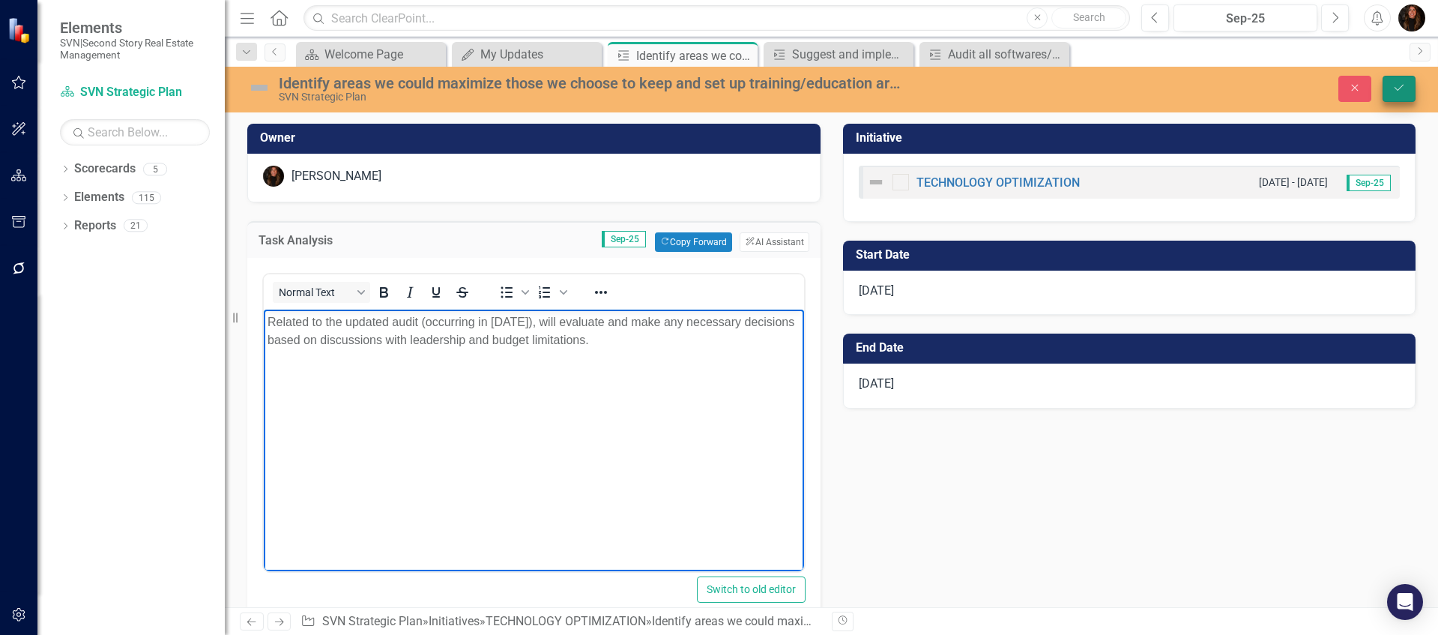
click at [1399, 90] on icon "Save" at bounding box center [1398, 87] width 13 height 10
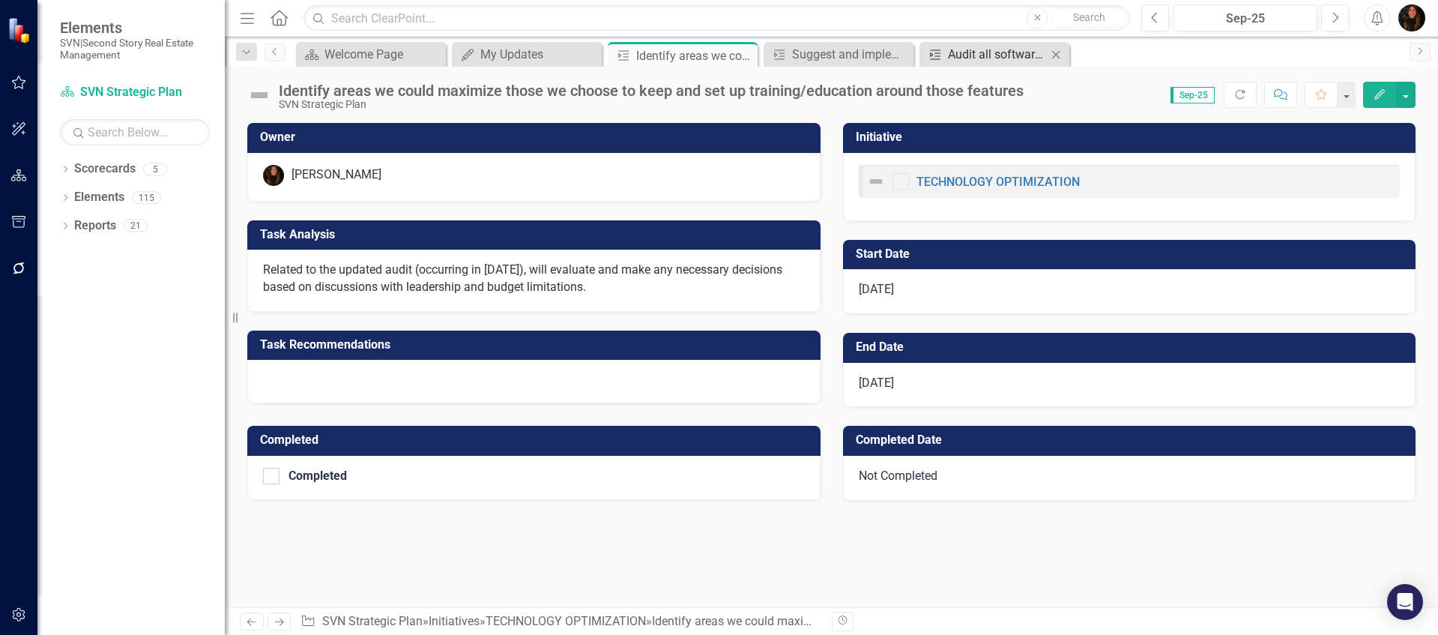
click at [985, 60] on div "Audit all softwares/platforms used company wide and costs associated to underst…" at bounding box center [997, 54] width 99 height 19
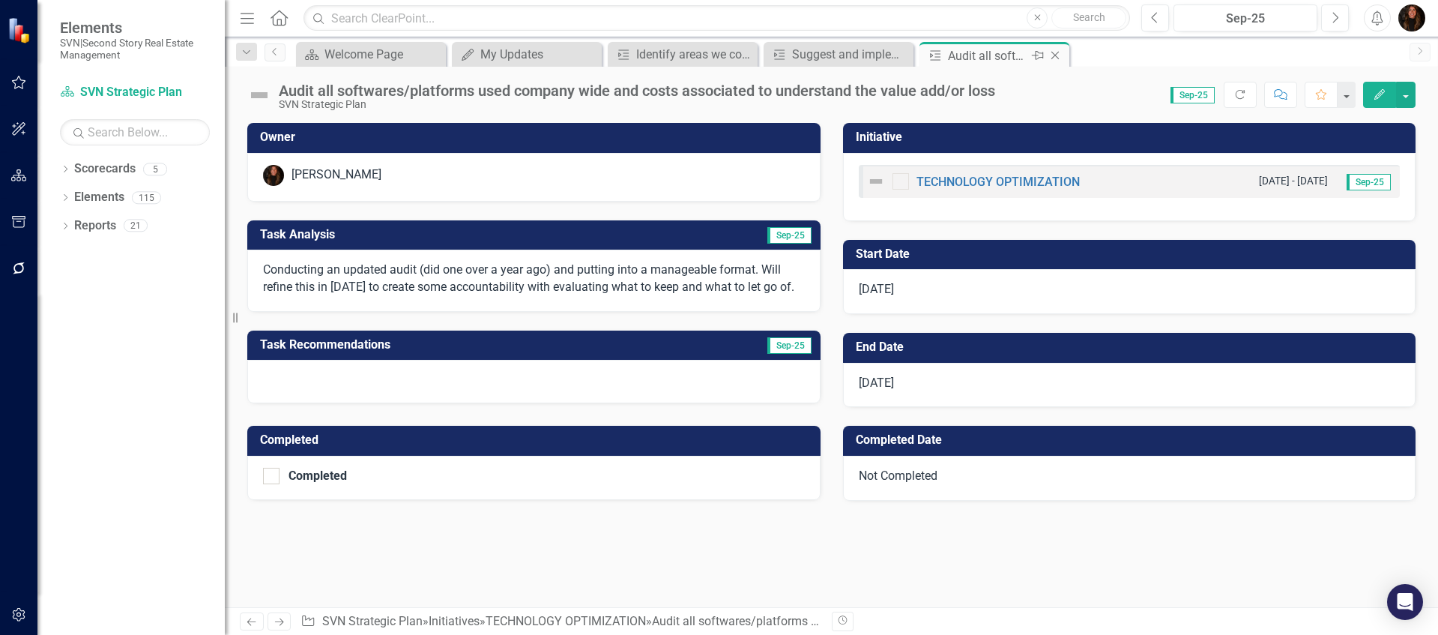
click at [1054, 55] on icon at bounding box center [1055, 56] width 8 height 8
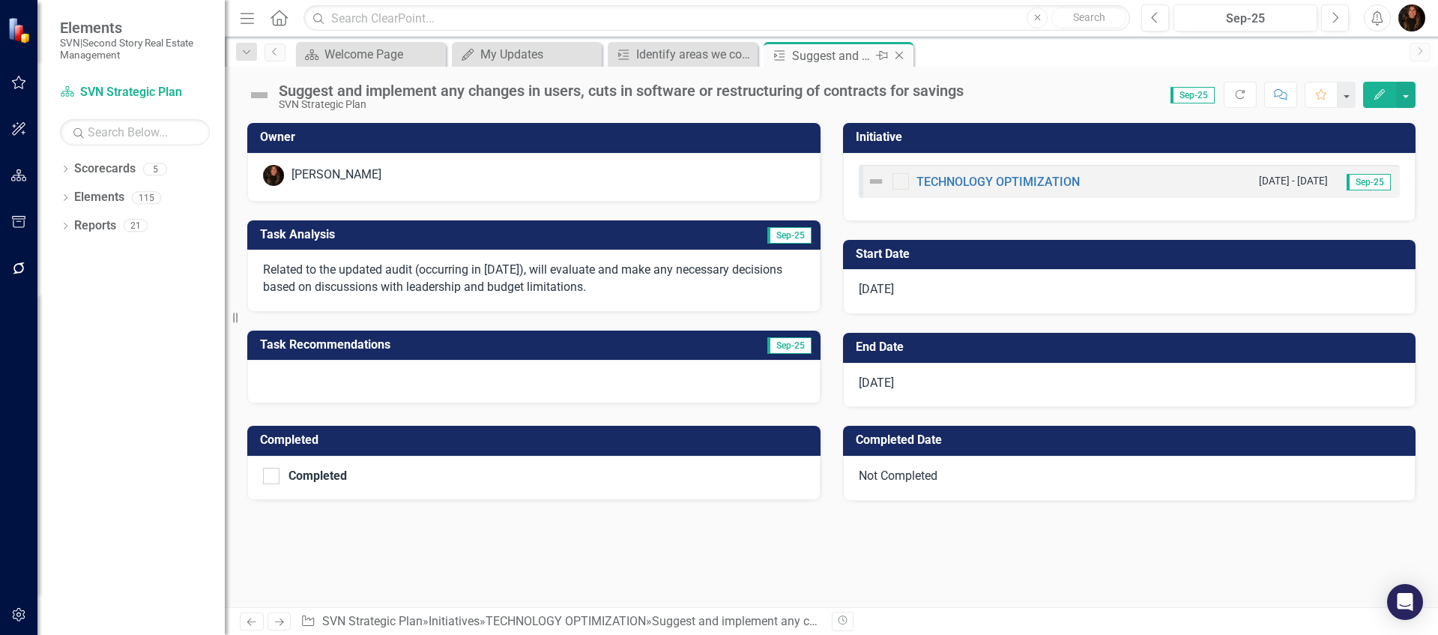
click at [886, 54] on icon "Pin" at bounding box center [882, 55] width 12 height 15
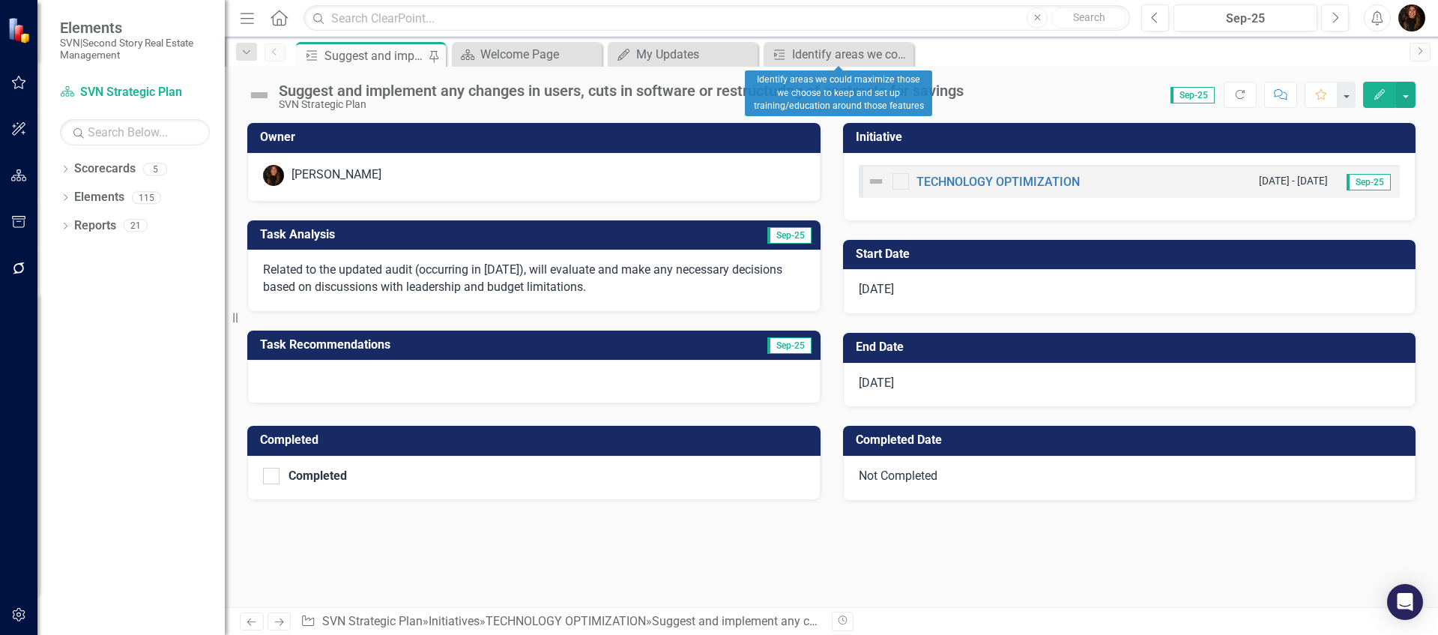
click at [0, 0] on icon at bounding box center [0, 0] width 0 height 0
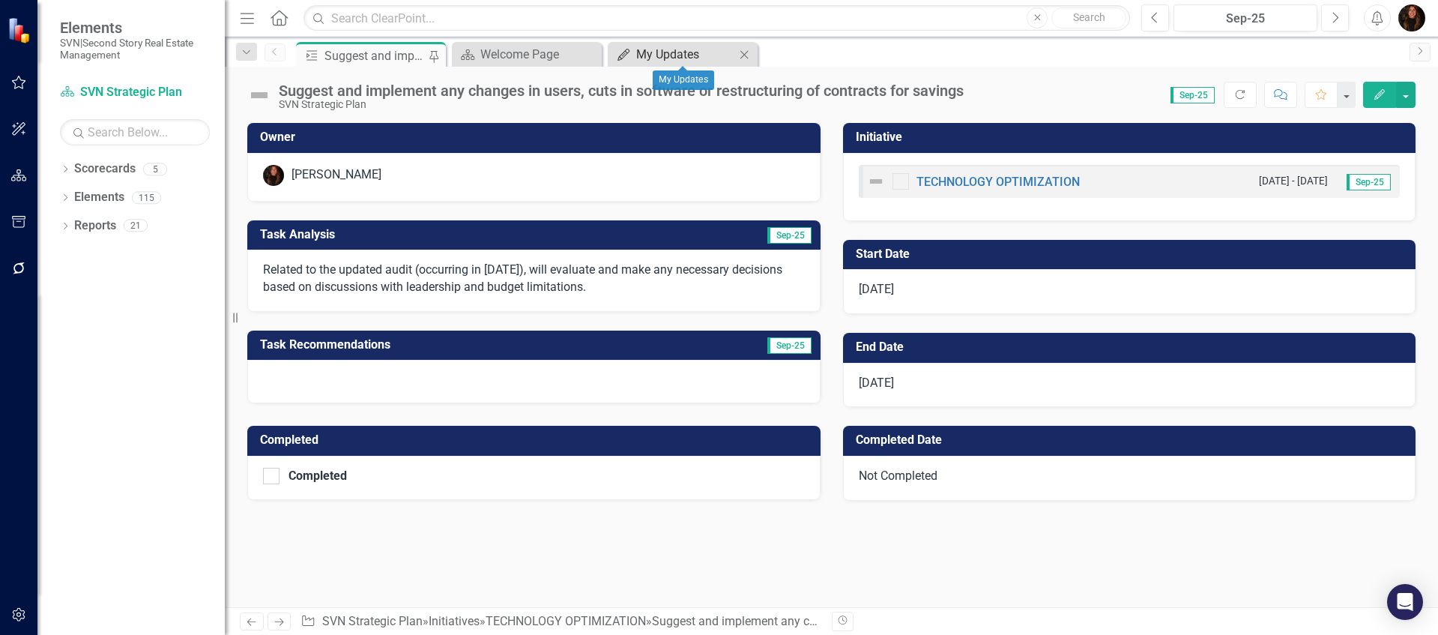
click at [654, 53] on div "My Updates" at bounding box center [685, 54] width 99 height 19
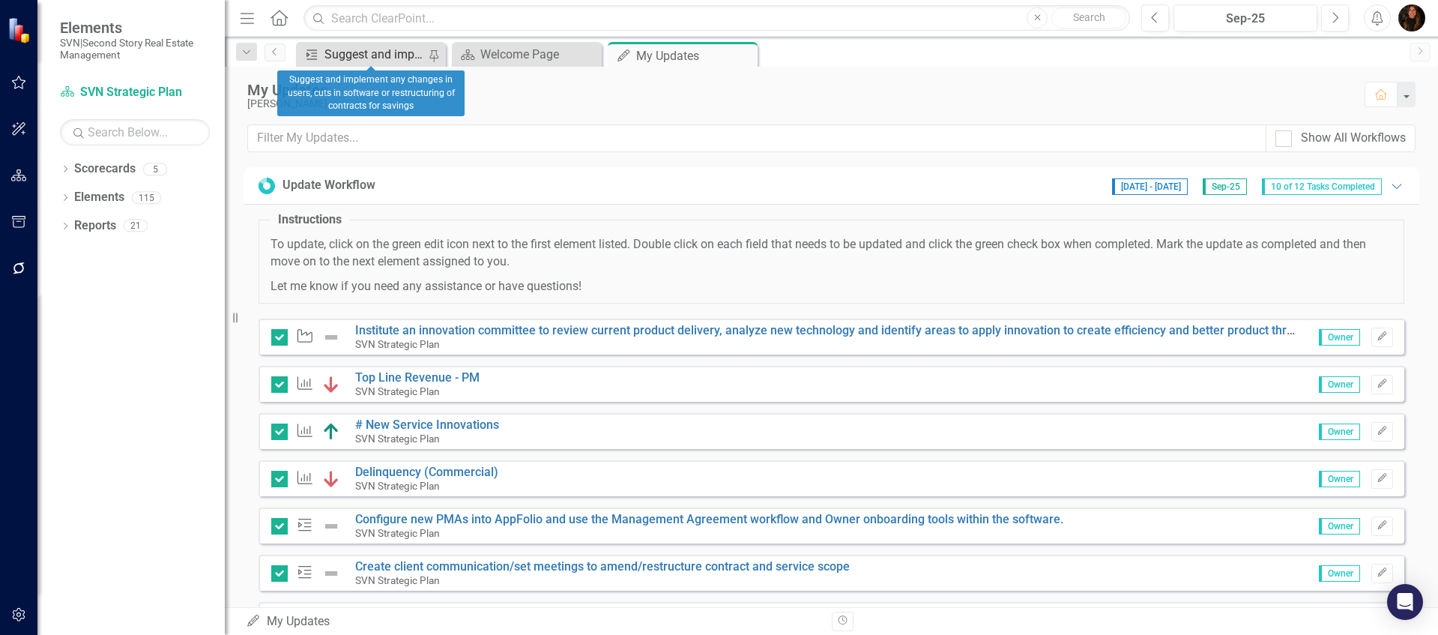
click at [393, 55] on div "Suggest and implement any changes in users, cuts in software or restructuring o…" at bounding box center [375, 54] width 103 height 19
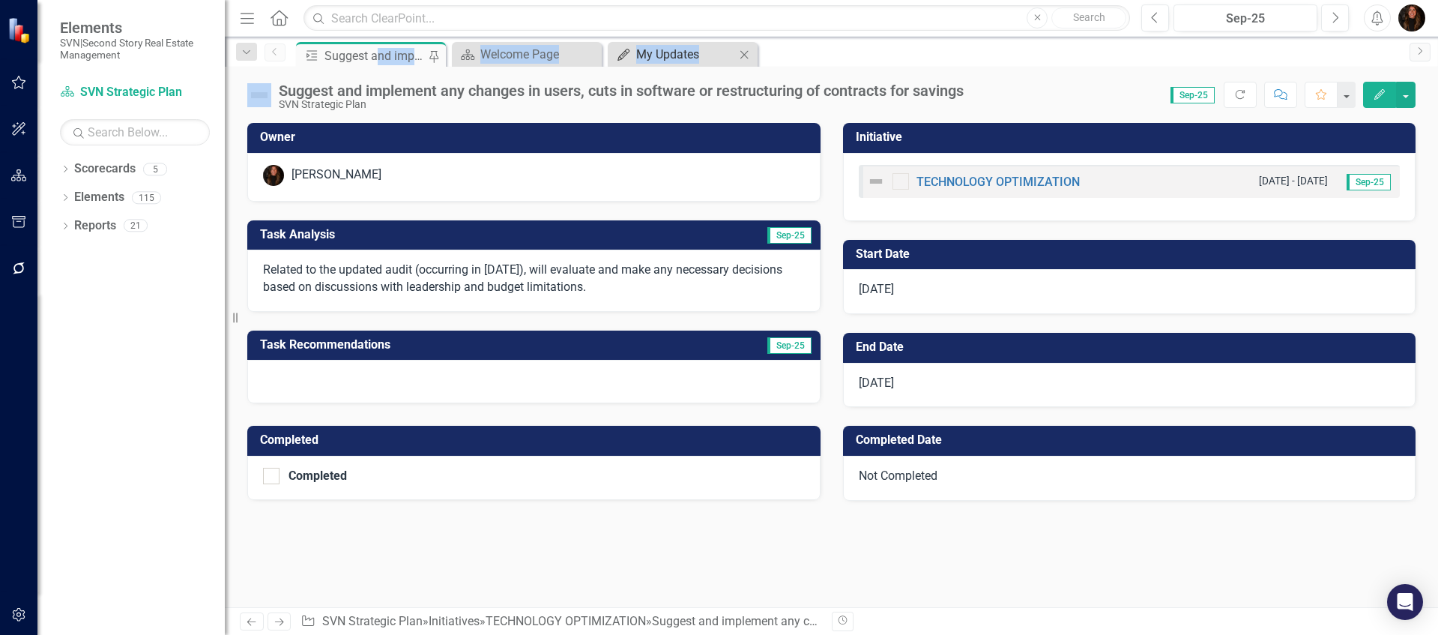
drag, startPoint x: 378, startPoint y: 56, endPoint x: 685, endPoint y: 55, distance: 307.2
click at [742, 58] on div "Task Suggest and implement any changes in users, cuts in software or restructur…" at bounding box center [847, 54] width 1109 height 24
click at [400, 51] on div "Suggest and implement any changes in users, cuts in software or restructuring o…" at bounding box center [375, 55] width 103 height 19
click at [663, 57] on div "My Updates" at bounding box center [685, 54] width 99 height 19
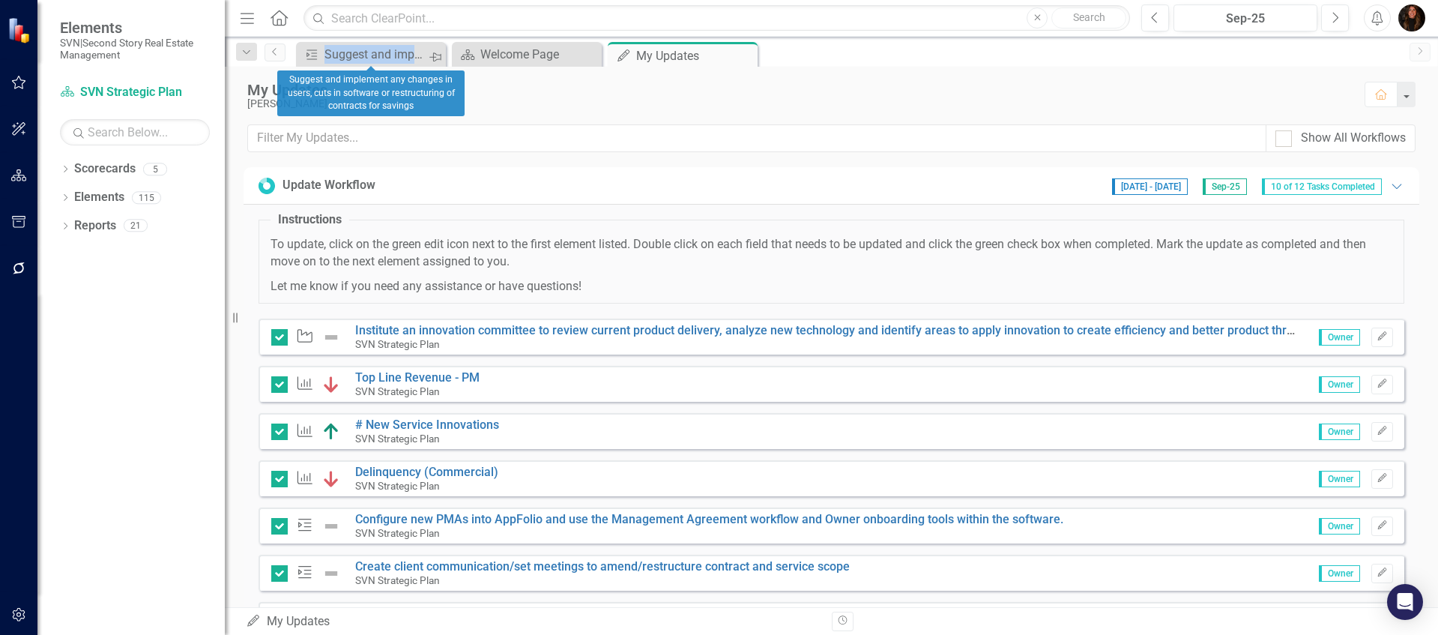
click at [430, 52] on icon "Pin" at bounding box center [435, 56] width 12 height 15
click at [433, 55] on icon at bounding box center [433, 54] width 8 height 8
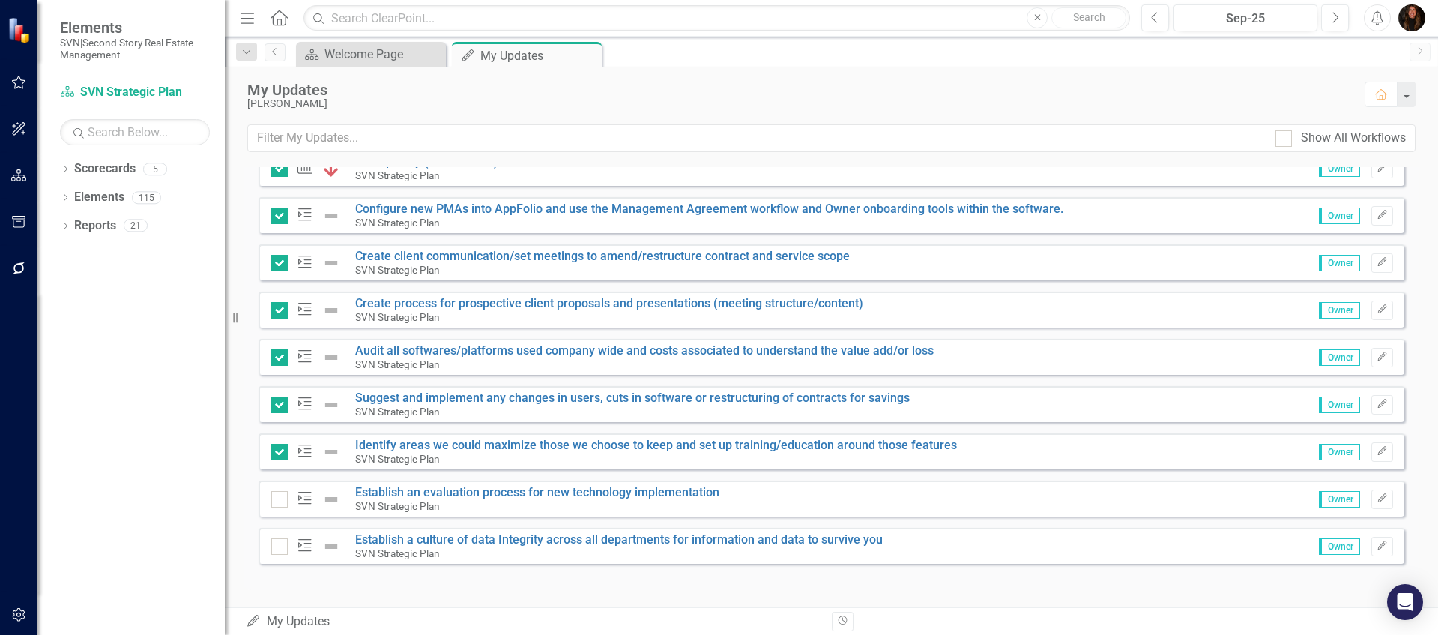
scroll to position [311, 0]
click at [276, 497] on input "checkbox" at bounding box center [276, 495] width 10 height 10
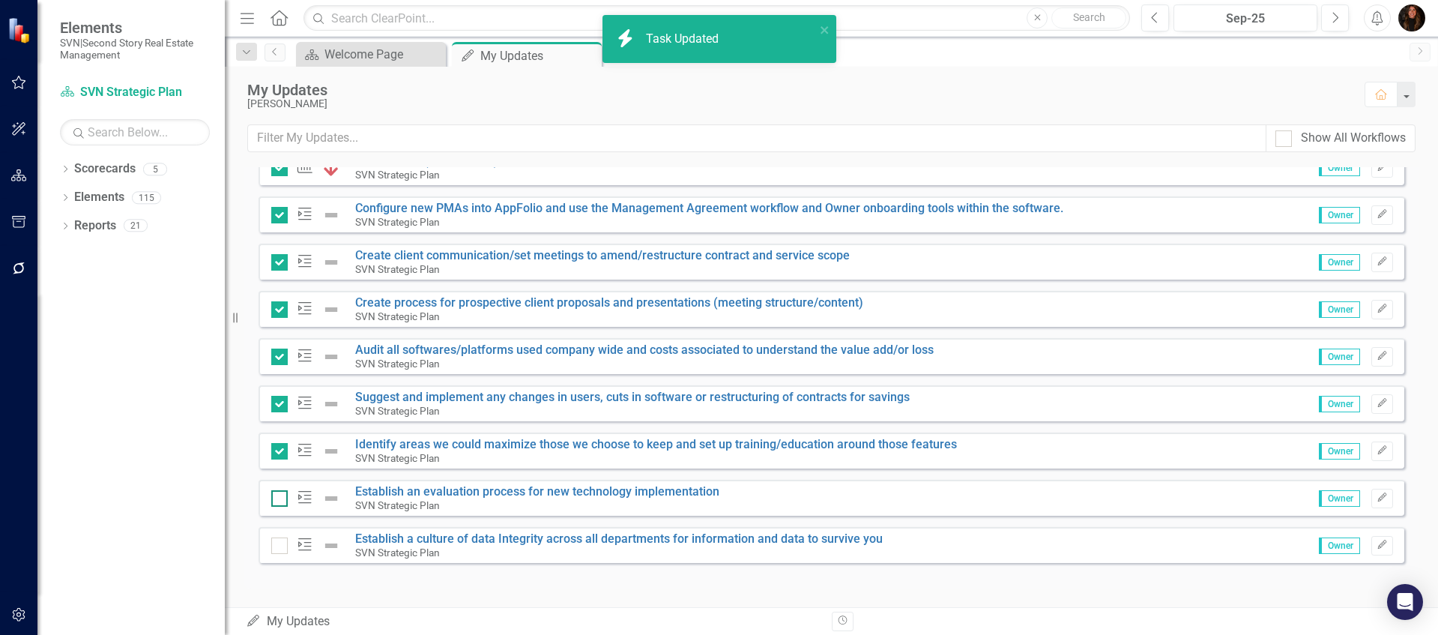
checkbox input "true"
click at [408, 492] on link "Establish an evaluation process for new technology implementation" at bounding box center [537, 491] width 364 height 14
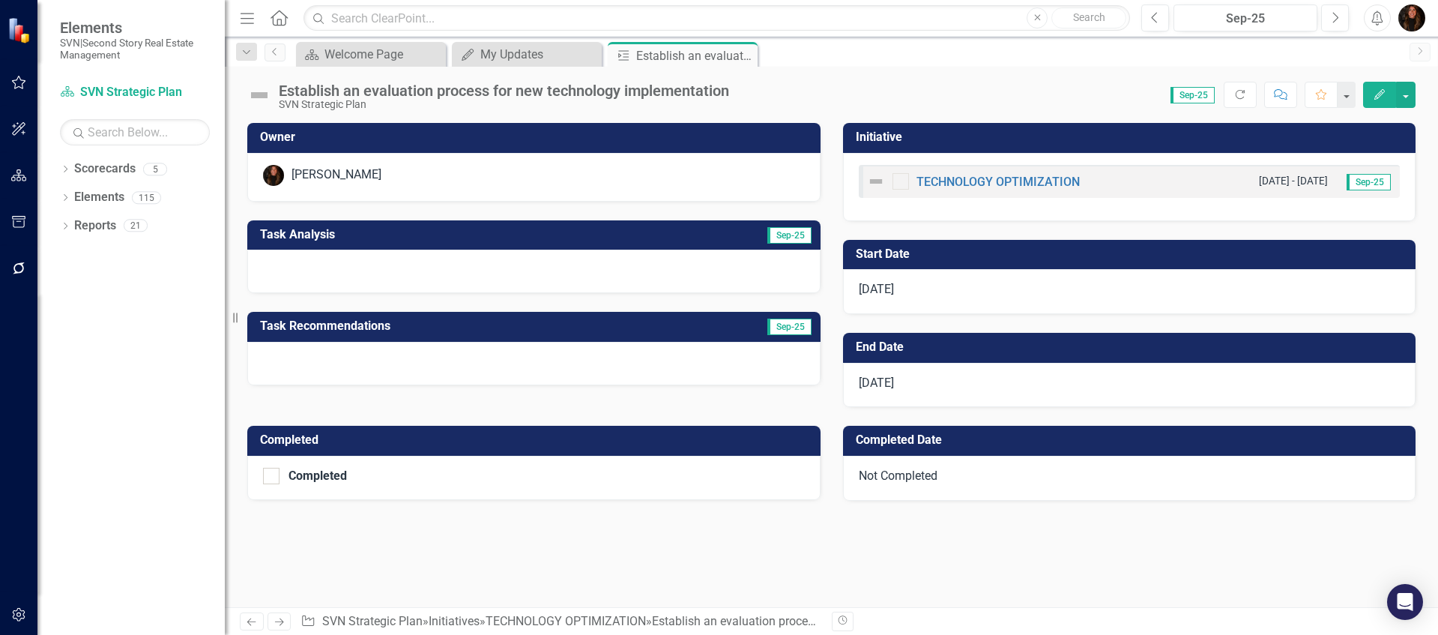
click at [433, 238] on h3 "Task Analysis" at bounding box center [431, 234] width 343 height 13
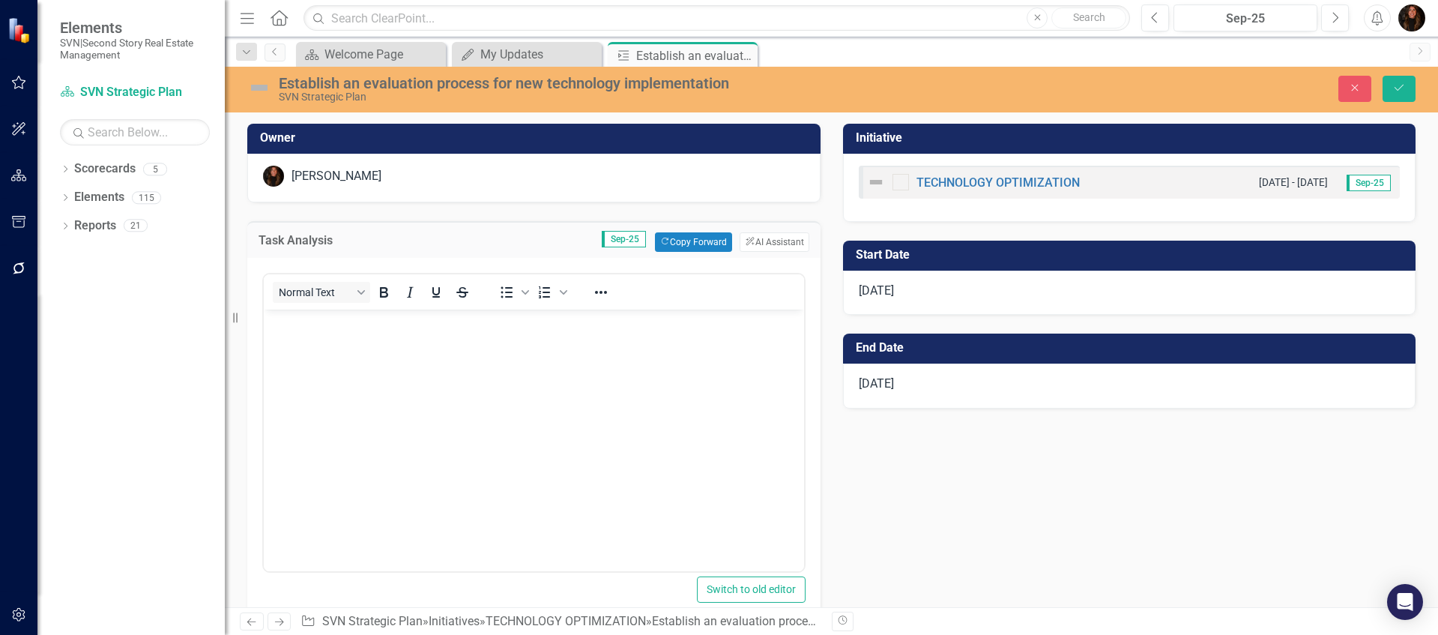
click at [355, 328] on p "Rich Text Area. Press ALT-0 for help." at bounding box center [533, 322] width 533 height 18
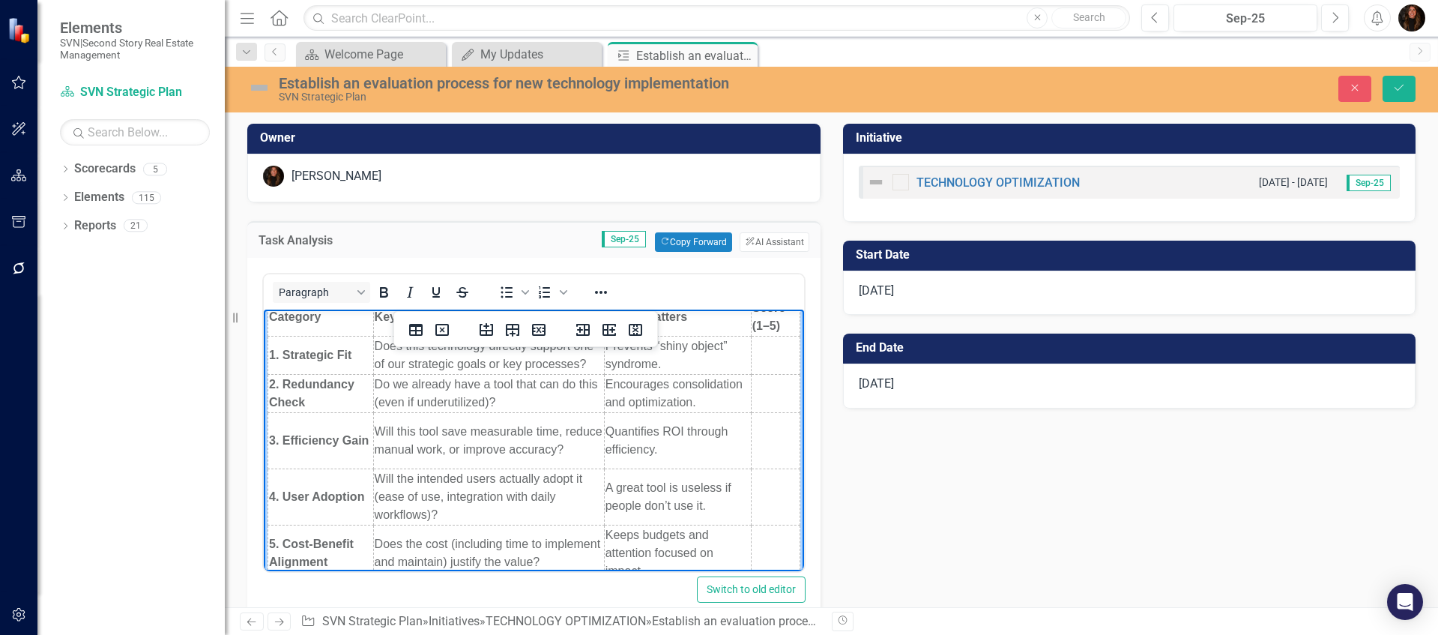
scroll to position [30, 0]
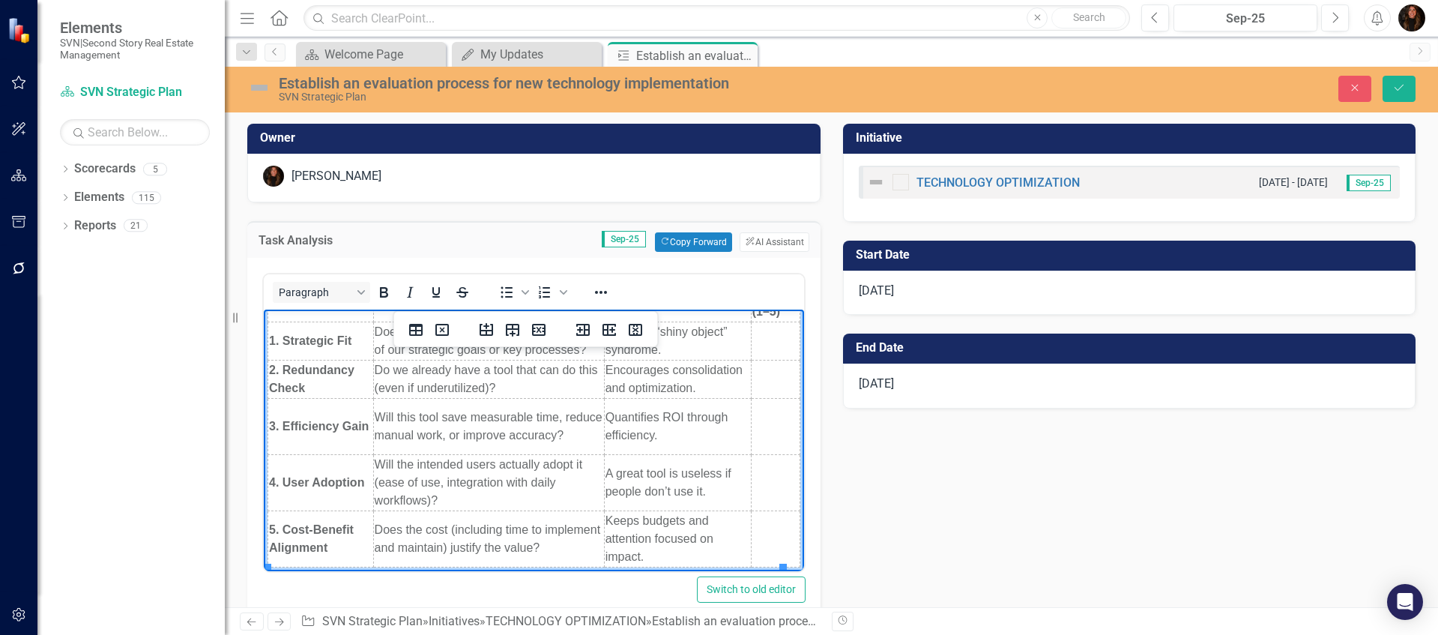
drag, startPoint x: 784, startPoint y: 544, endPoint x: 794, endPoint y: 542, distance: 9.9
click at [784, 544] on body "Category Key Question(s) Why It Matters Score (1–5) 1. Strategic Fit Does this …" at bounding box center [534, 424] width 540 height 291
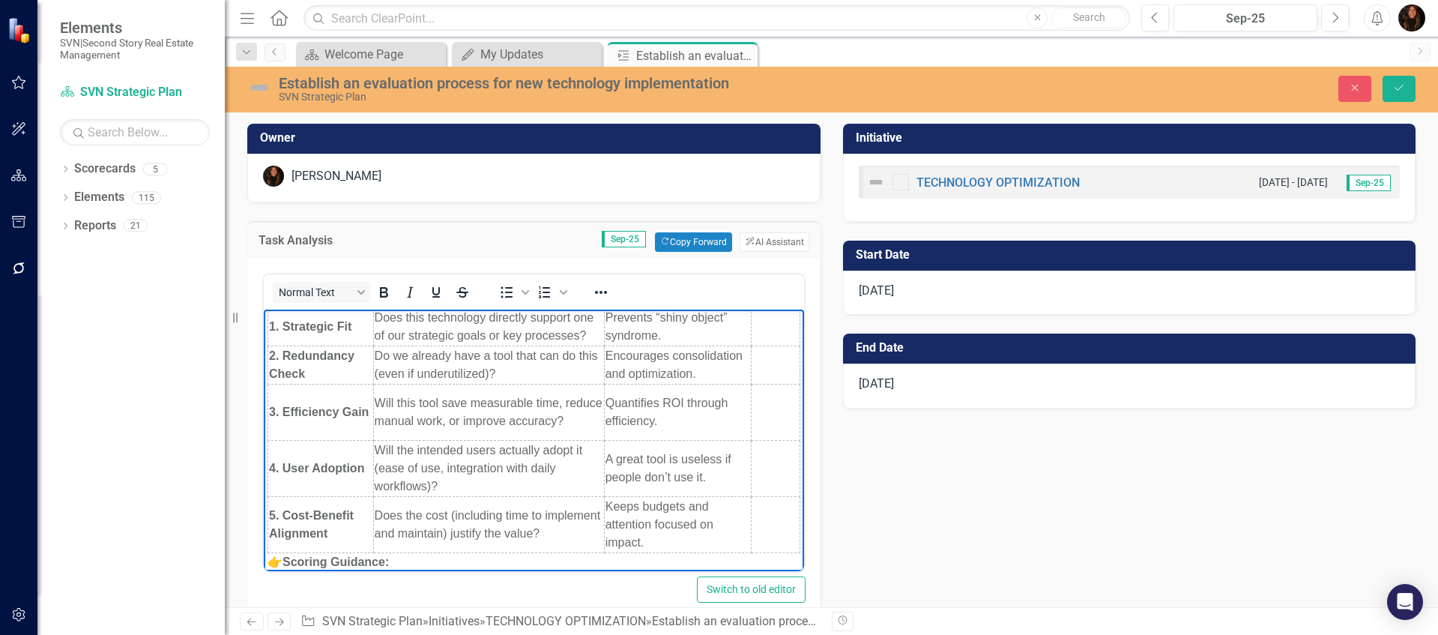
scroll to position [161, 0]
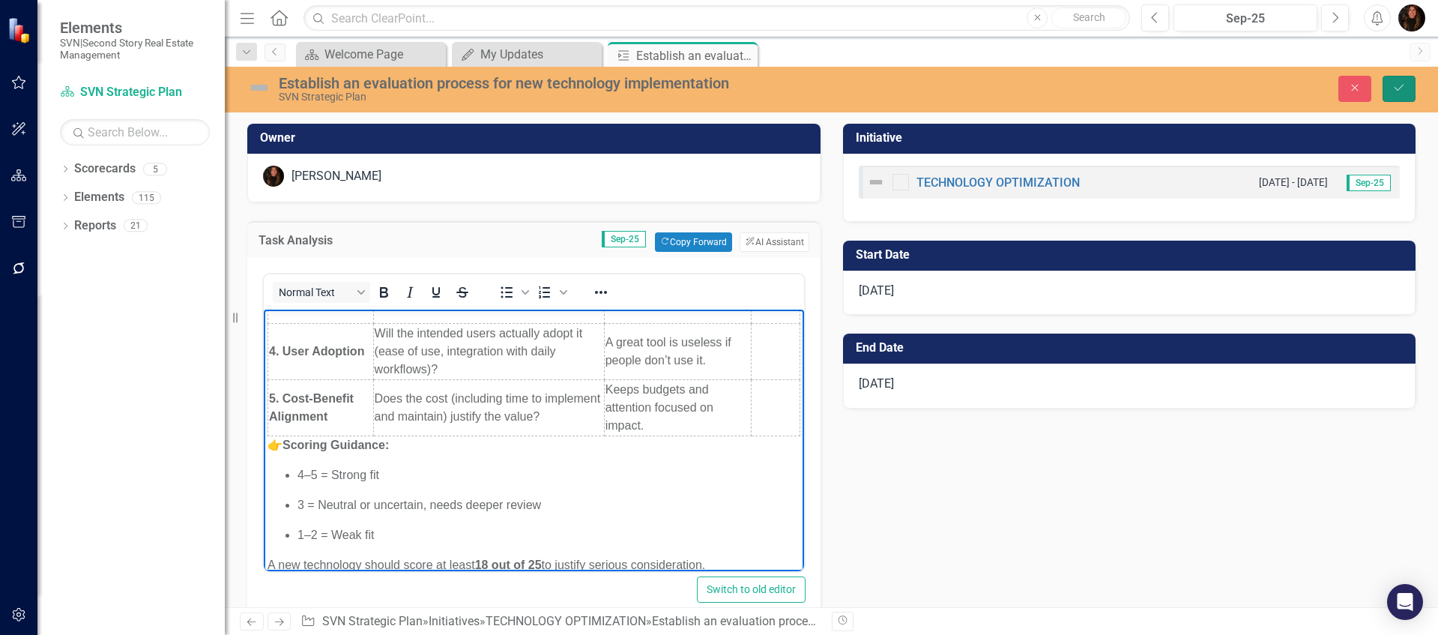
click at [1408, 91] on button "Save" at bounding box center [1398, 89] width 33 height 26
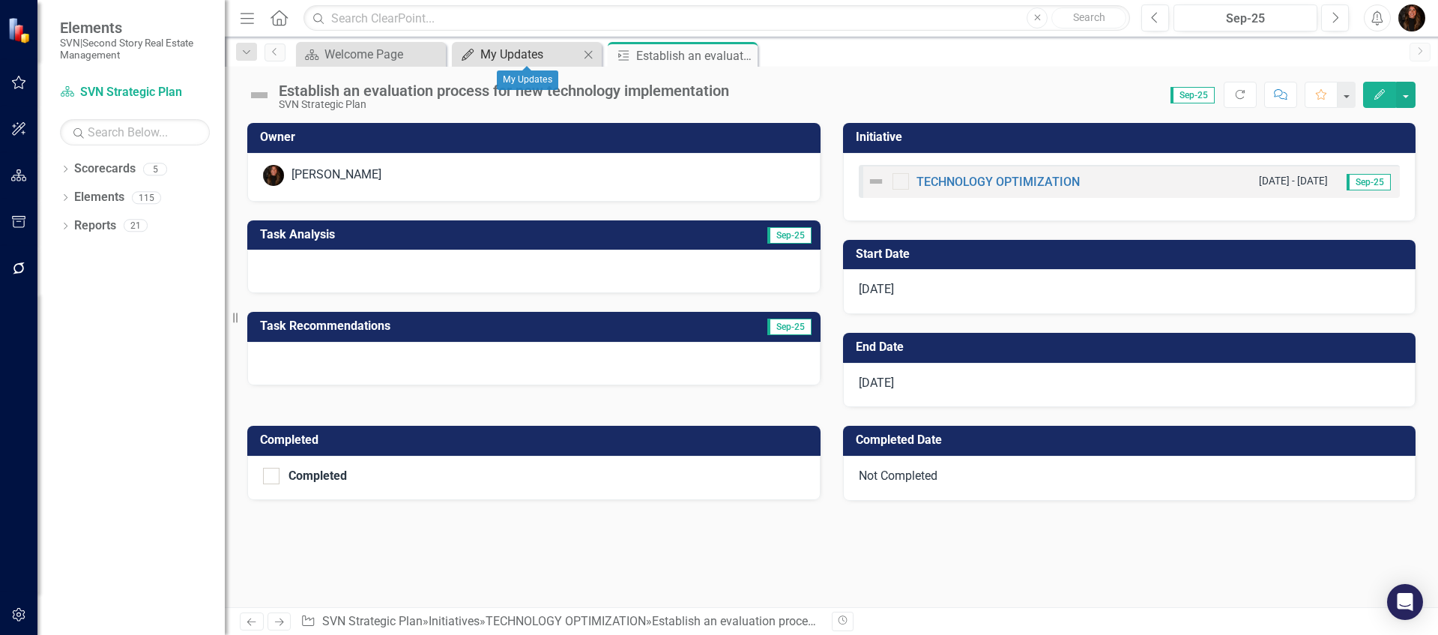
click at [513, 55] on div "My Updates" at bounding box center [529, 54] width 99 height 19
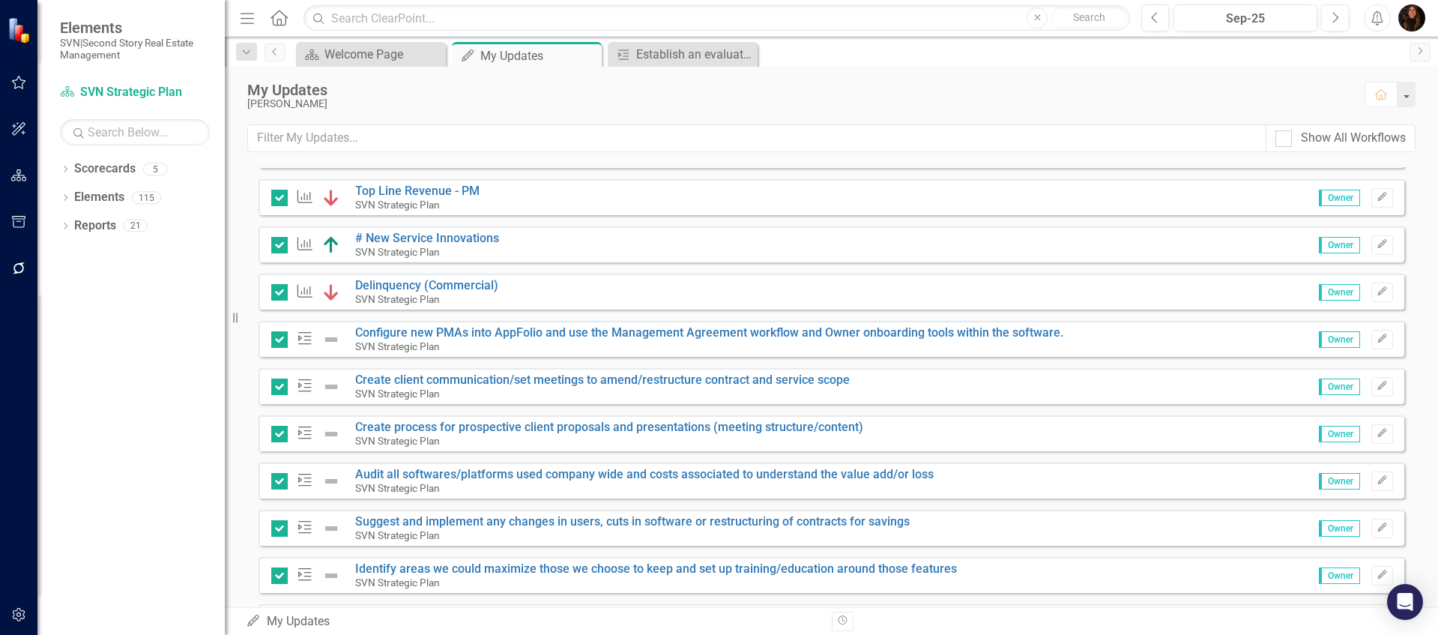
scroll to position [311, 0]
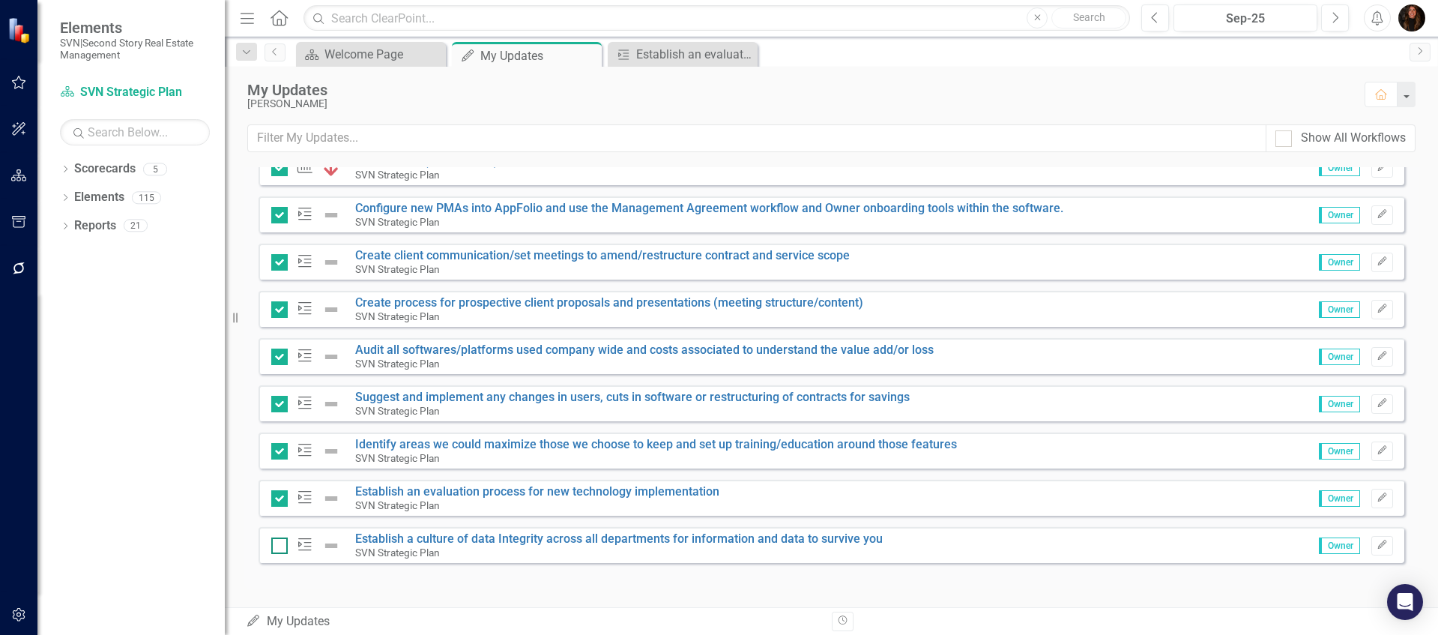
click at [281, 544] on div at bounding box center [279, 545] width 16 height 16
click at [281, 544] on input "checkbox" at bounding box center [276, 542] width 10 height 10
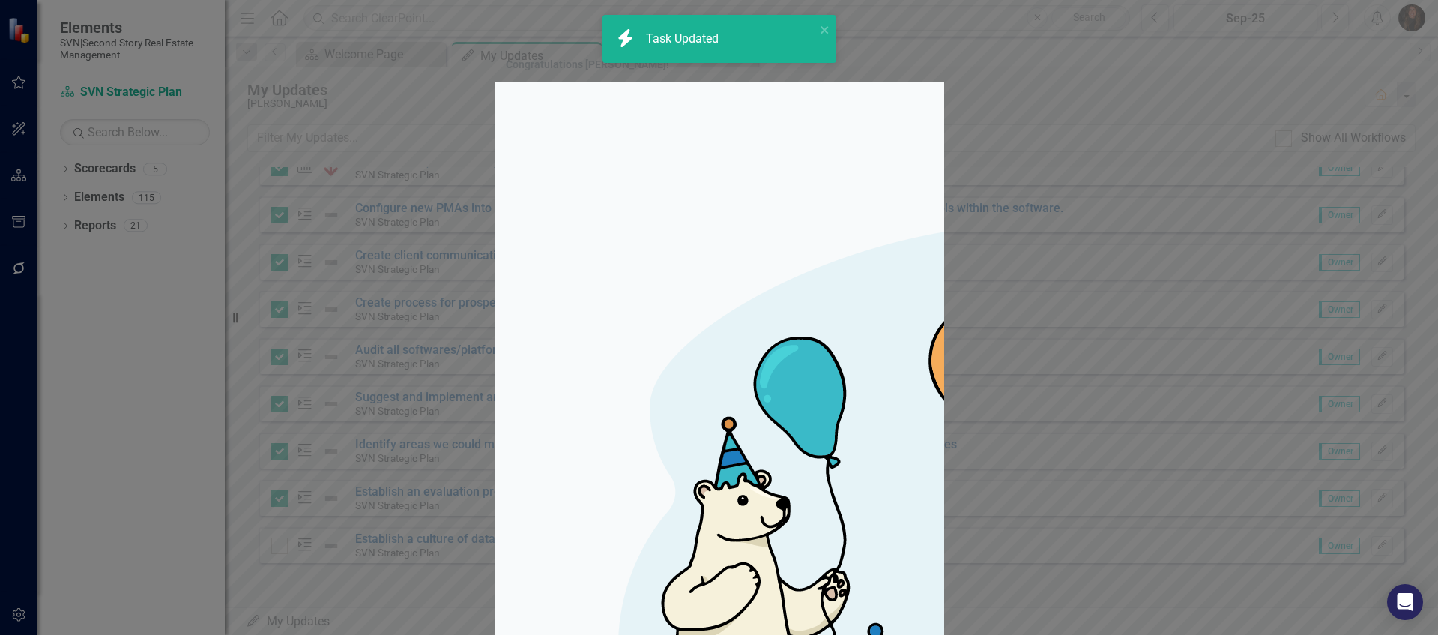
checkbox input "true"
